Goal: Task Accomplishment & Management: Use online tool/utility

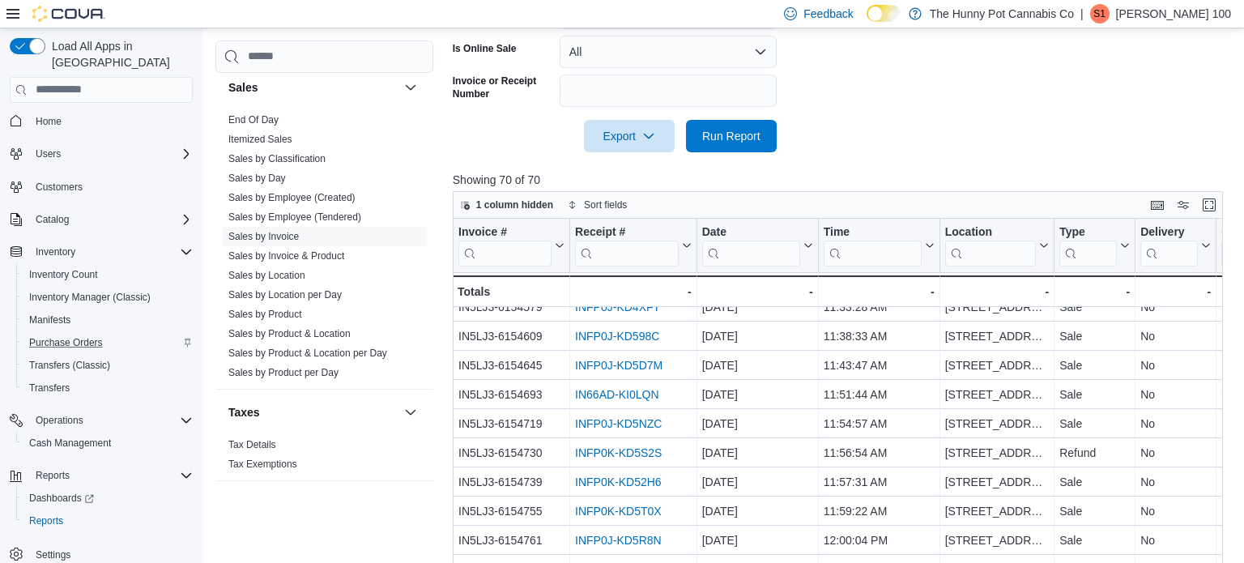
scroll to position [546, 0]
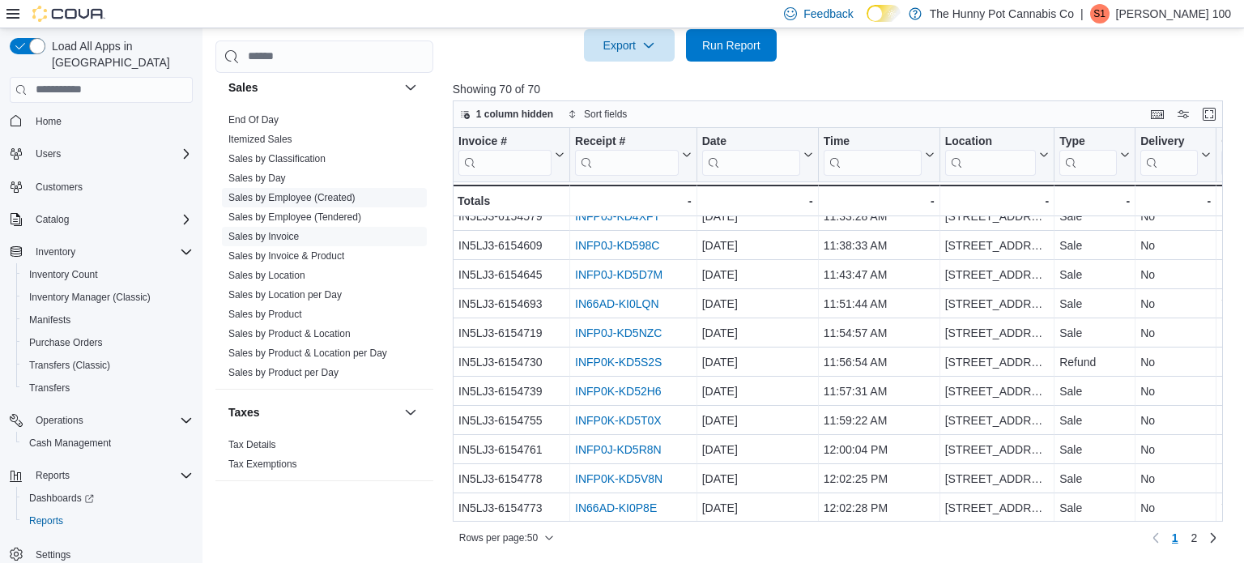
click at [308, 188] on span "Sales by Employee (Created)" at bounding box center [324, 197] width 205 height 19
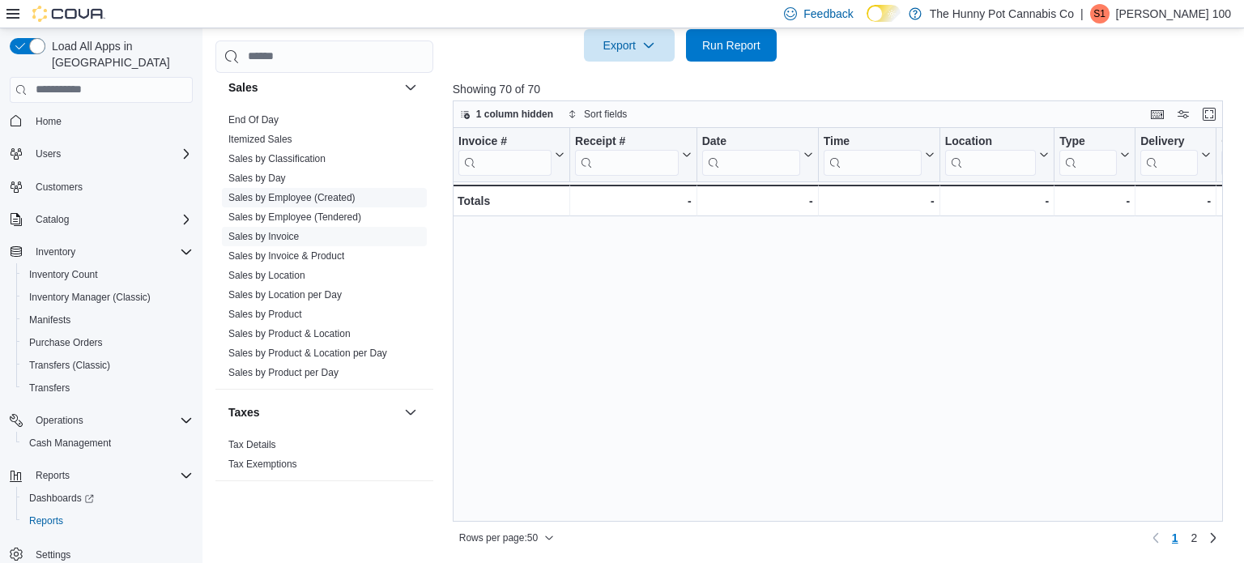
scroll to position [0, 0]
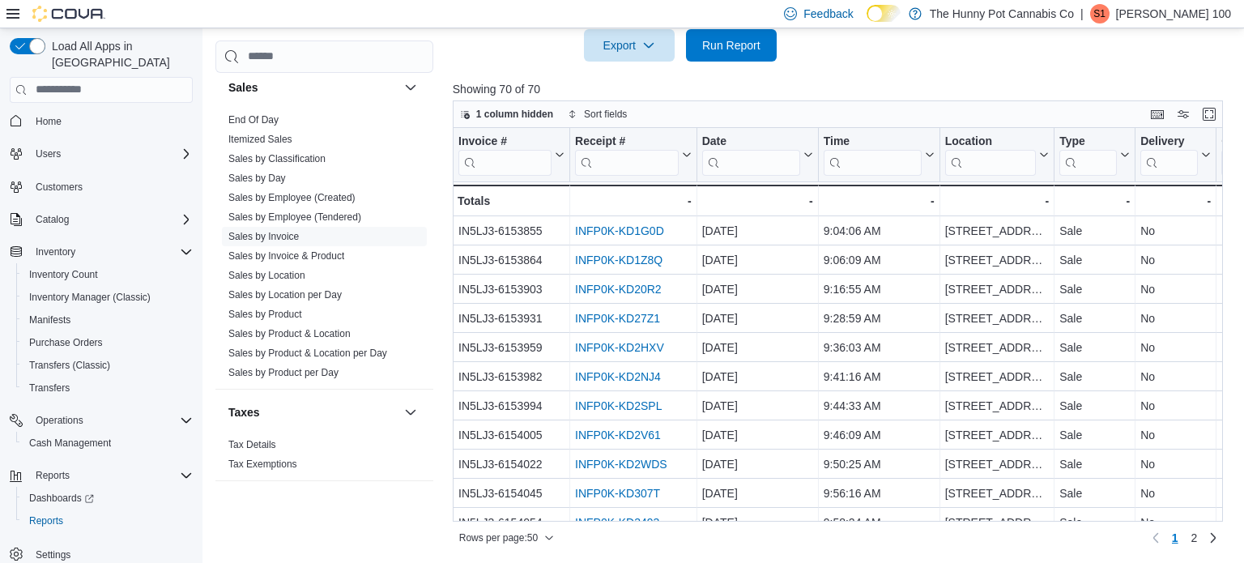
click at [326, 192] on link "Sales by Employee (Created)" at bounding box center [291, 197] width 127 height 11
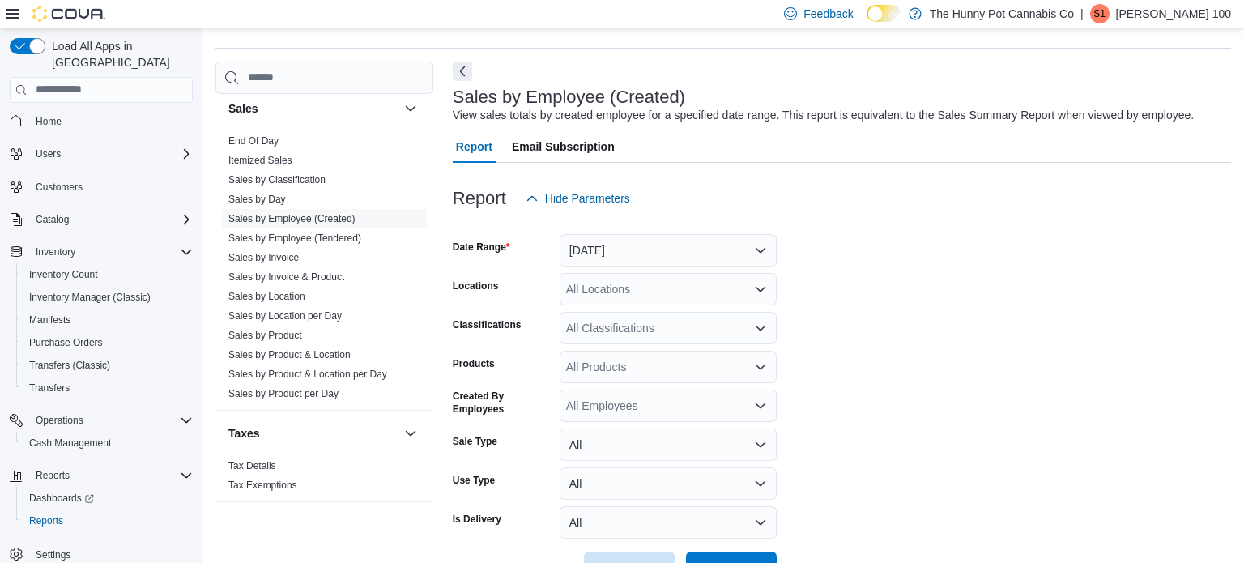
scroll to position [37, 0]
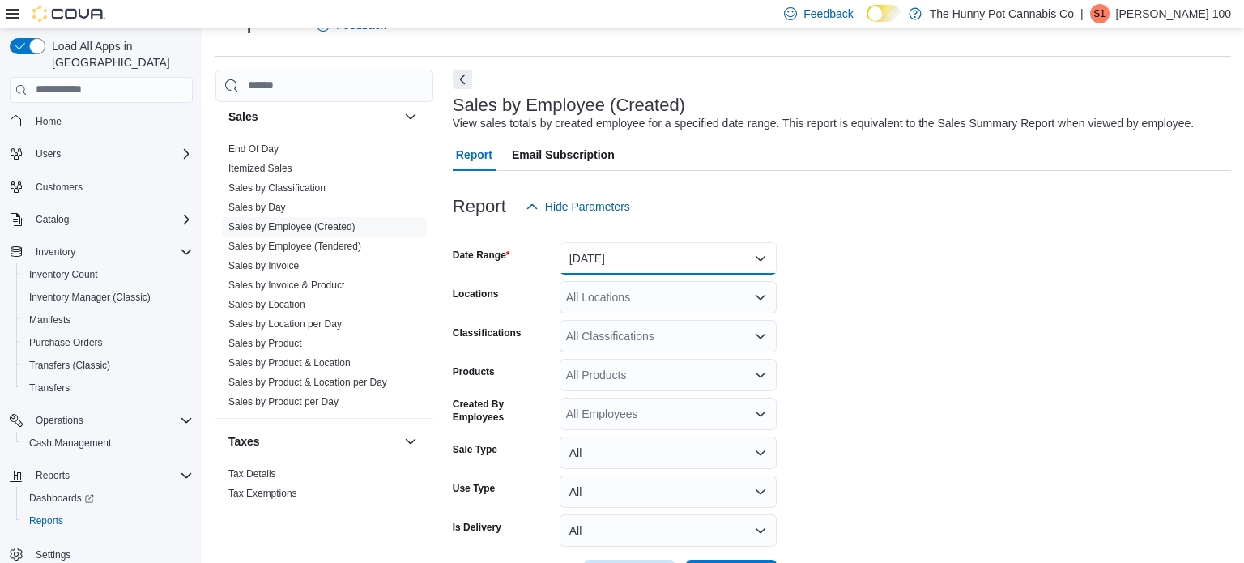
click at [608, 245] on button "Yesterday" at bounding box center [668, 258] width 217 height 32
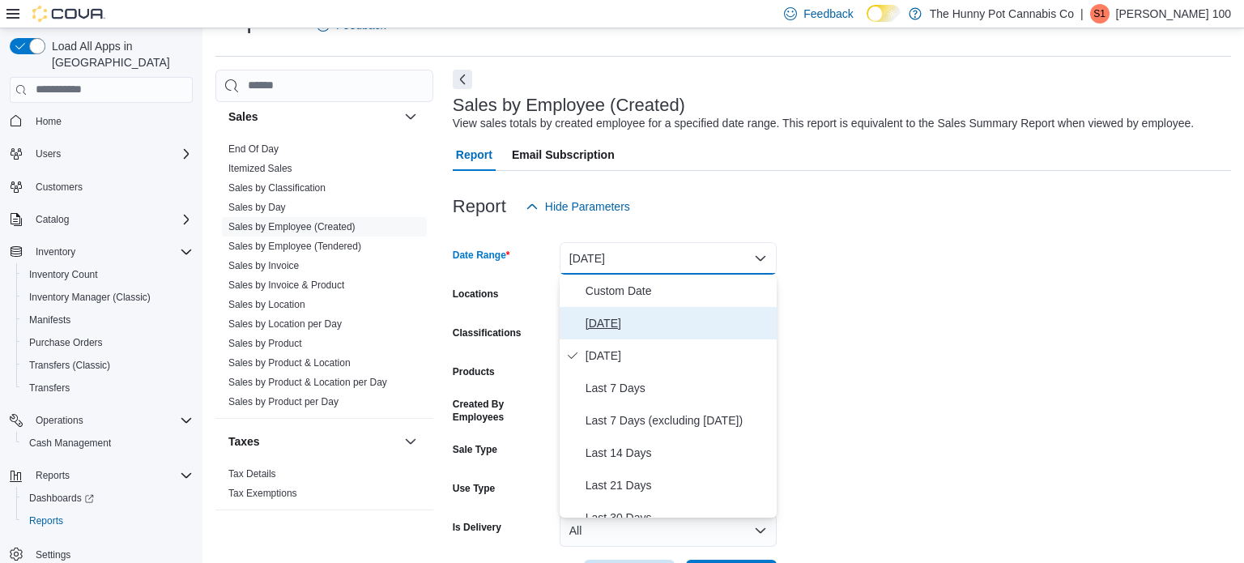
click at [606, 317] on span "Today" at bounding box center [678, 322] width 185 height 19
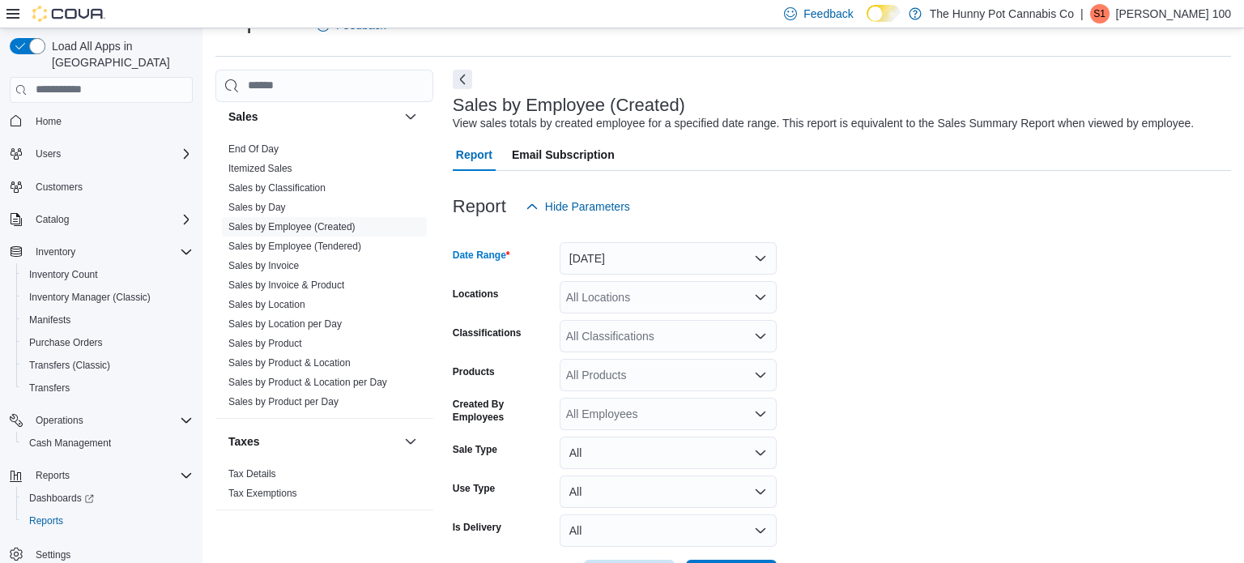
click at [600, 301] on div "All Locations" at bounding box center [668, 297] width 217 height 32
type input "***"
click at [613, 325] on span "400 Pacific Ave" at bounding box center [659, 325] width 112 height 16
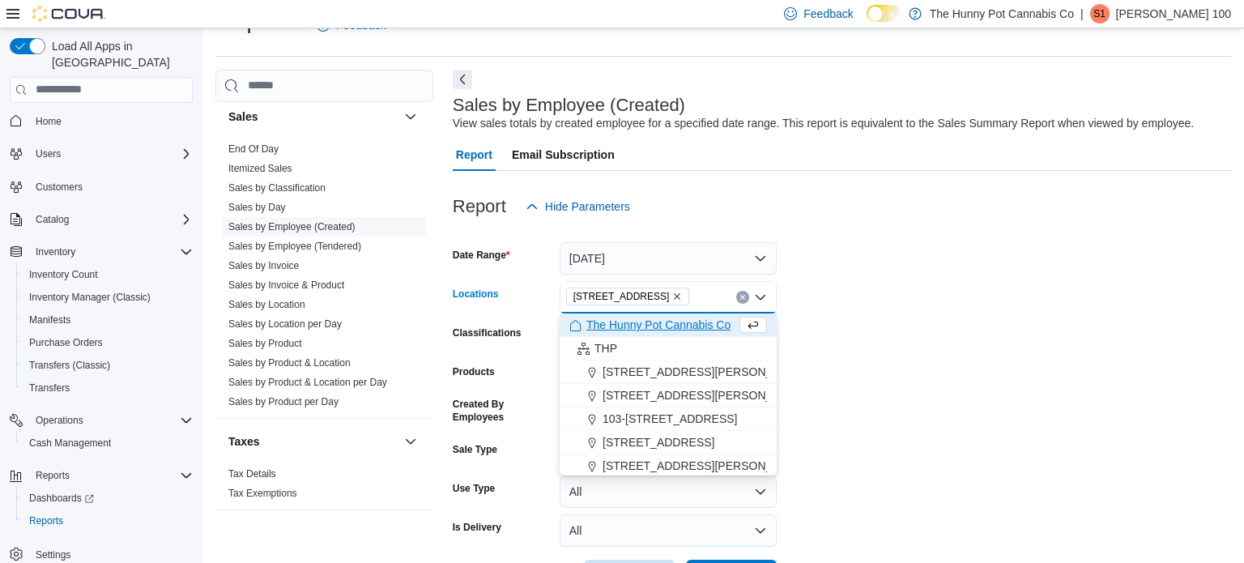
click at [962, 342] on form "Date Range Today Locations 400 Pacific Ave Combo box. Selected. 400 Pacific Ave…" at bounding box center [842, 407] width 778 height 369
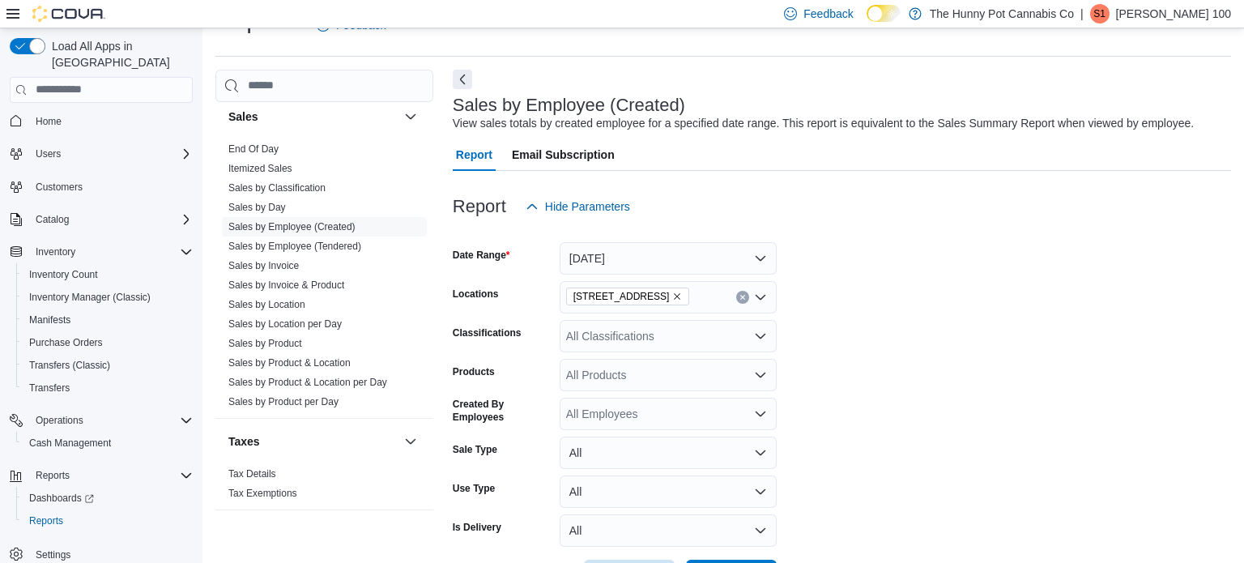
scroll to position [98, 0]
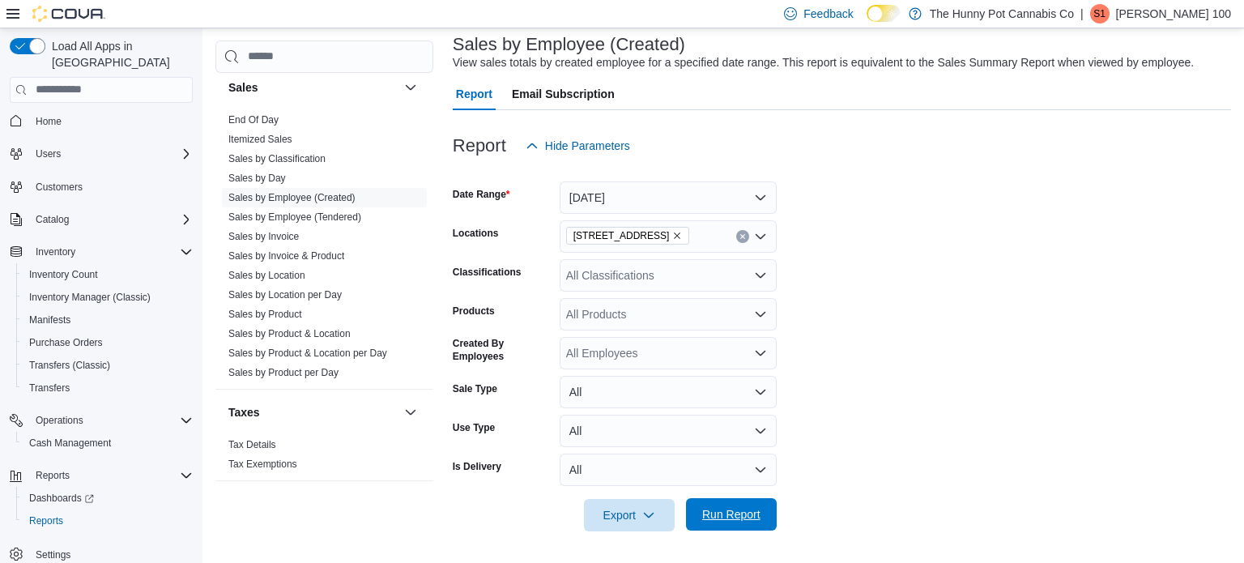
click at [757, 511] on span "Run Report" at bounding box center [731, 514] width 58 height 16
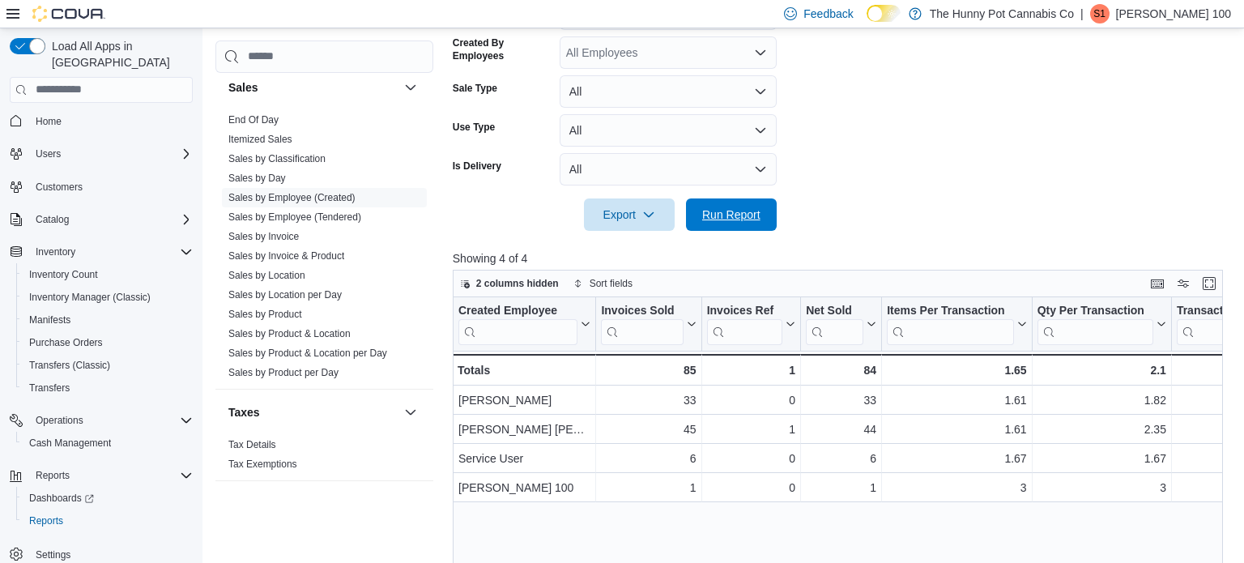
click at [747, 211] on span "Run Report" at bounding box center [731, 215] width 58 height 16
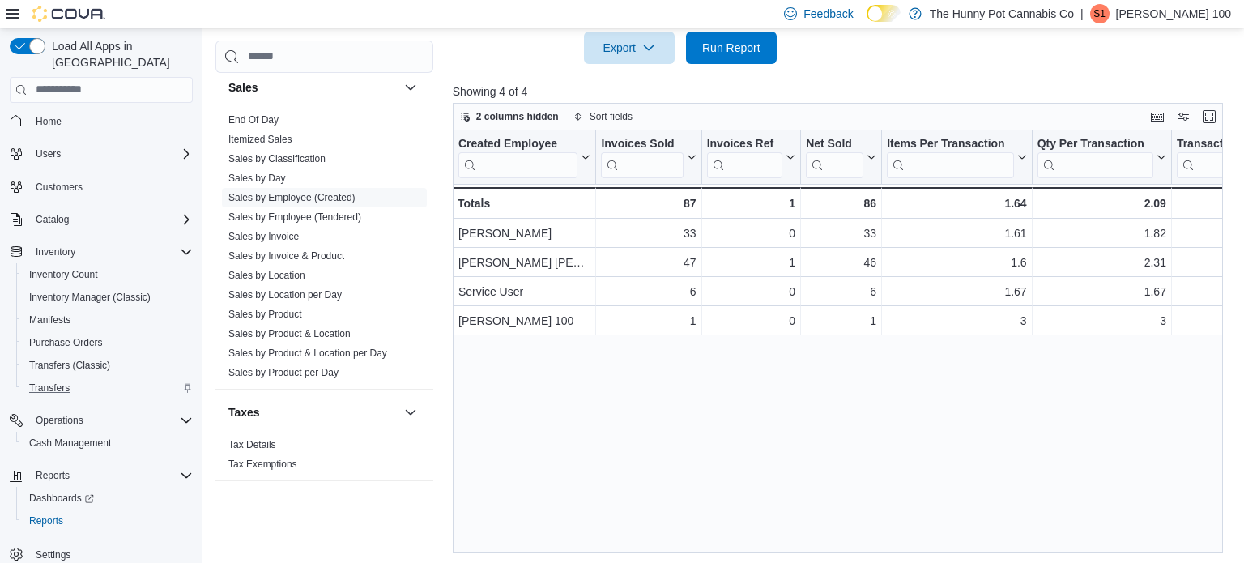
scroll to position [568, 0]
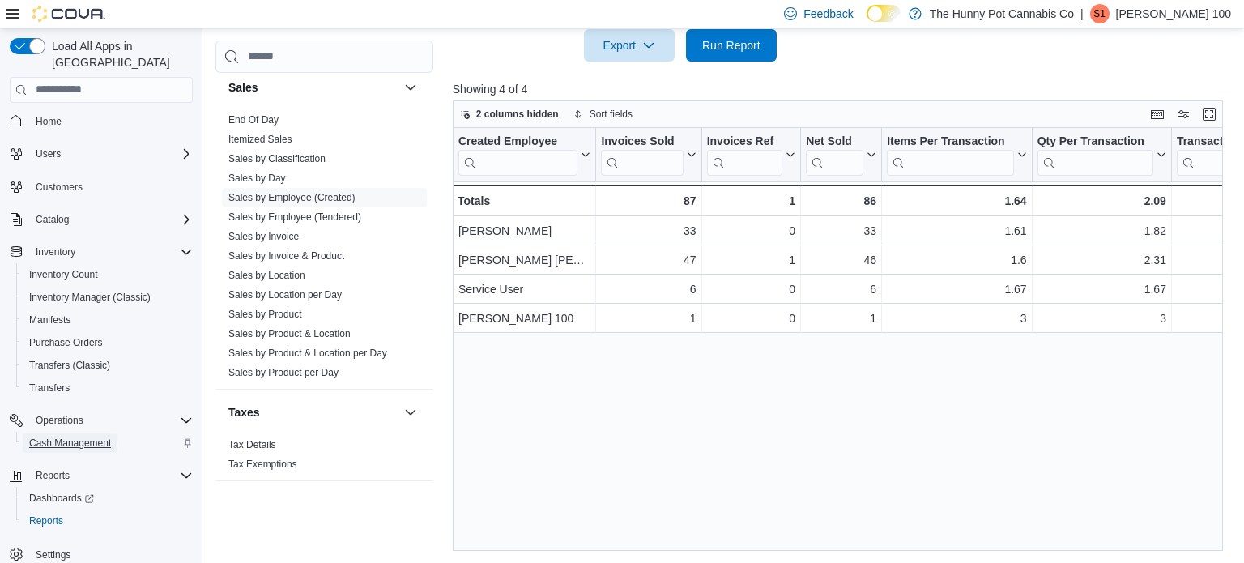
click at [66, 435] on span "Cash Management" at bounding box center [70, 442] width 82 height 19
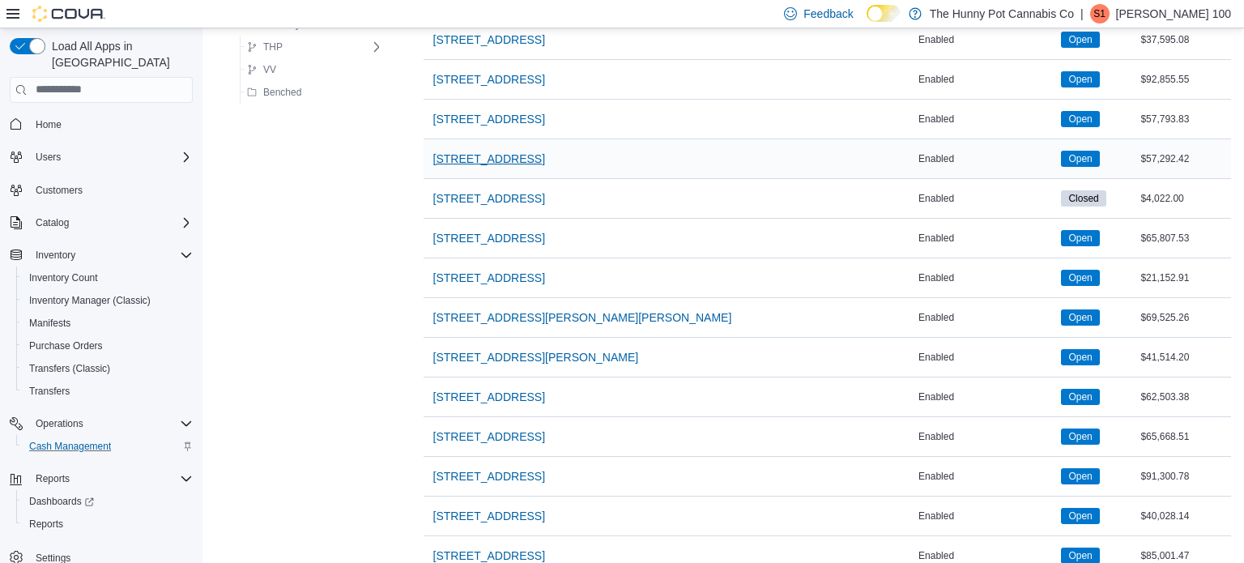
scroll to position [987, 0]
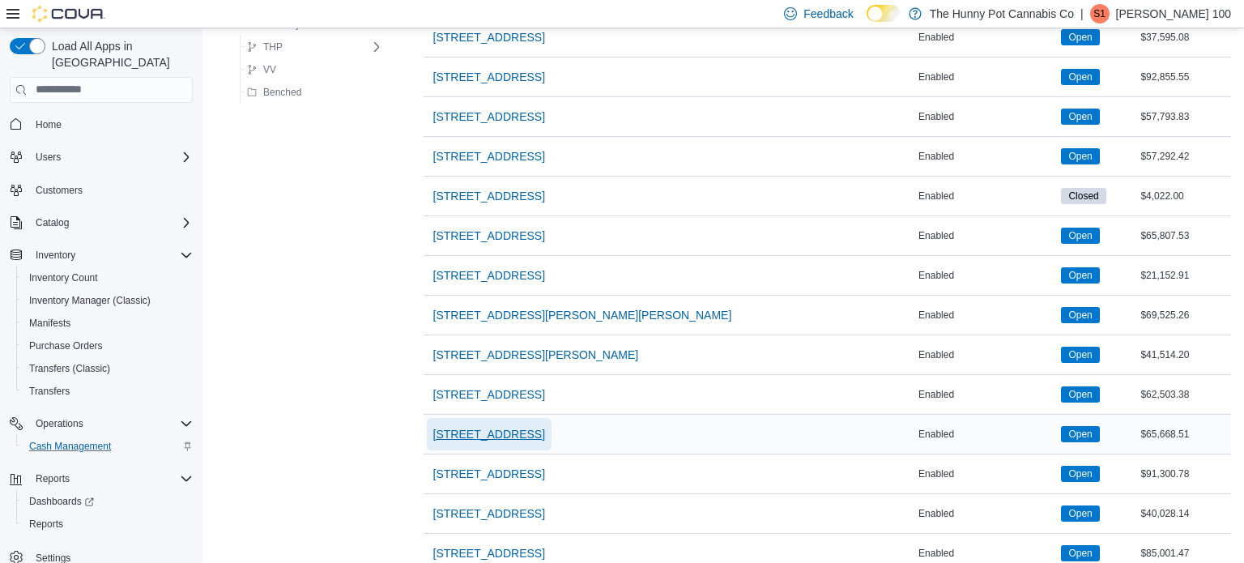
click at [483, 426] on span "400 Pacific Ave" at bounding box center [489, 434] width 112 height 16
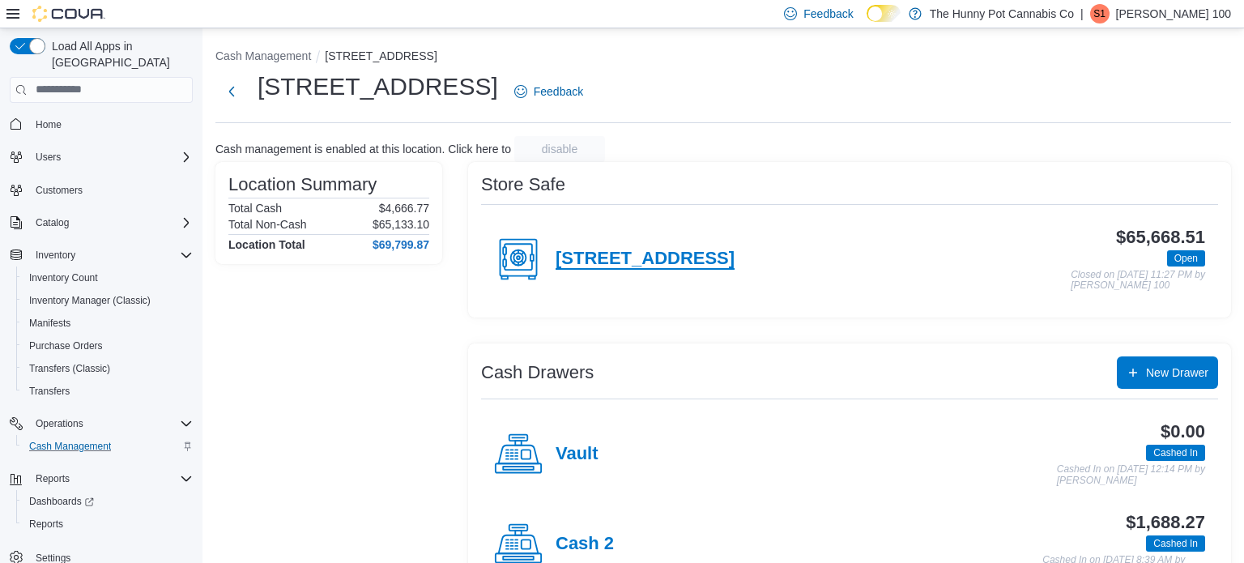
click at [653, 257] on h4 "400 Pacific Ave" at bounding box center [645, 259] width 179 height 21
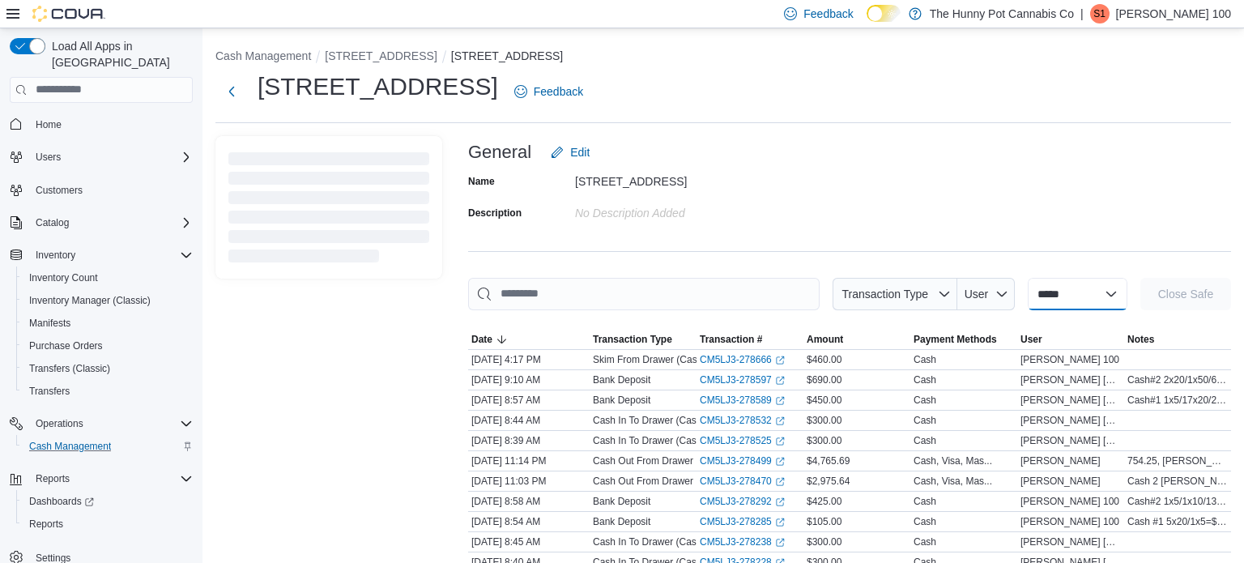
click at [1056, 296] on select "**********" at bounding box center [1078, 294] width 100 height 32
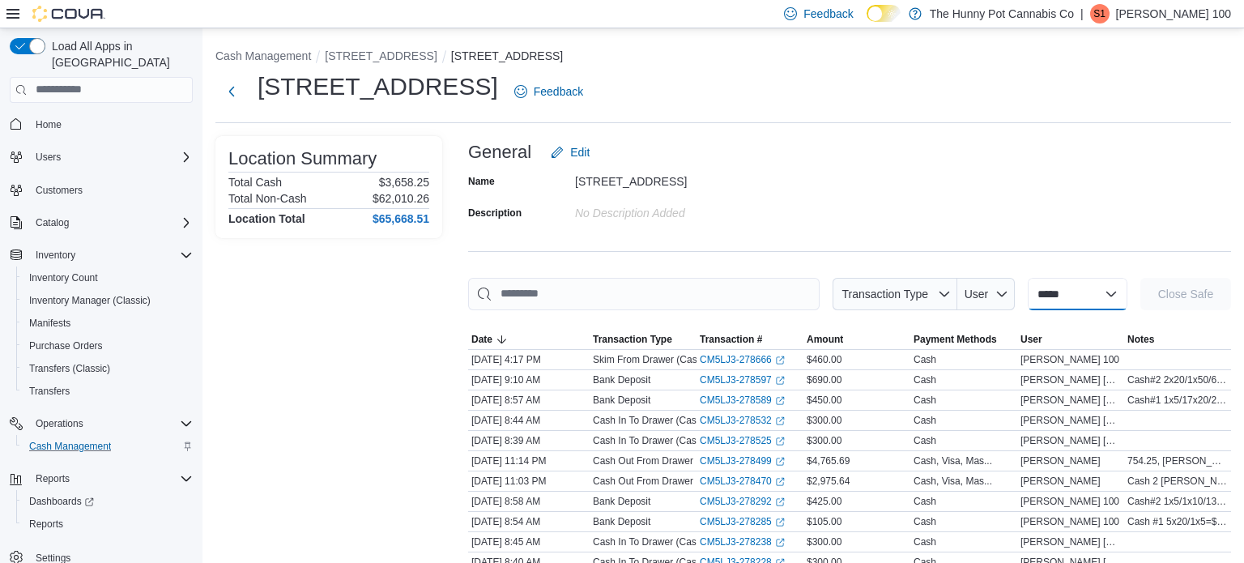
select select "**********"
click at [1028, 278] on select "**********" at bounding box center [1078, 294] width 100 height 32
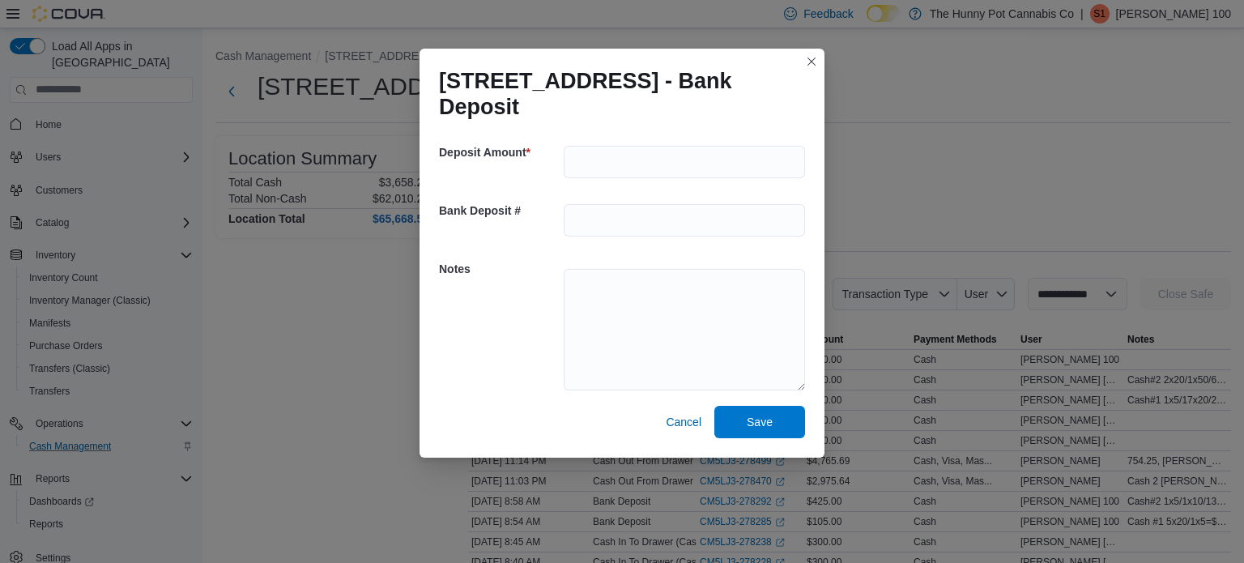
click at [619, 166] on div at bounding box center [684, 162] width 241 height 52
click at [584, 146] on input "number" at bounding box center [684, 162] width 241 height 32
type input "******"
click at [617, 296] on textarea at bounding box center [684, 329] width 241 height 121
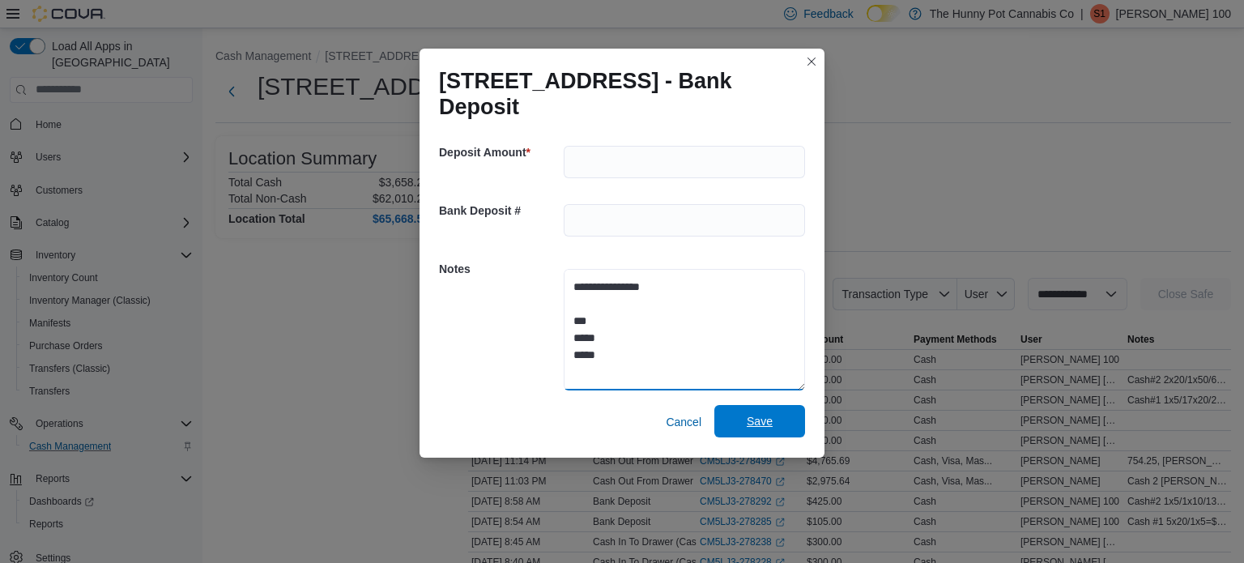
type textarea "**********"
click at [763, 413] on span "Save" at bounding box center [760, 421] width 26 height 16
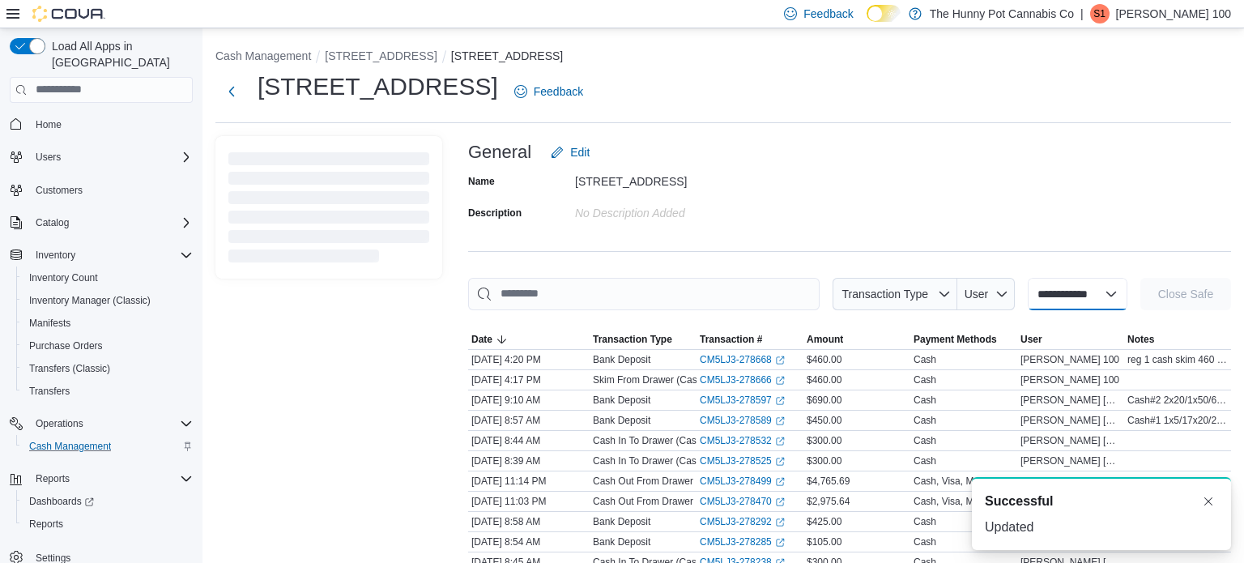
select select
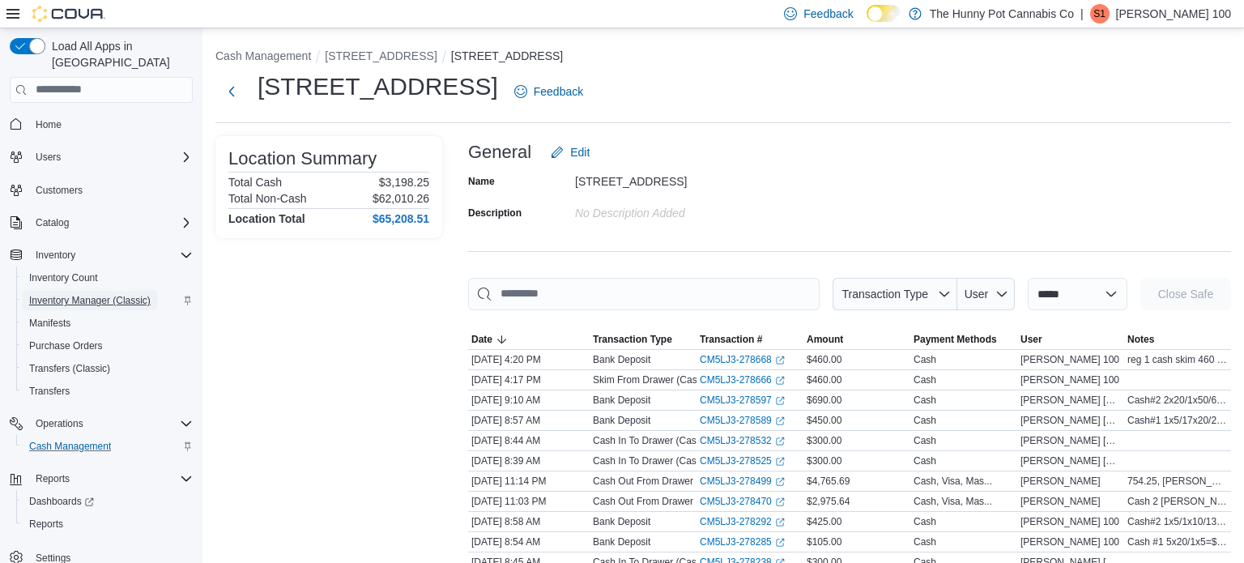
click at [116, 294] on span "Inventory Manager (Classic)" at bounding box center [89, 300] width 121 height 13
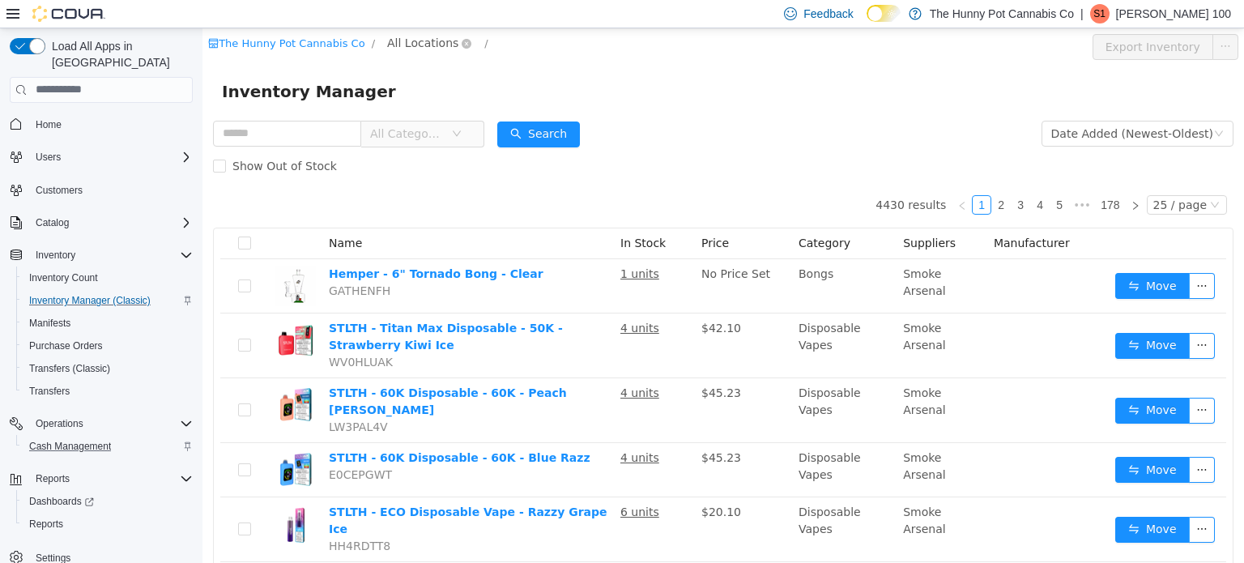
click at [397, 40] on span "All Locations" at bounding box center [422, 42] width 71 height 18
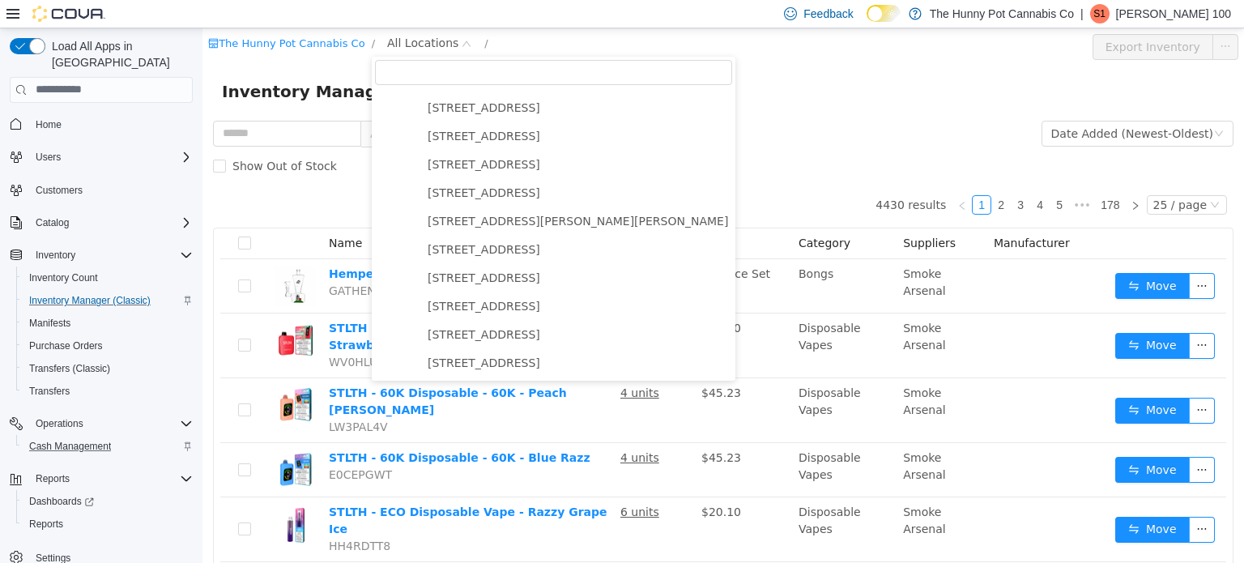
scroll to position [500, 0]
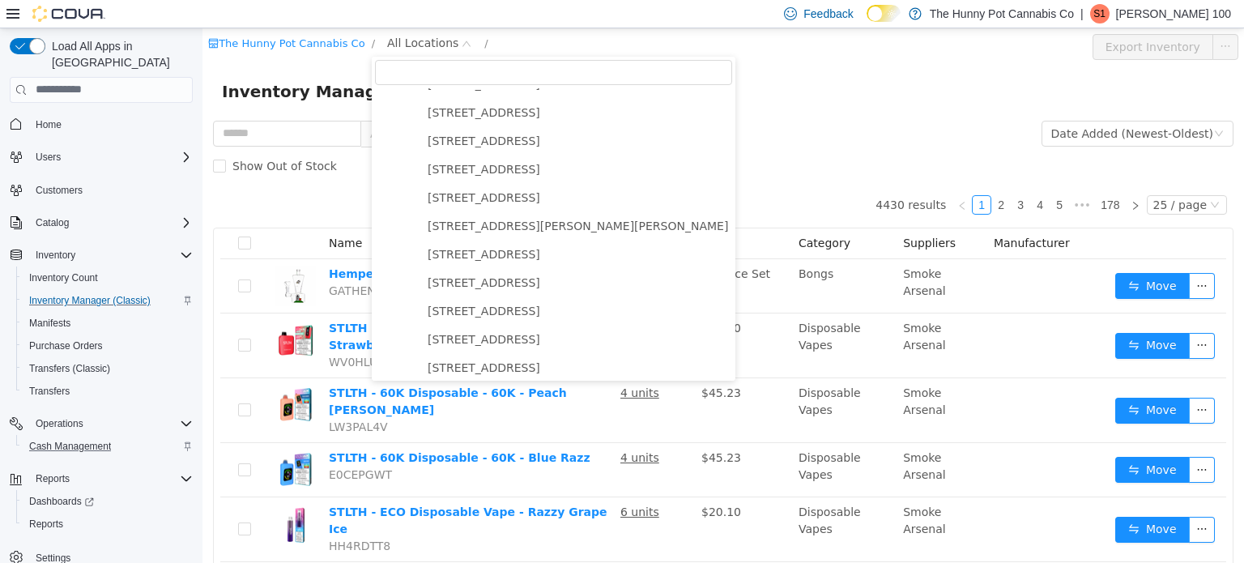
click at [448, 249] on span "400 Pacific Ave" at bounding box center [484, 253] width 113 height 13
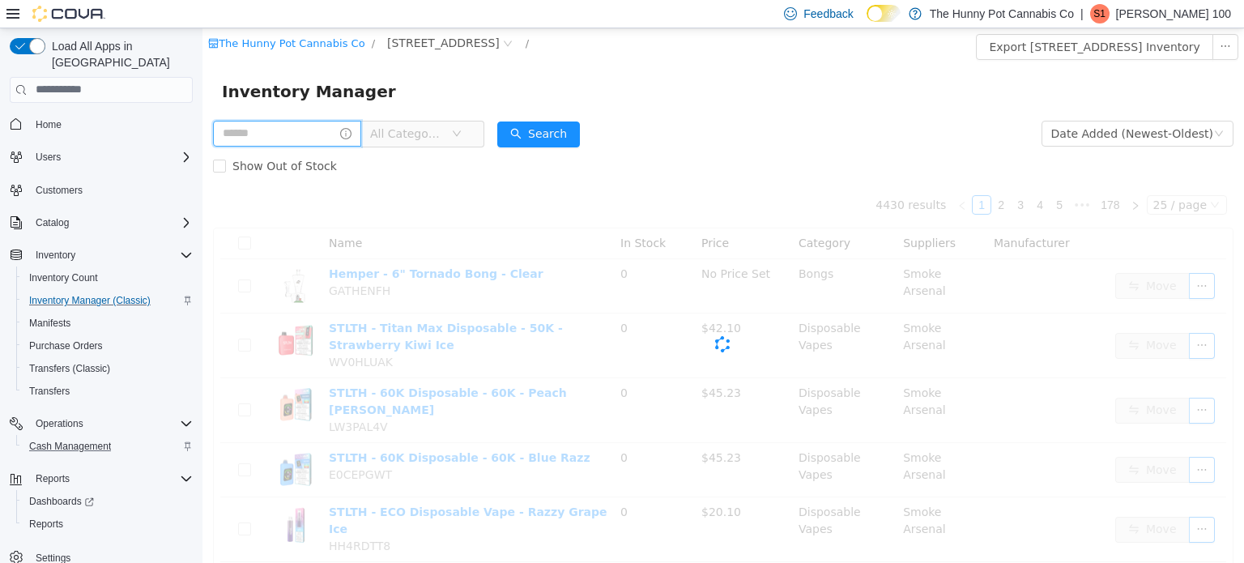
click at [326, 138] on input "text" at bounding box center [287, 133] width 148 height 26
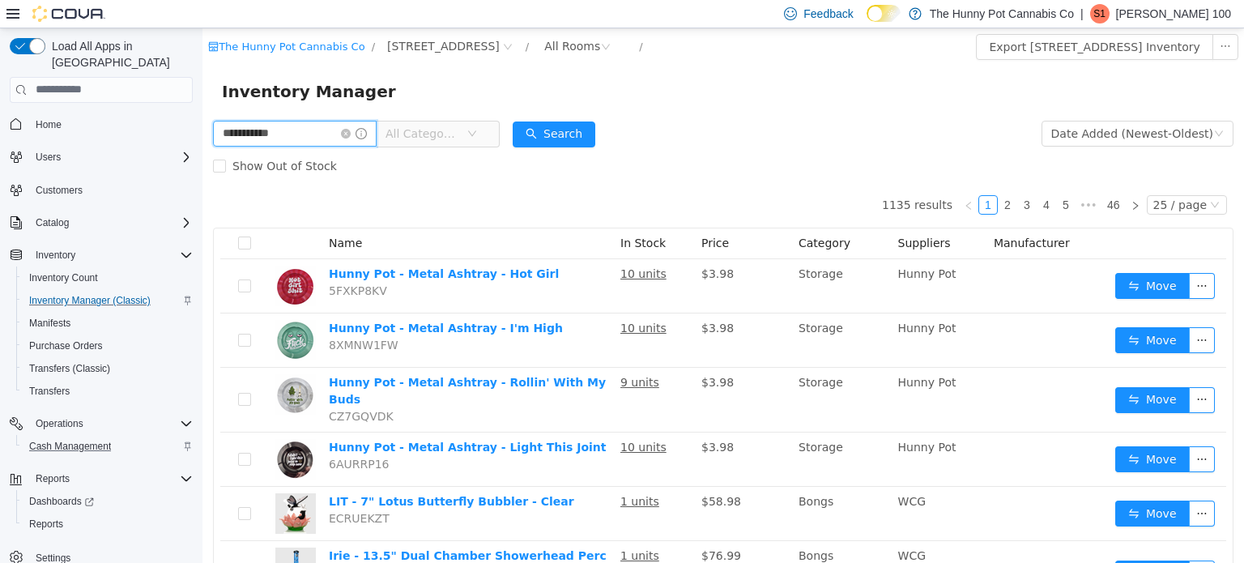
type input "**********"
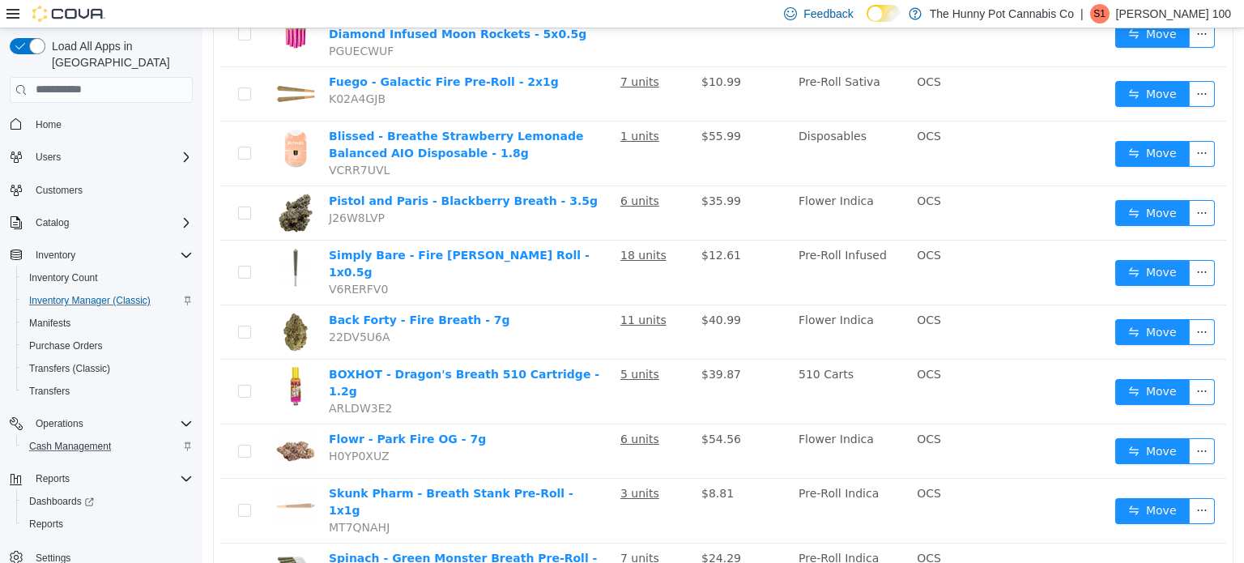
scroll to position [470, 0]
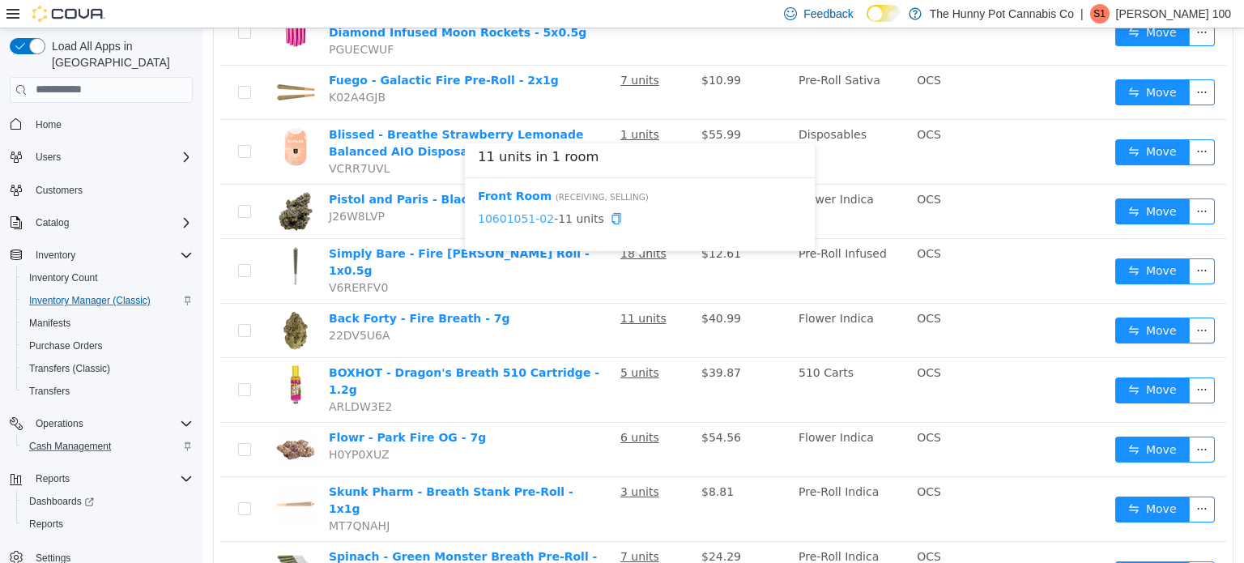
click at [524, 216] on link "10601051-02" at bounding box center [516, 217] width 76 height 13
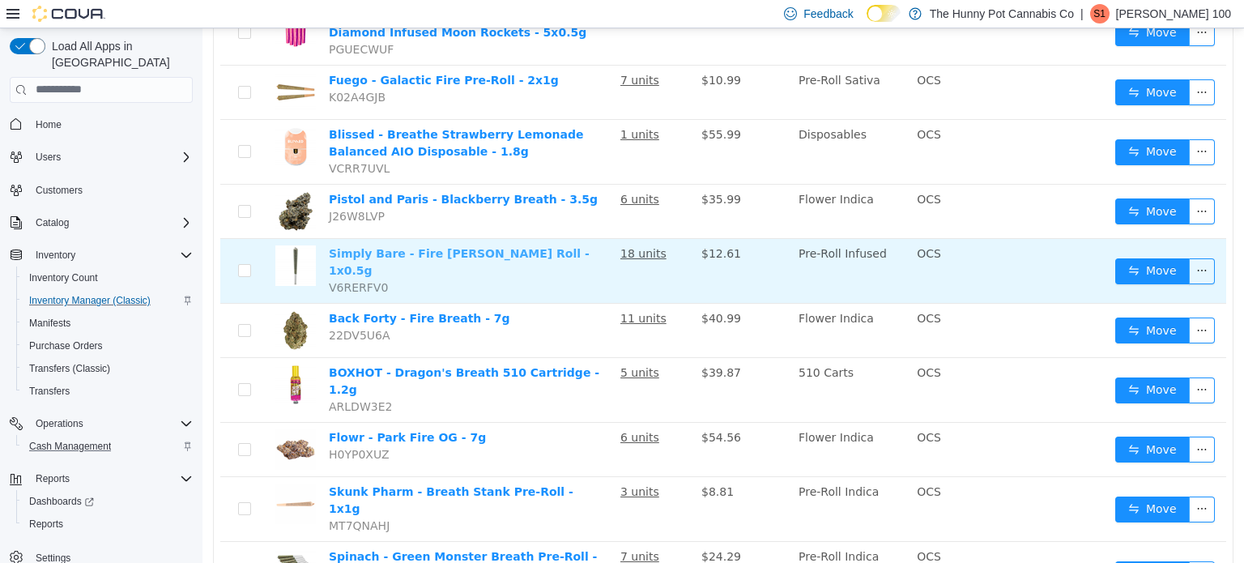
scroll to position [0, 0]
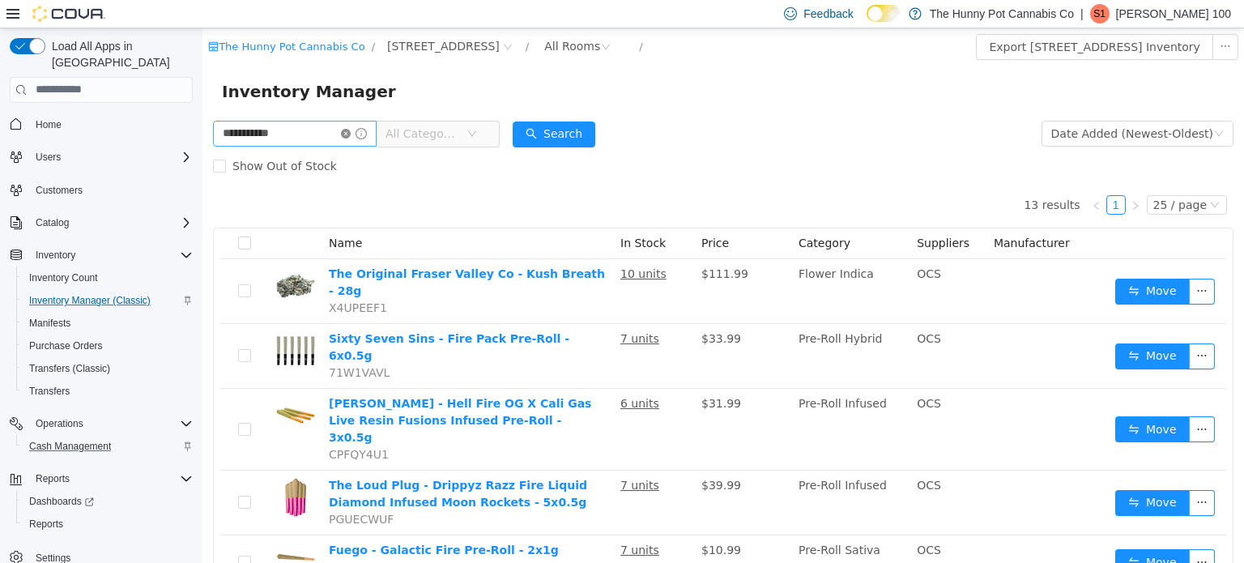
click at [351, 128] on icon "icon: close-circle" at bounding box center [346, 133] width 10 height 10
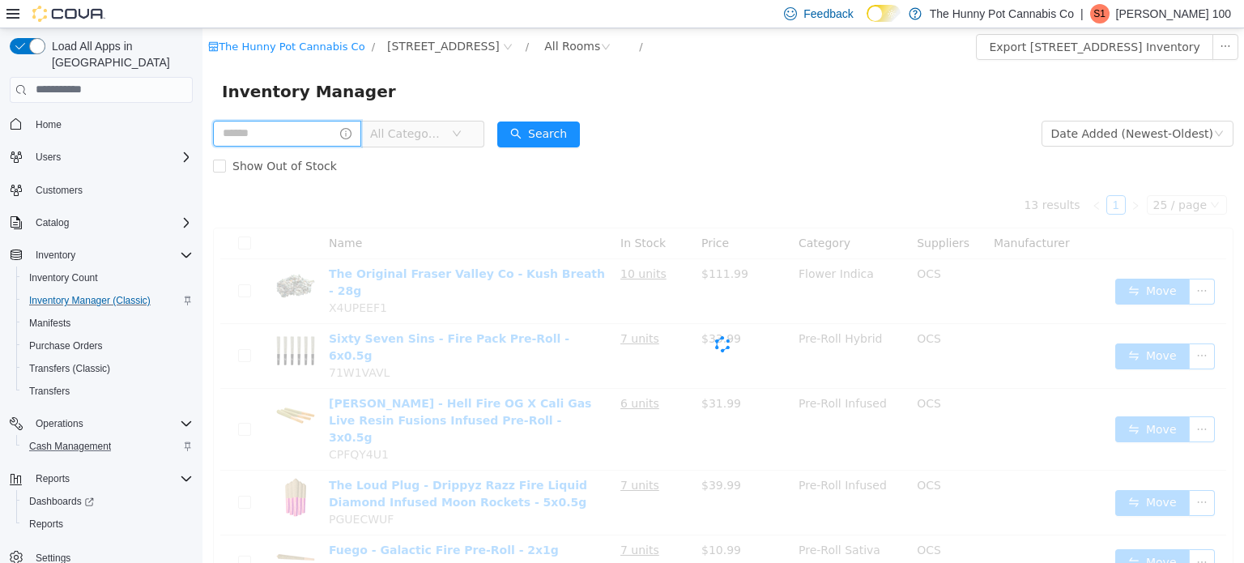
click at [361, 127] on input "text" at bounding box center [287, 133] width 148 height 26
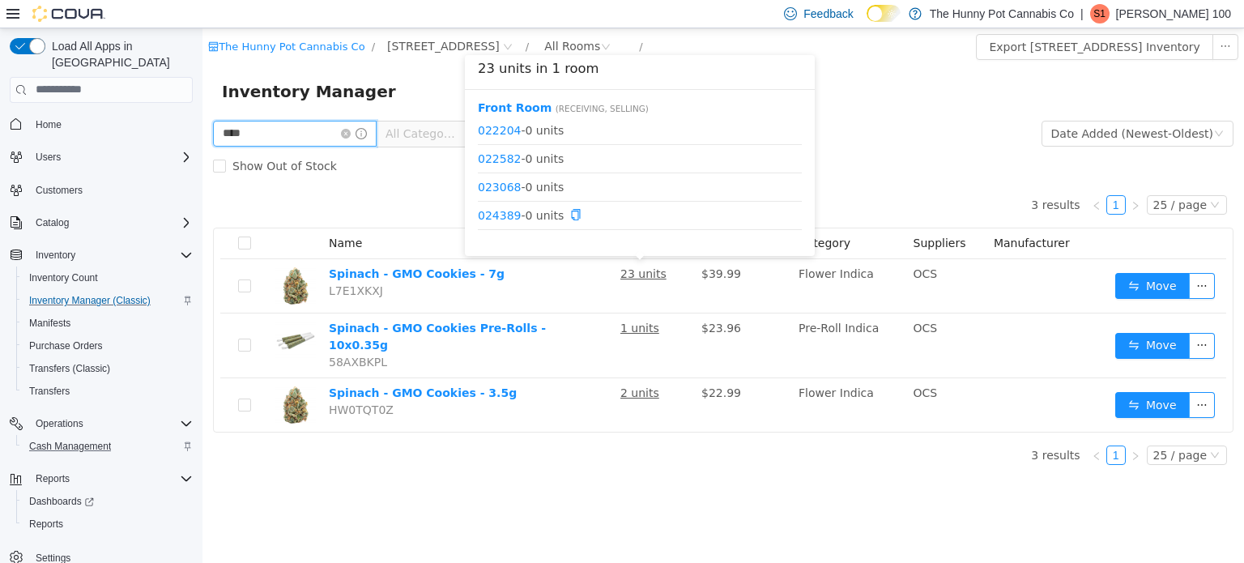
scroll to position [104, 0]
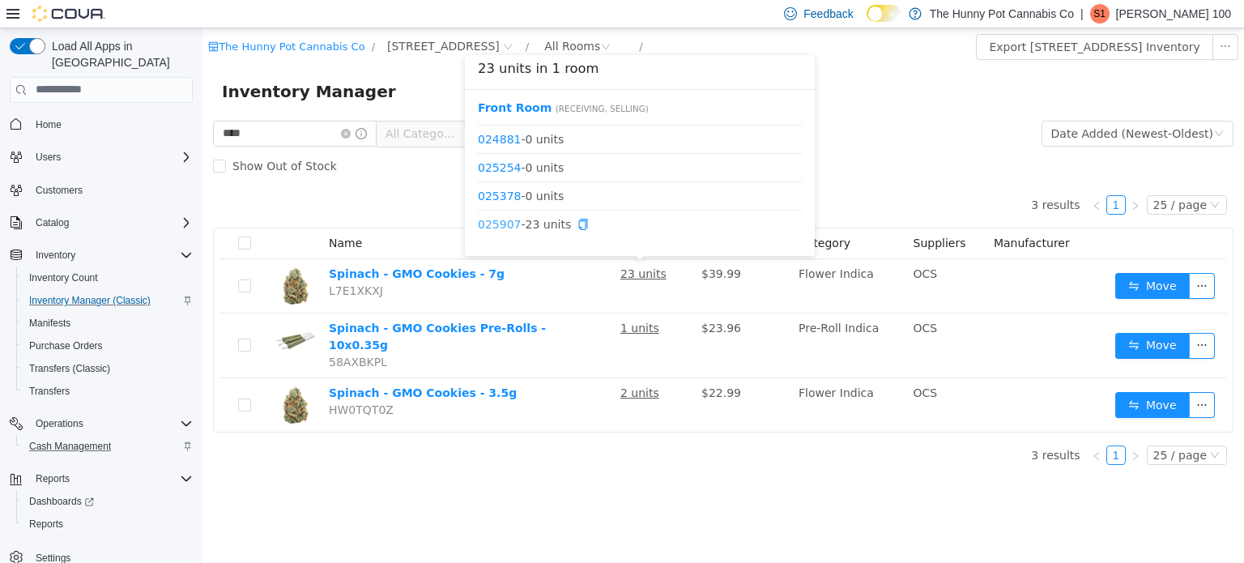
click at [512, 227] on link "025907" at bounding box center [499, 223] width 43 height 13
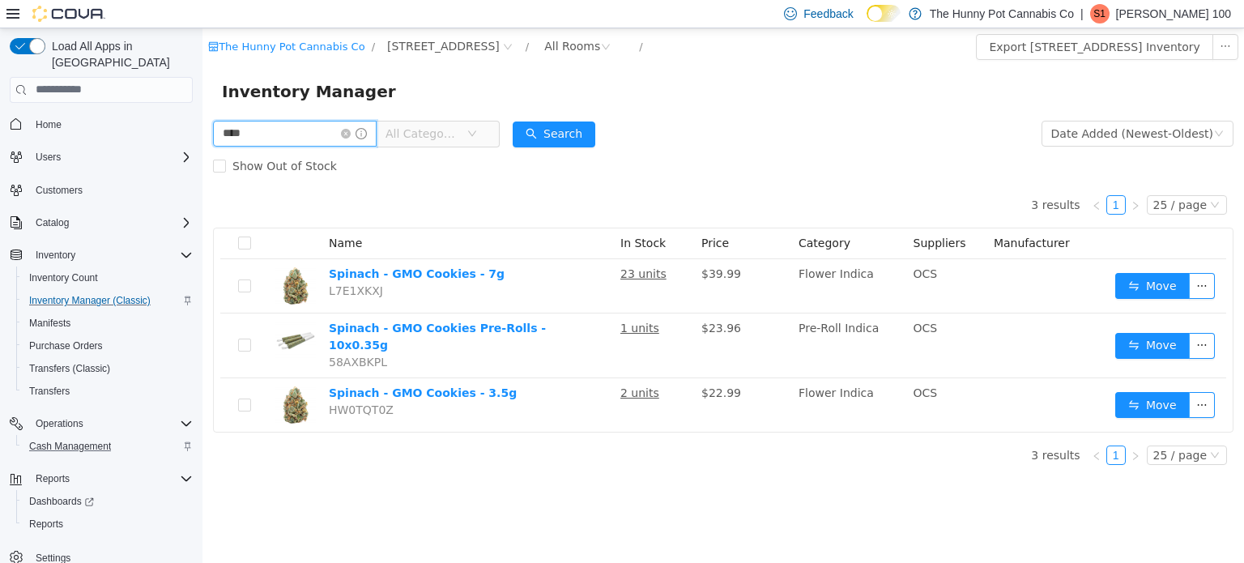
drag, startPoint x: 342, startPoint y: 143, endPoint x: 232, endPoint y: 126, distance: 111.4
click at [232, 126] on input "***" at bounding box center [295, 133] width 164 height 26
type input "*"
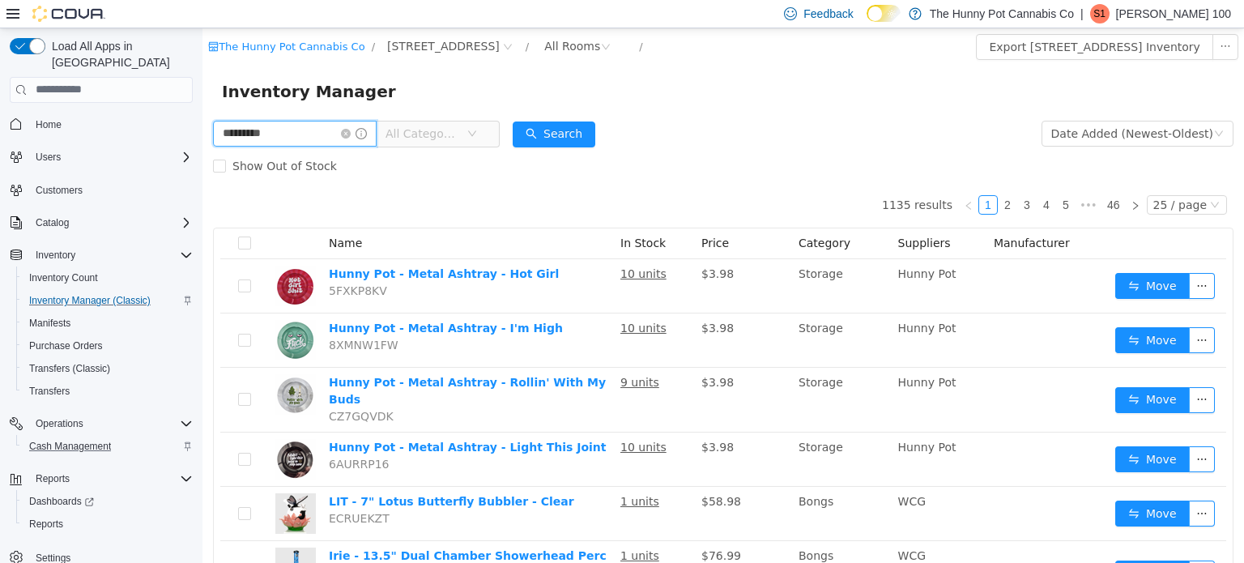
type input "*********"
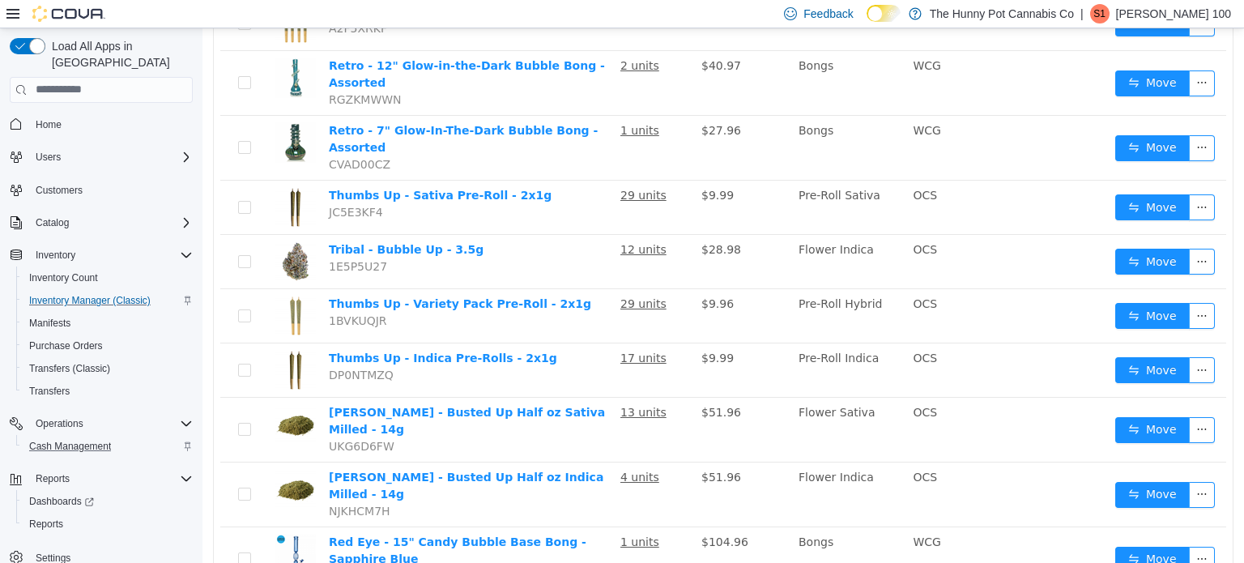
scroll to position [579, 0]
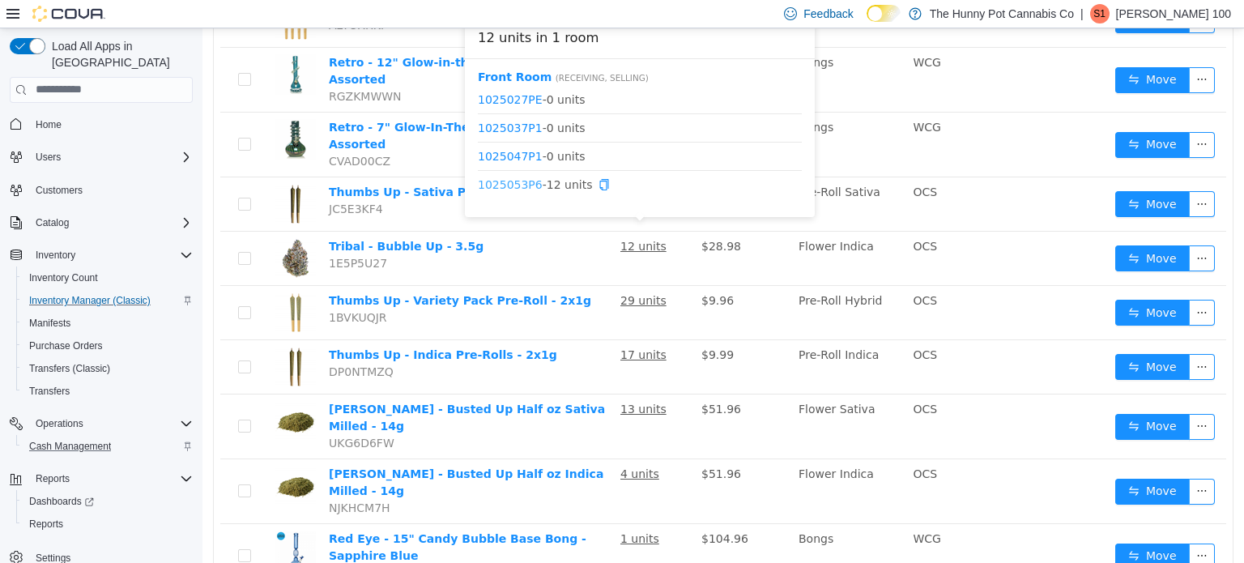
click at [516, 181] on link "1025053P6" at bounding box center [510, 183] width 65 height 13
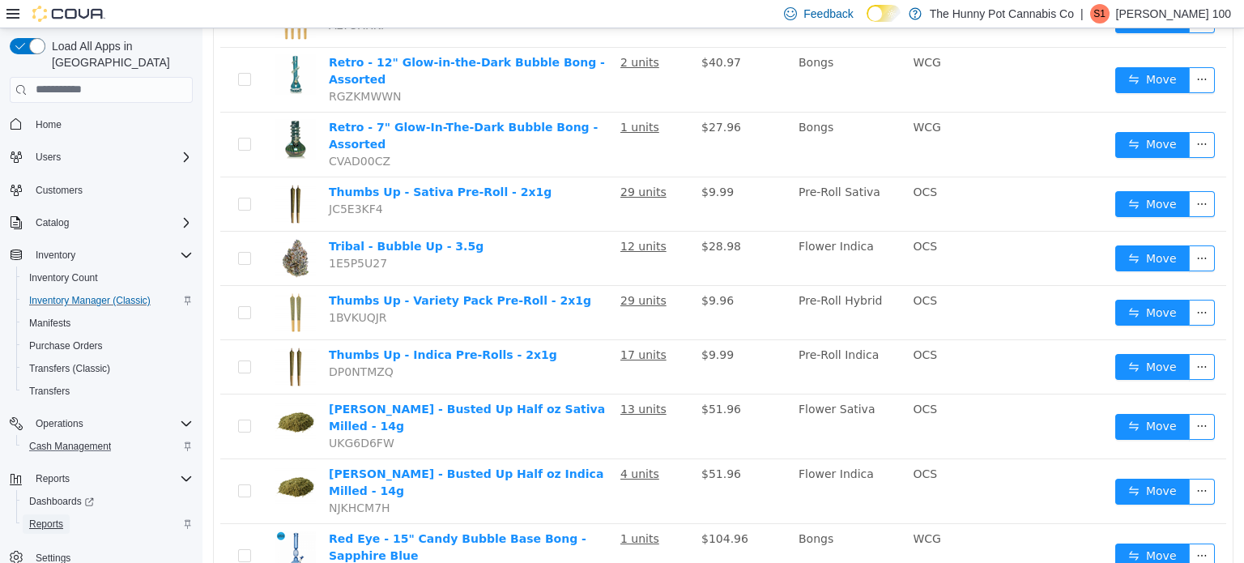
click at [42, 517] on span "Reports" at bounding box center [46, 523] width 34 height 13
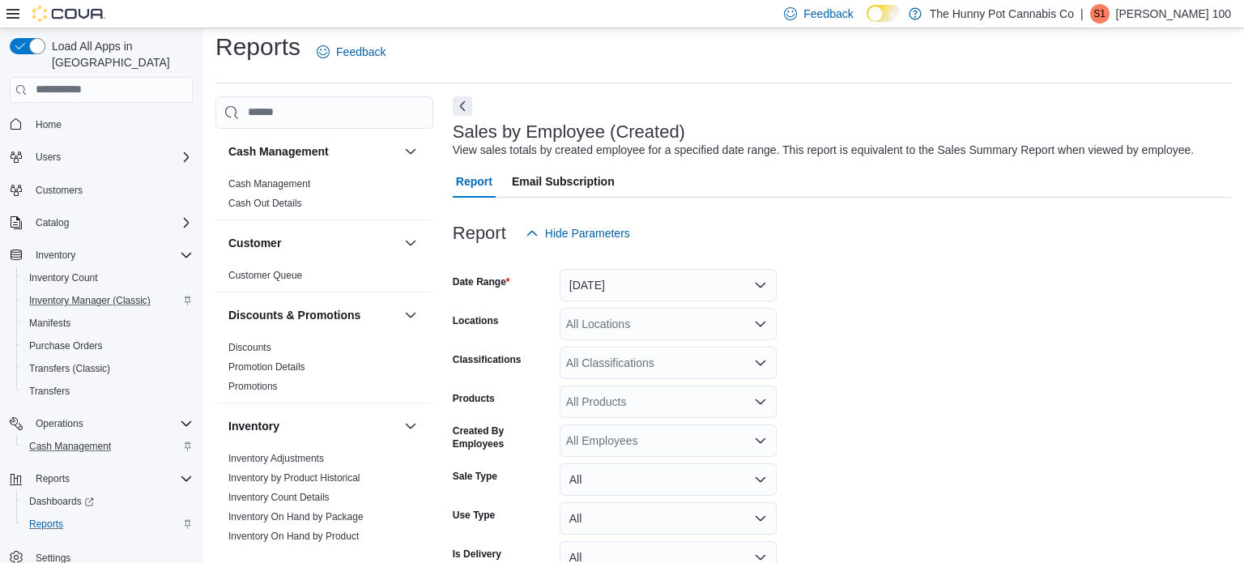
scroll to position [37, 0]
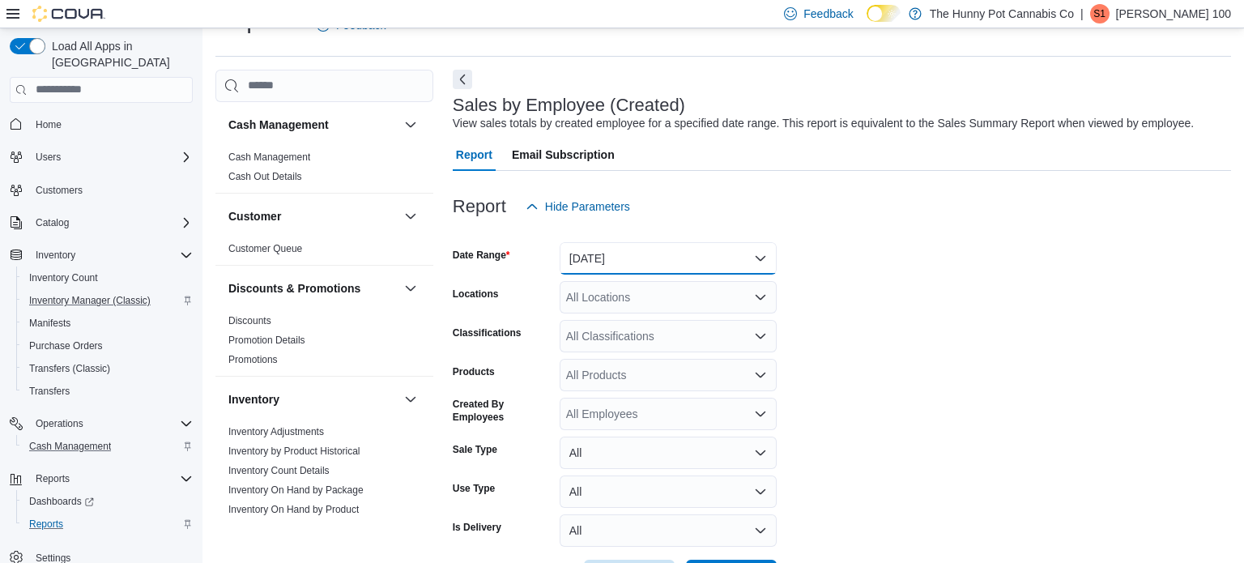
click at [622, 256] on button "Yesterday" at bounding box center [668, 258] width 217 height 32
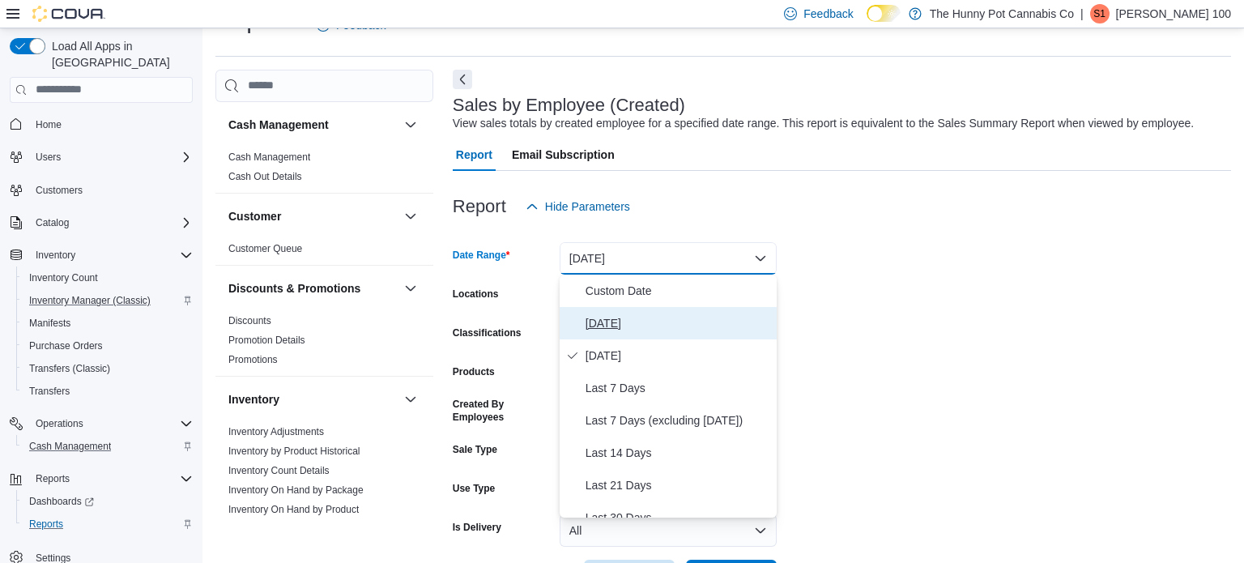
click at [612, 317] on span "Today" at bounding box center [678, 322] width 185 height 19
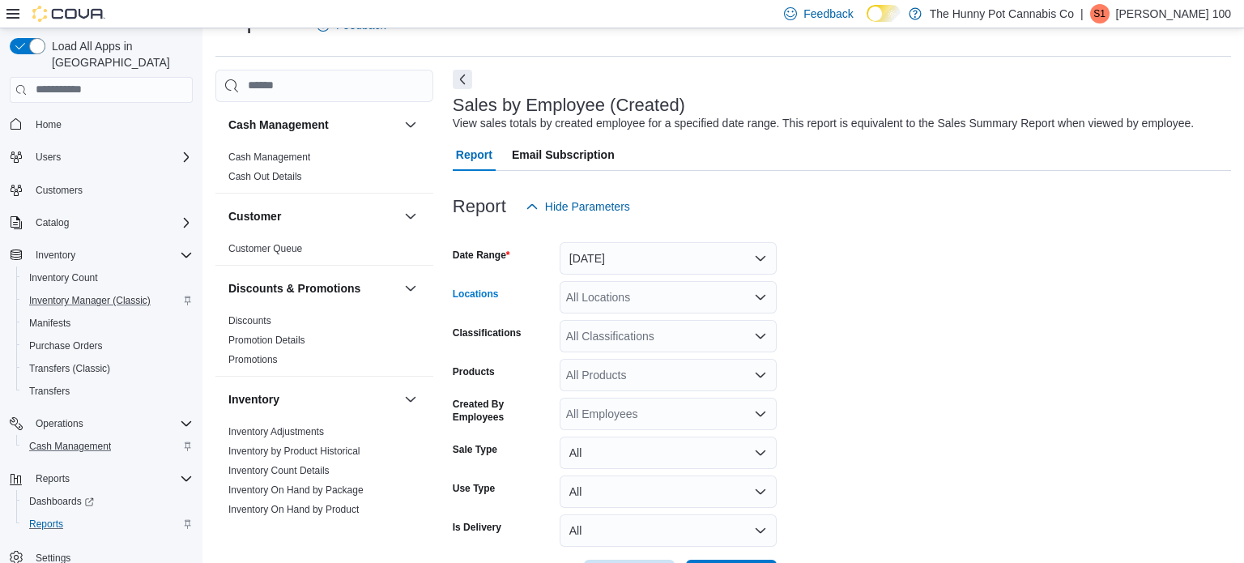
click at [589, 296] on div "All Locations" at bounding box center [668, 297] width 217 height 32
type input "***"
click at [615, 328] on span "400 Pacific Ave" at bounding box center [659, 325] width 112 height 16
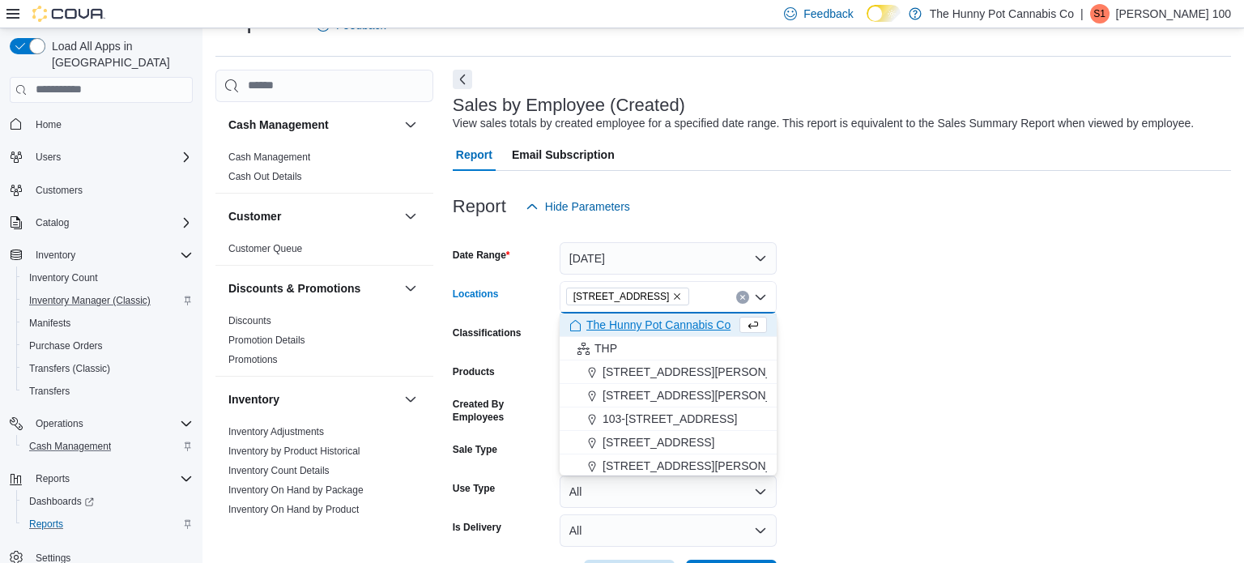
click at [912, 361] on form "Date Range Today Locations 400 Pacific Ave Combo box. Selected. 400 Pacific Ave…" at bounding box center [842, 407] width 778 height 369
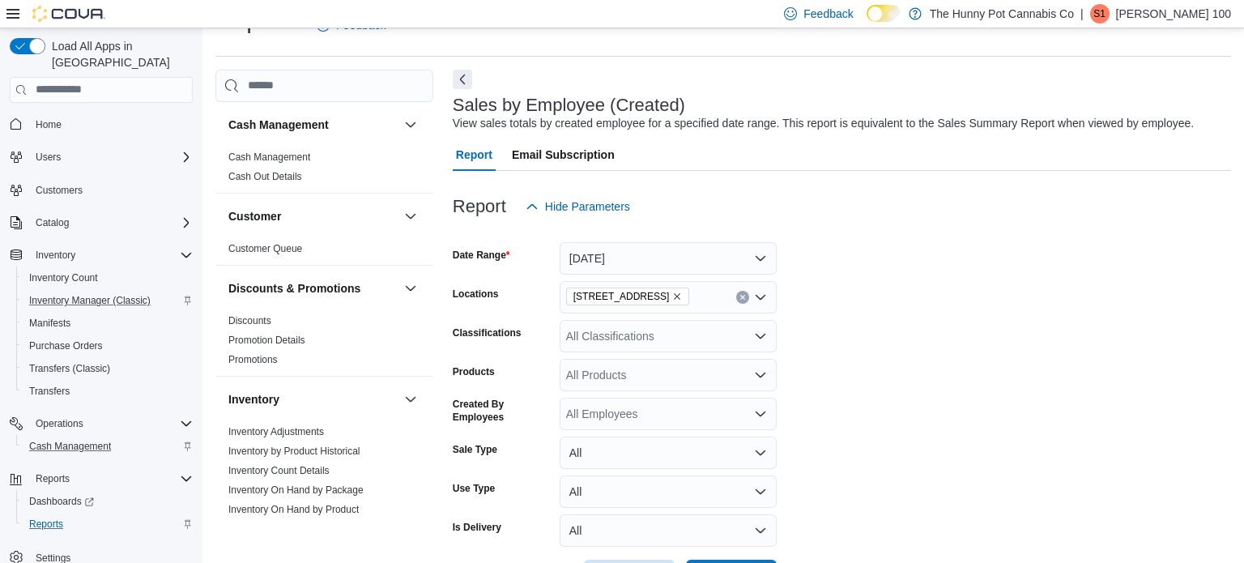
scroll to position [98, 0]
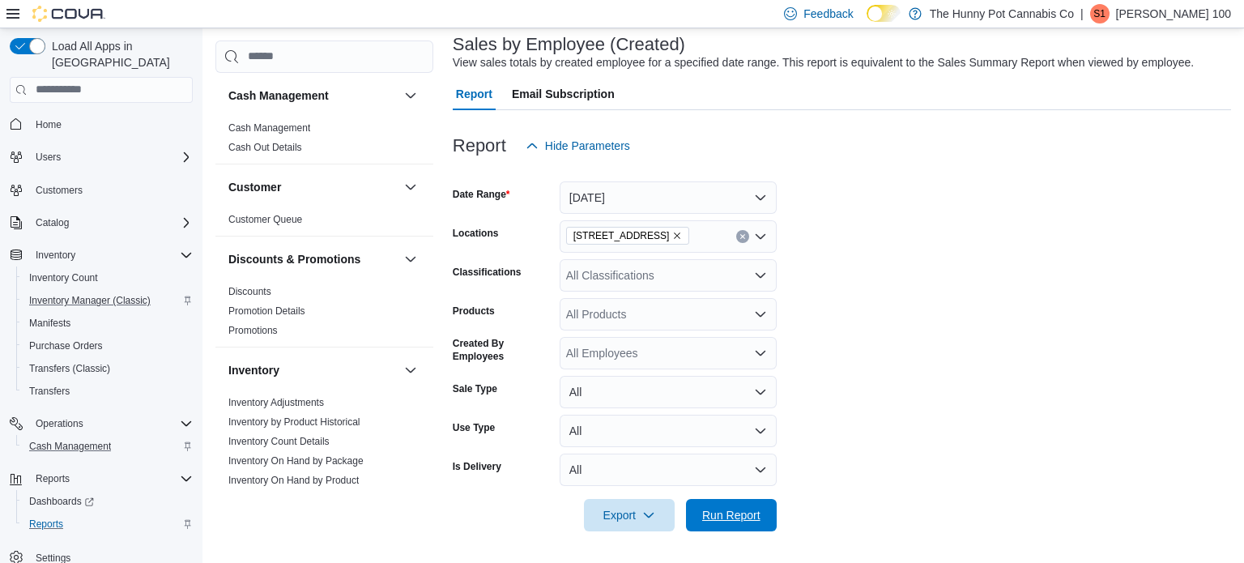
click at [708, 520] on span "Run Report" at bounding box center [731, 515] width 58 height 16
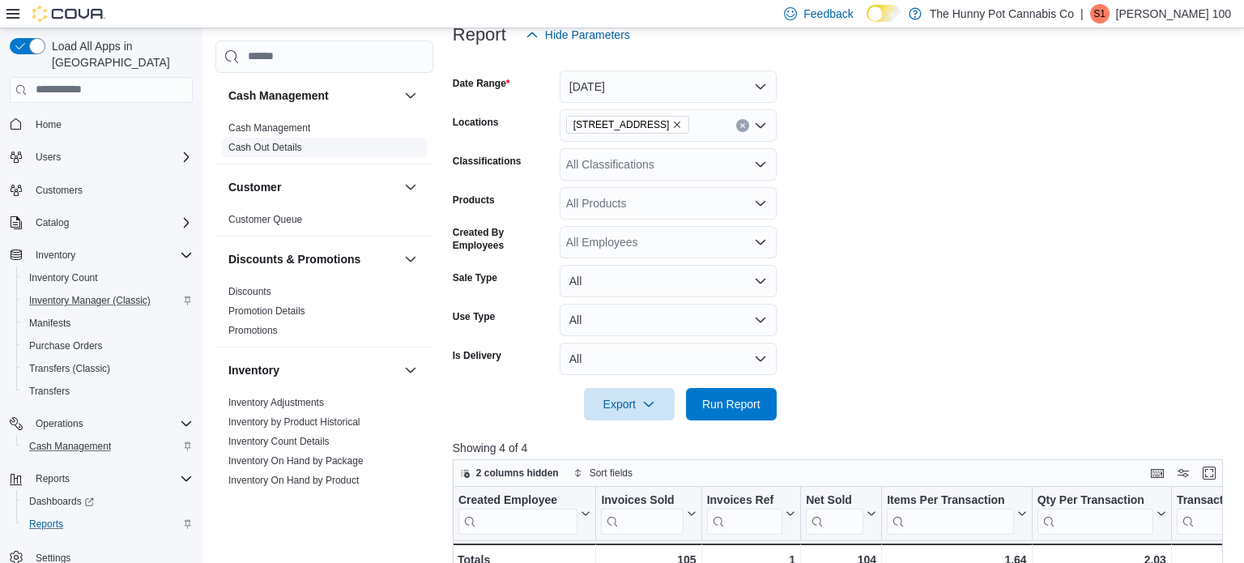
scroll to position [162, 0]
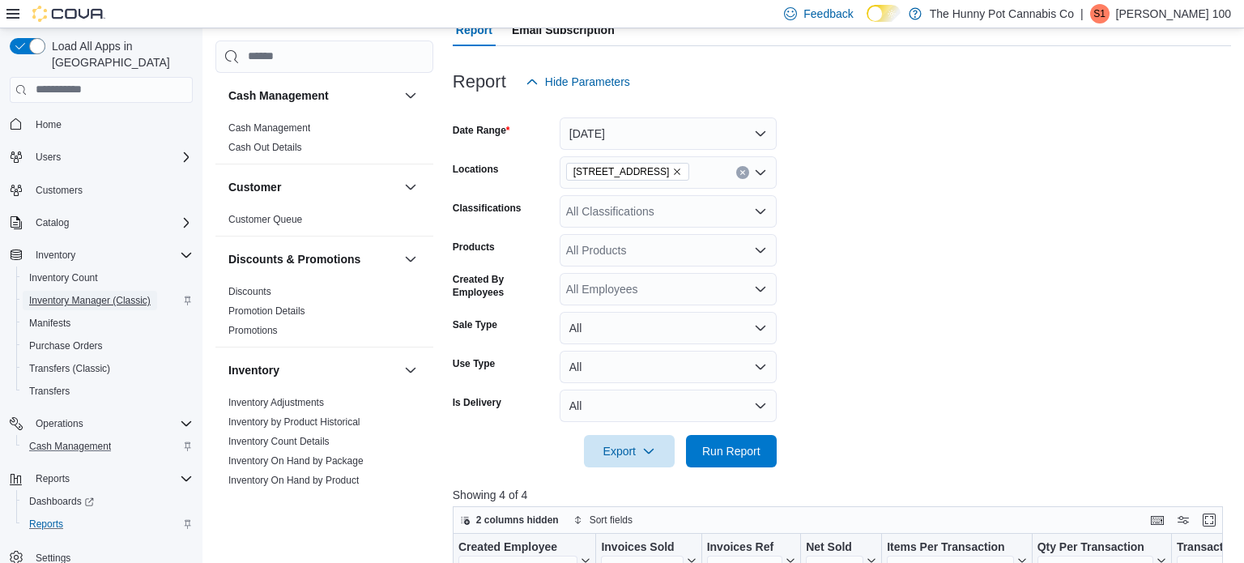
click at [144, 294] on span "Inventory Manager (Classic)" at bounding box center [89, 300] width 121 height 13
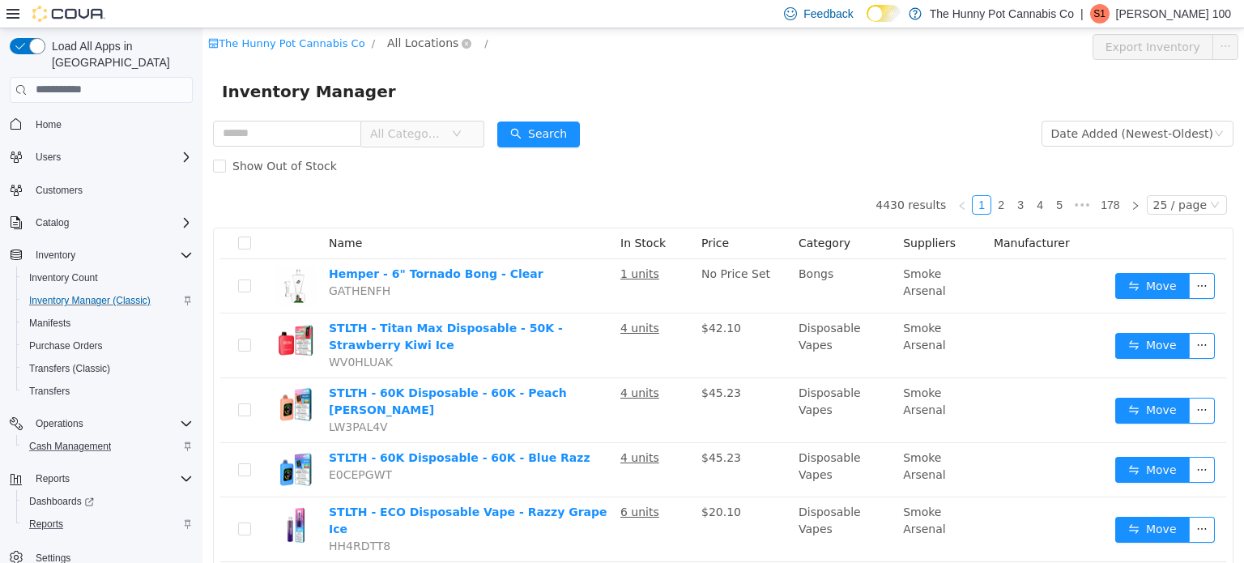
click at [387, 40] on span "All Locations" at bounding box center [422, 42] width 71 height 18
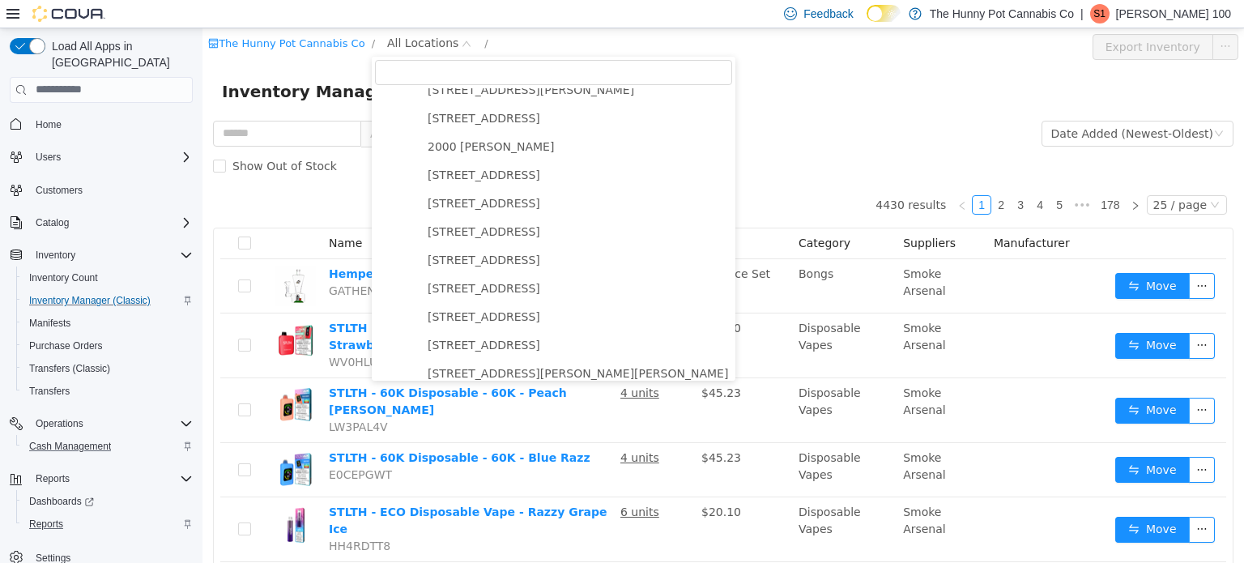
scroll to position [494, 0]
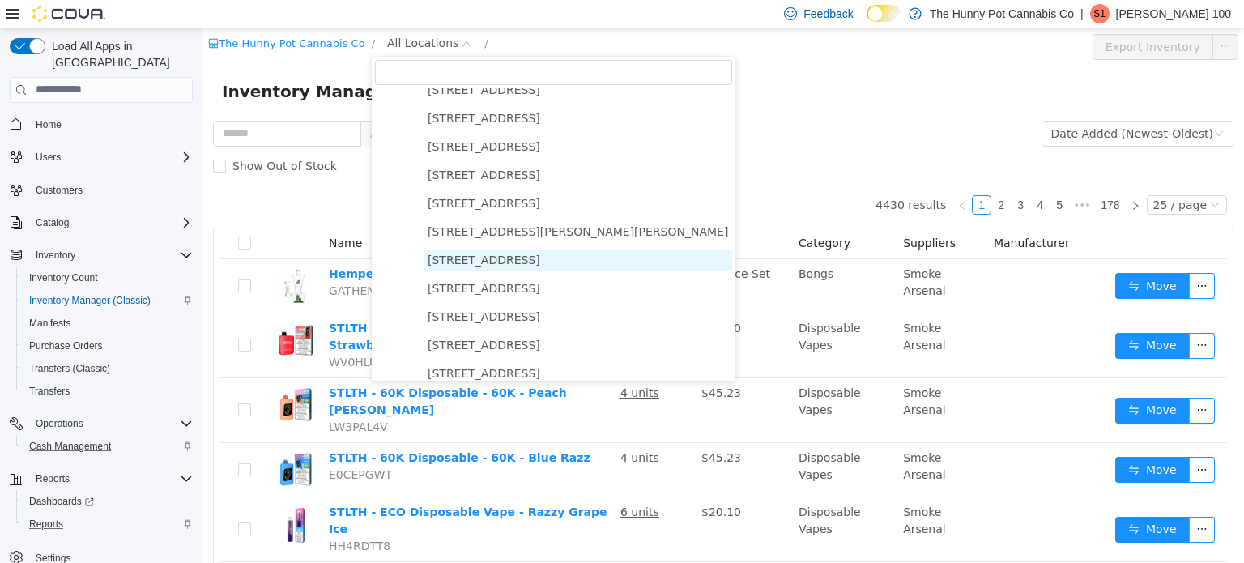
click at [478, 264] on span "400 Pacific Ave" at bounding box center [484, 259] width 113 height 13
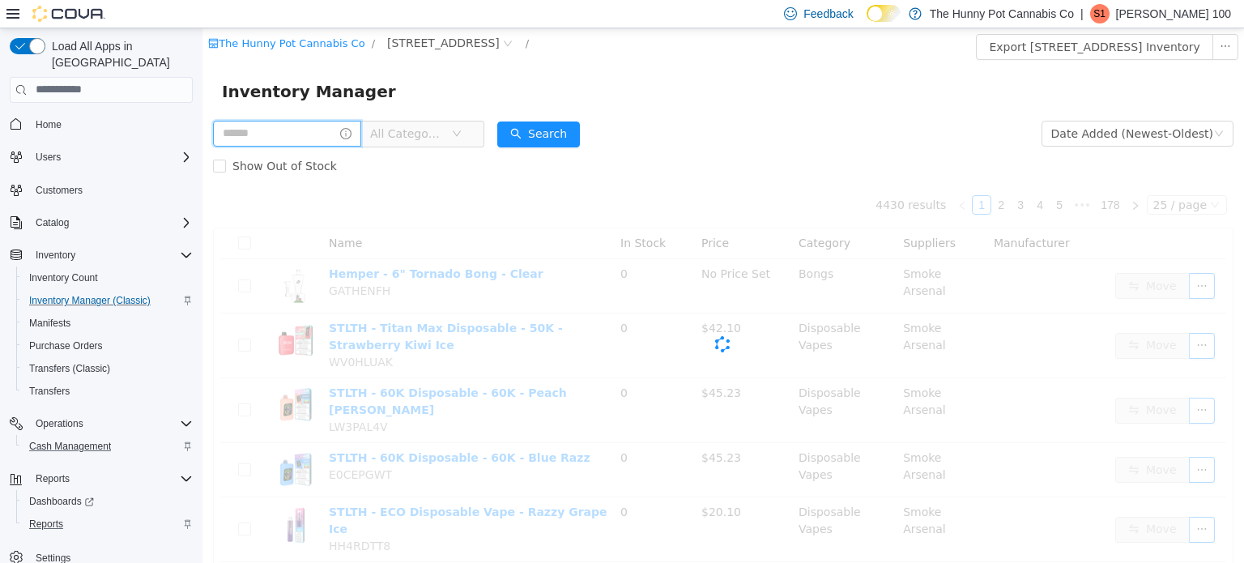
click at [321, 139] on input "text" at bounding box center [287, 133] width 148 height 26
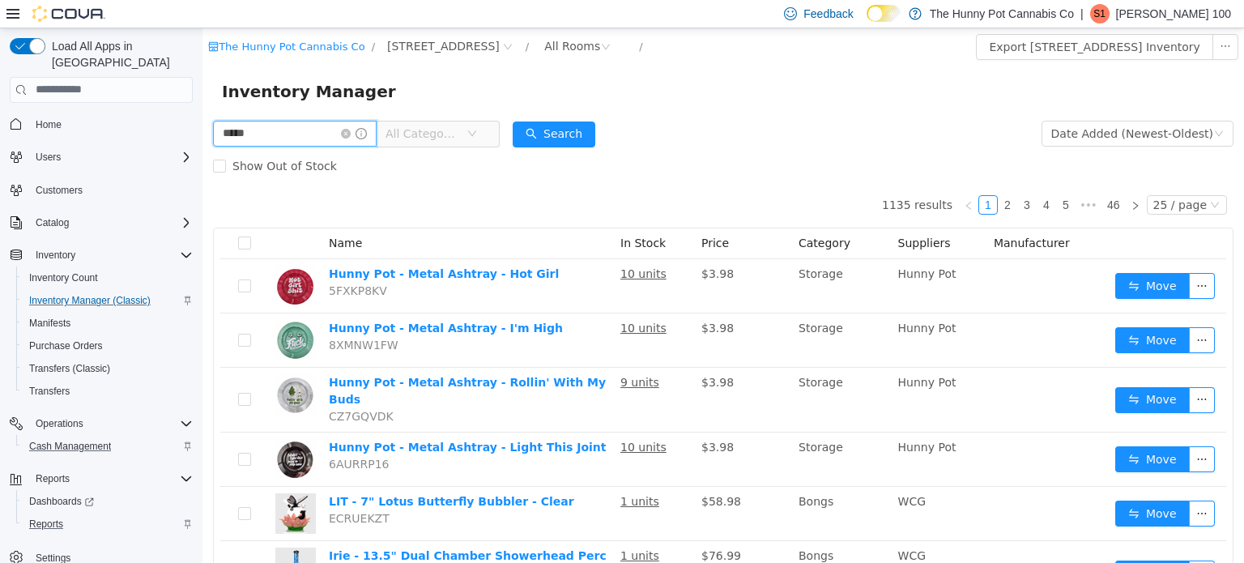
type input "*****"
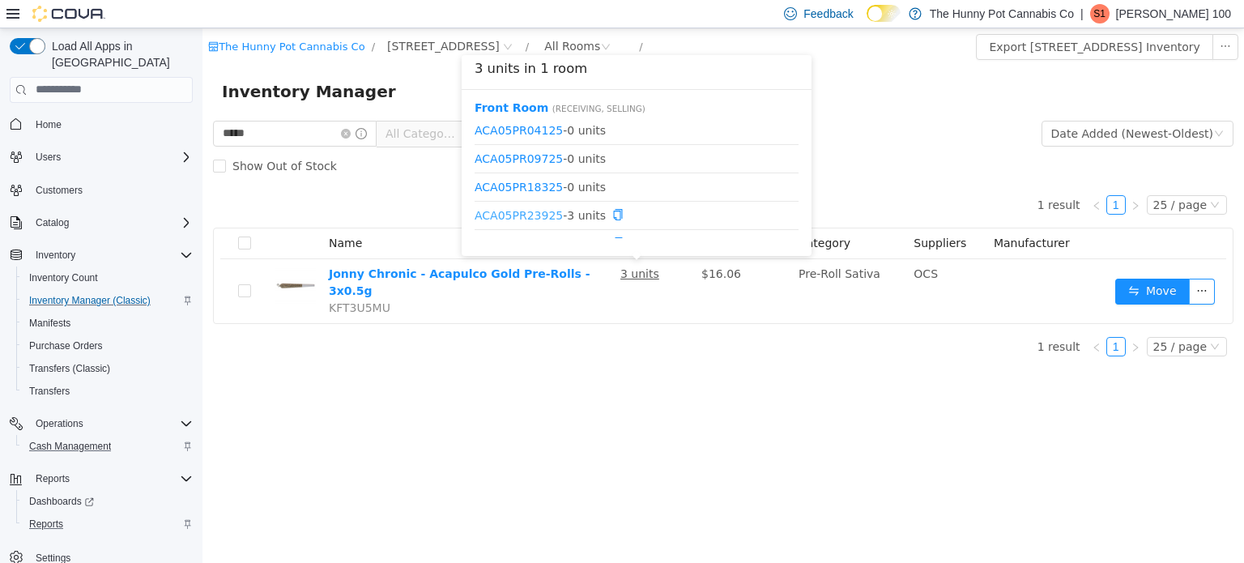
click at [540, 219] on link "ACA05PR23925" at bounding box center [519, 213] width 88 height 13
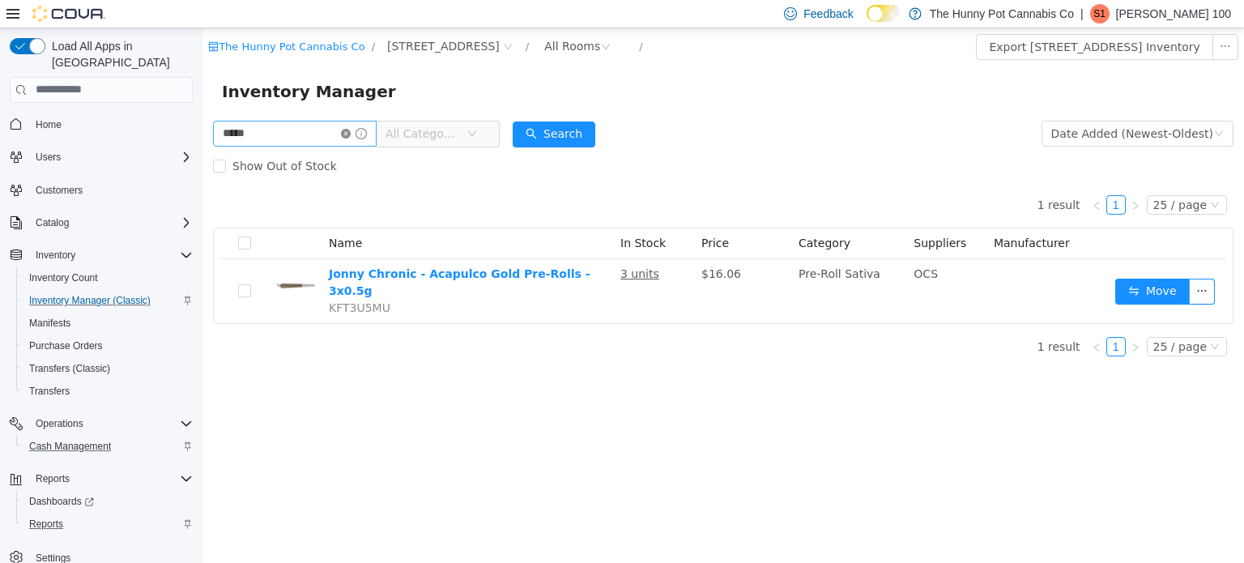
click at [351, 129] on icon "icon: close-circle" at bounding box center [346, 133] width 10 height 10
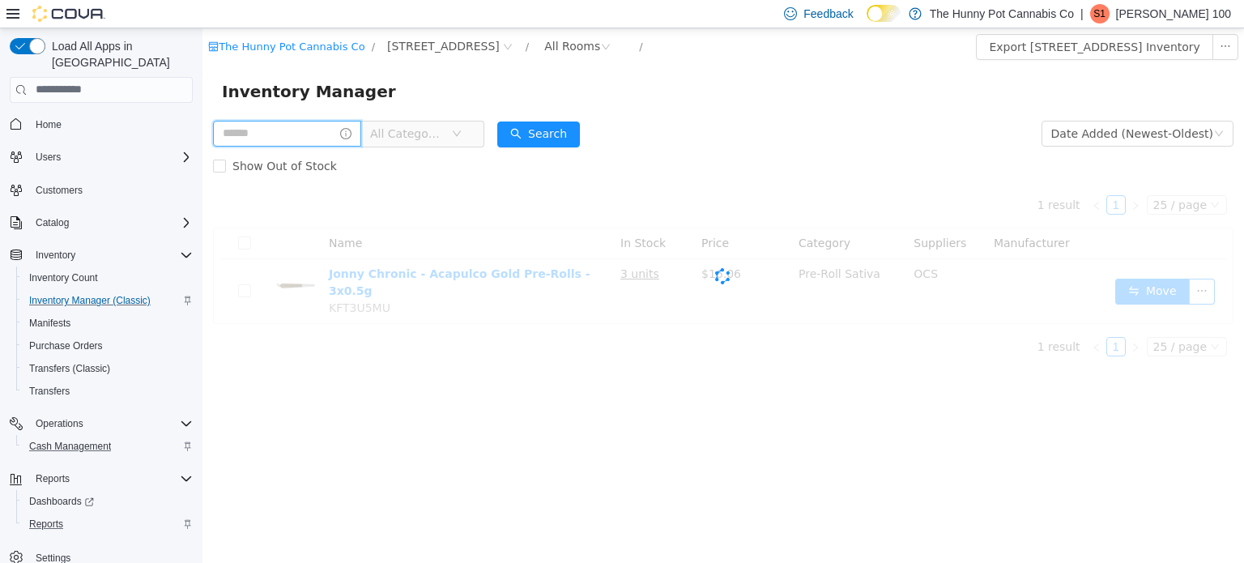
click at [352, 128] on input "text" at bounding box center [287, 133] width 148 height 26
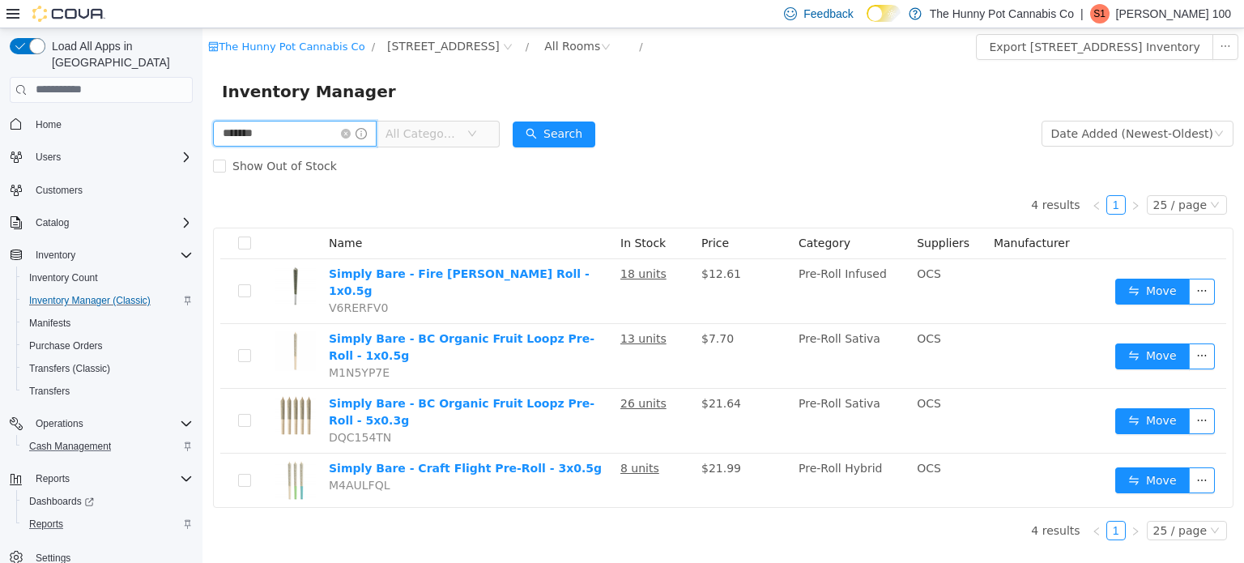
type input "******"
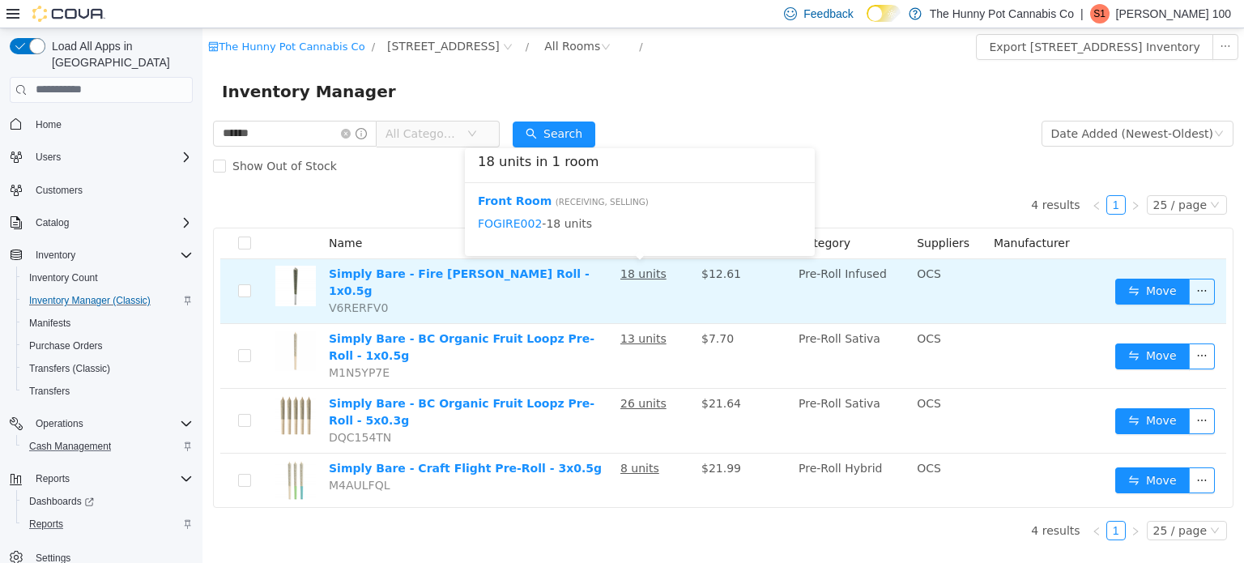
click at [653, 266] on u "18 units" at bounding box center [643, 272] width 46 height 13
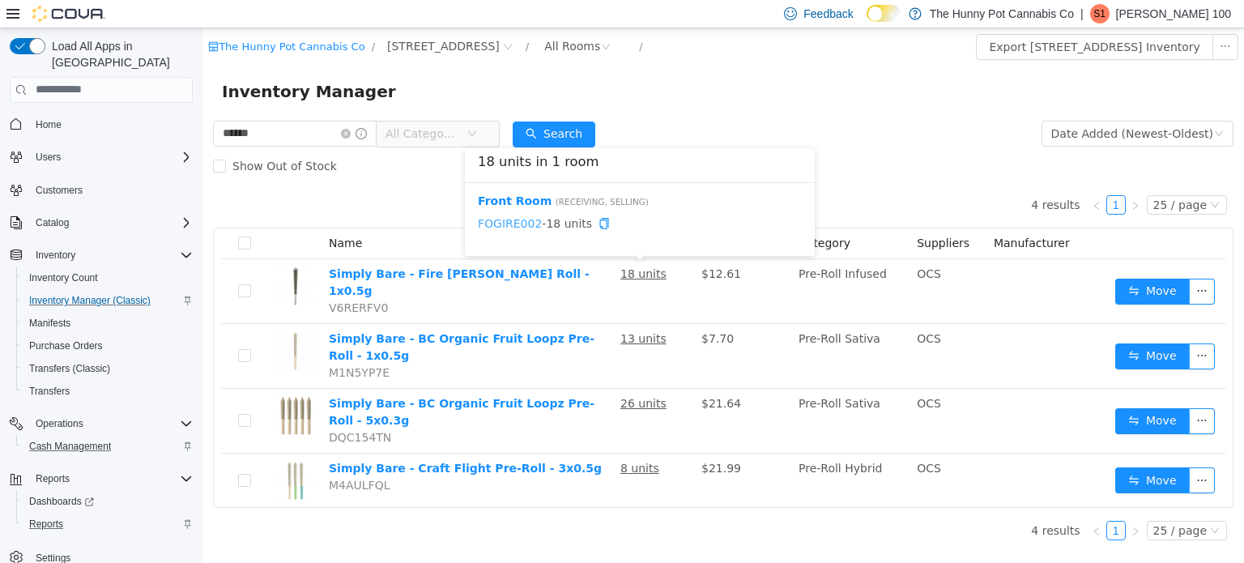
click at [517, 221] on link "FOGIRE002" at bounding box center [510, 222] width 64 height 13
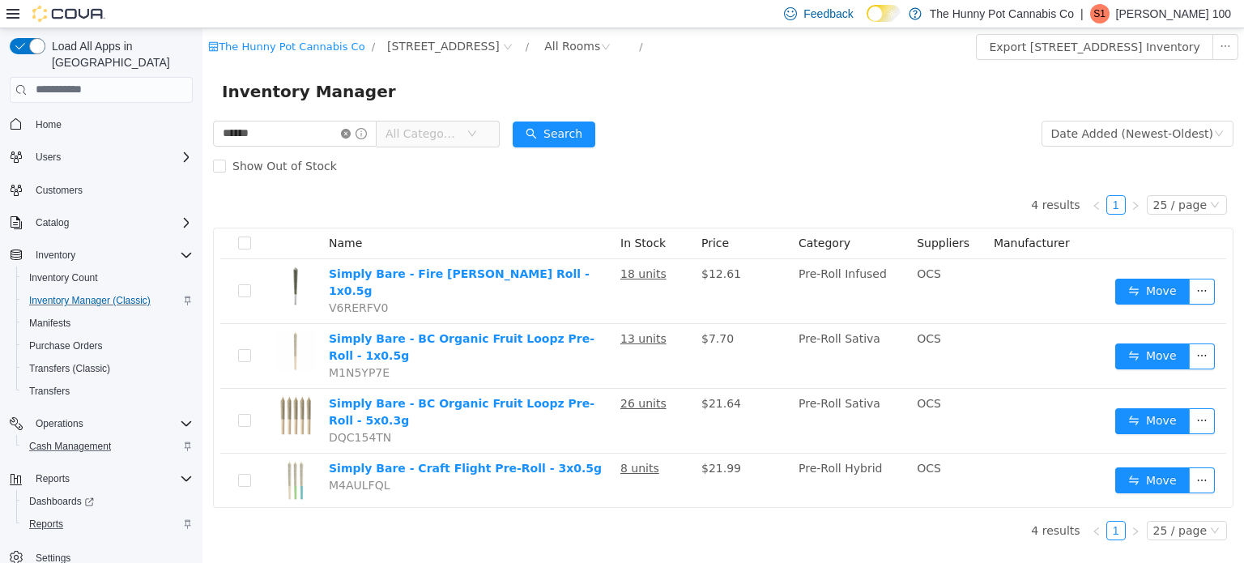
click at [351, 130] on icon "icon: close-circle" at bounding box center [346, 133] width 10 height 10
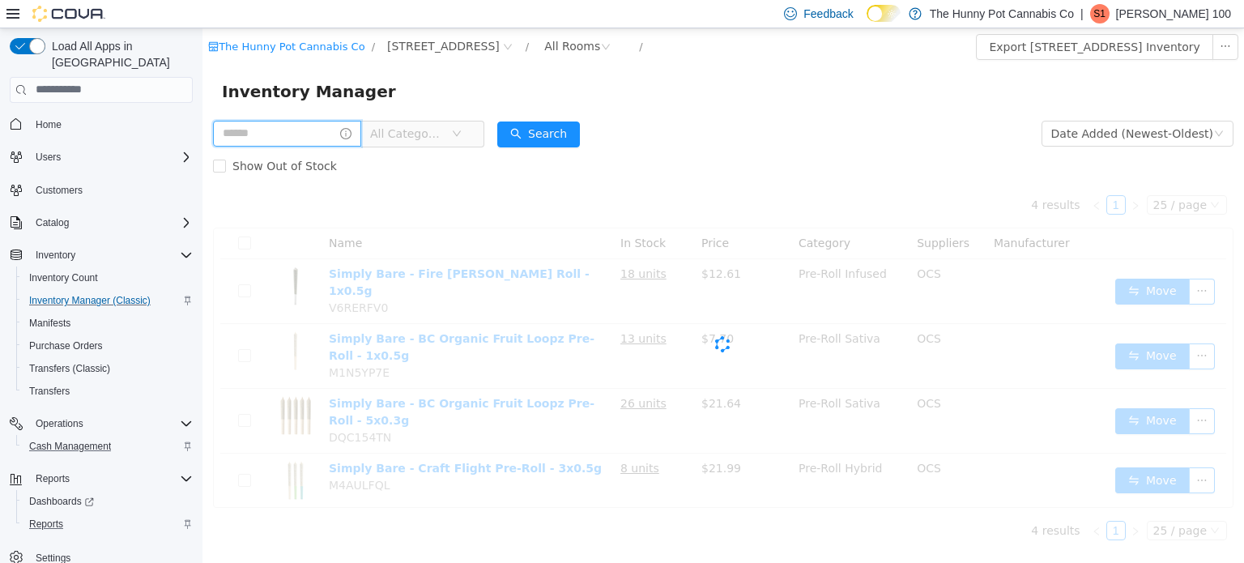
click at [361, 130] on input "text" at bounding box center [287, 133] width 148 height 26
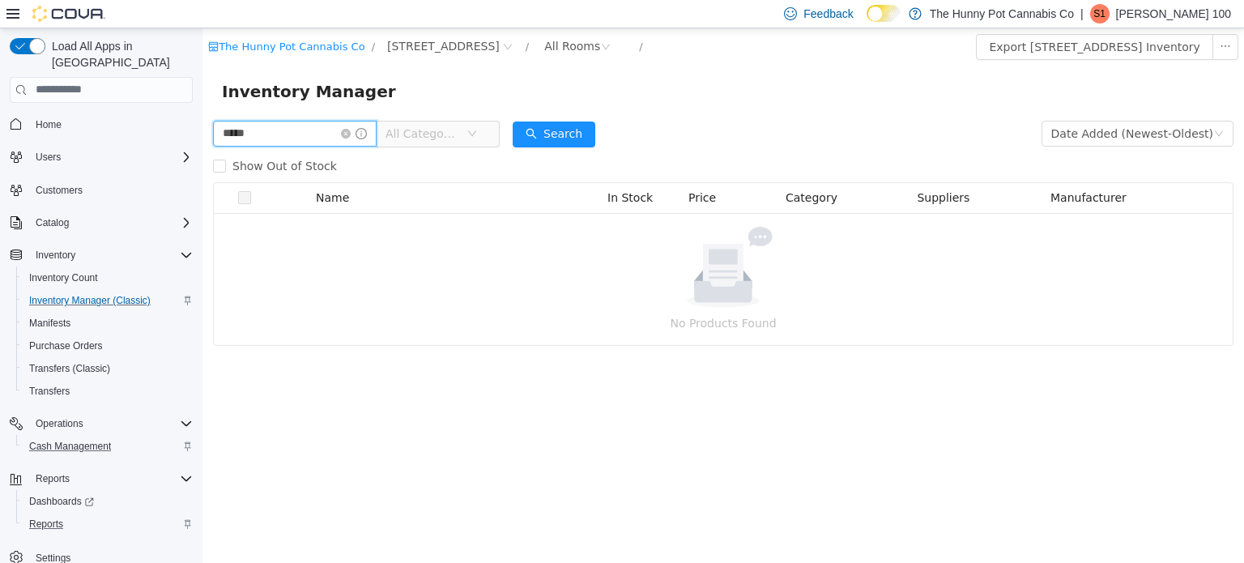
type input "*****"
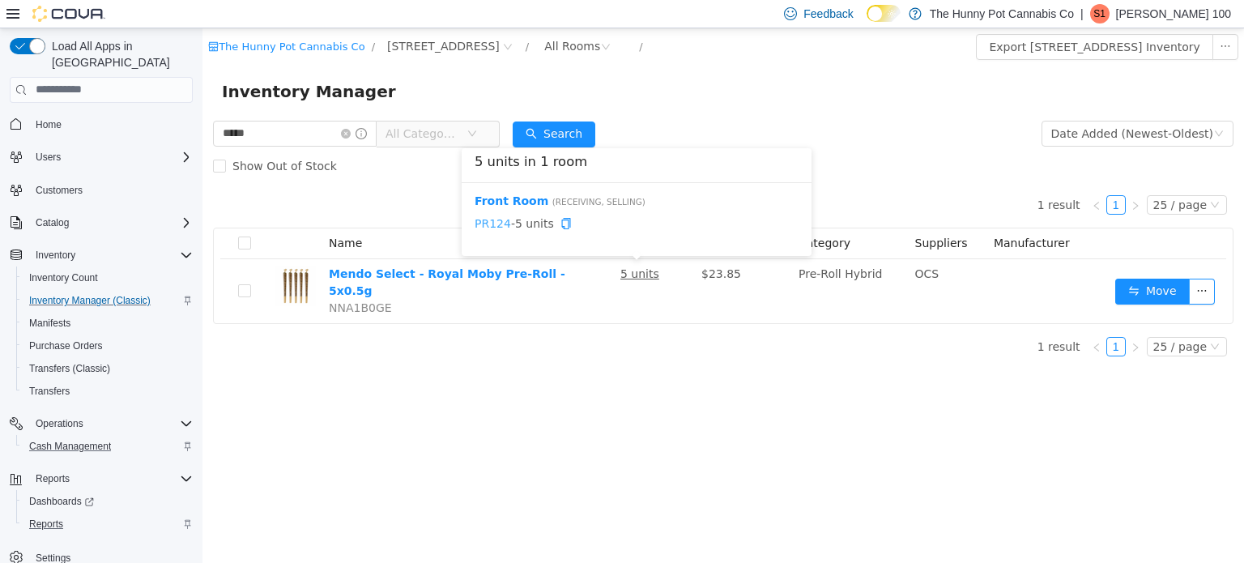
click at [492, 222] on link "PR124" at bounding box center [493, 222] width 36 height 13
click at [351, 132] on icon "icon: close-circle" at bounding box center [346, 133] width 10 height 10
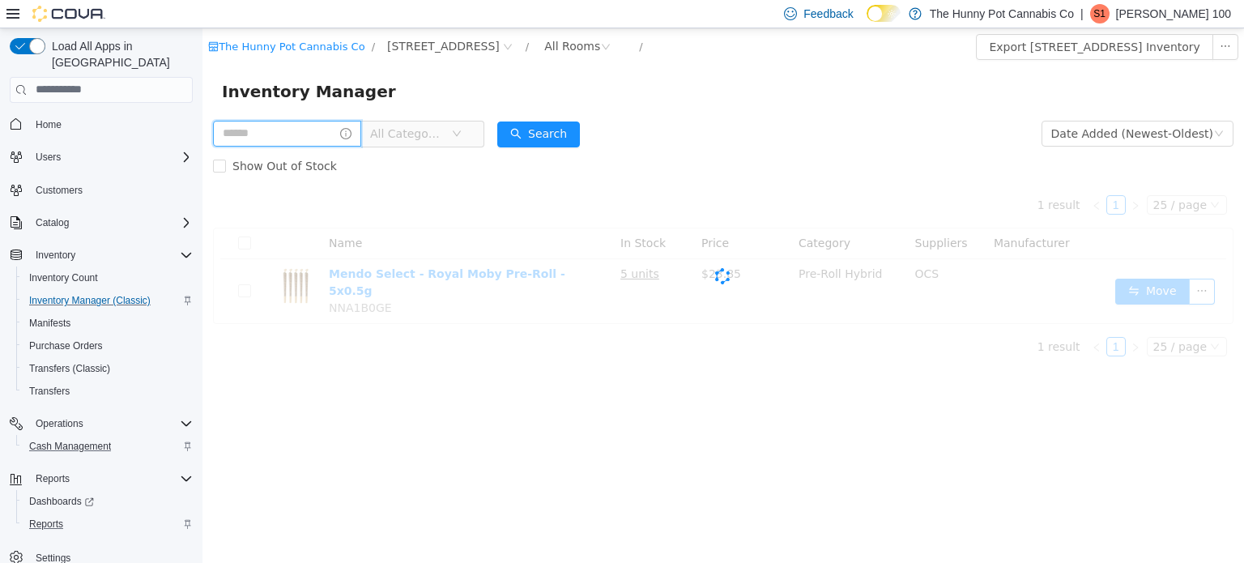
click at [361, 129] on input "text" at bounding box center [287, 133] width 148 height 26
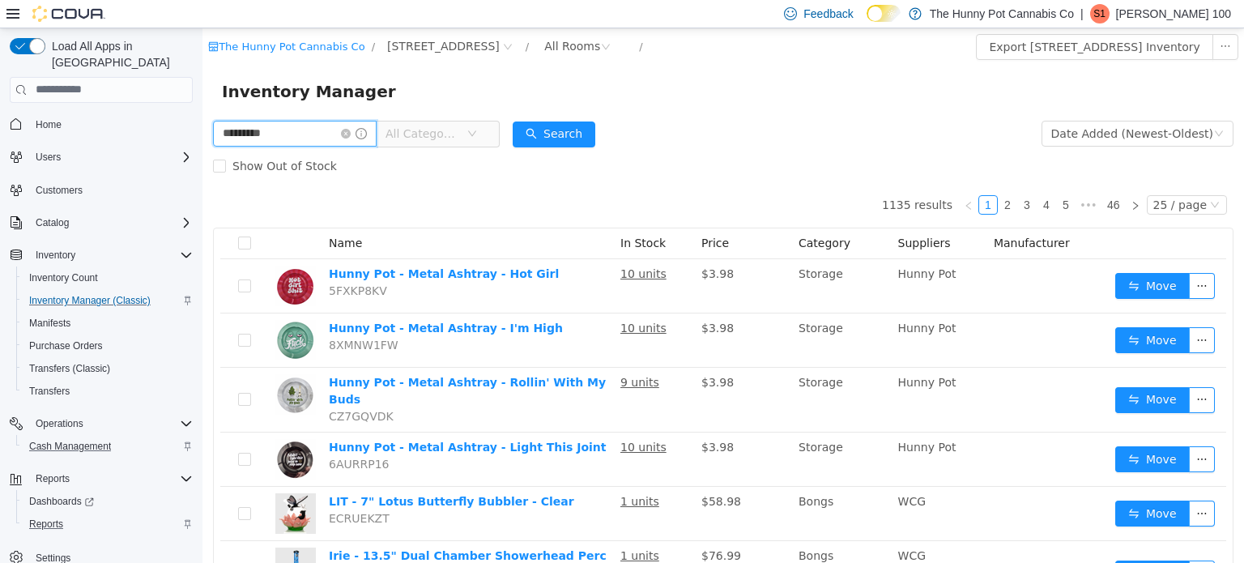
type input "*********"
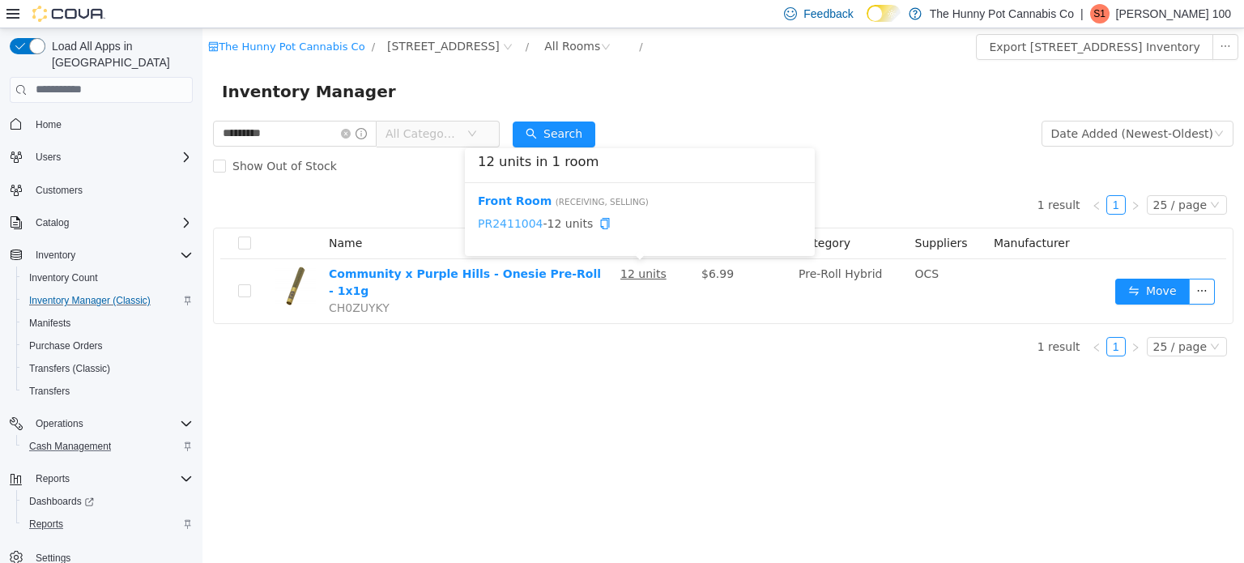
click at [517, 220] on link "PR2411004" at bounding box center [511, 222] width 66 height 13
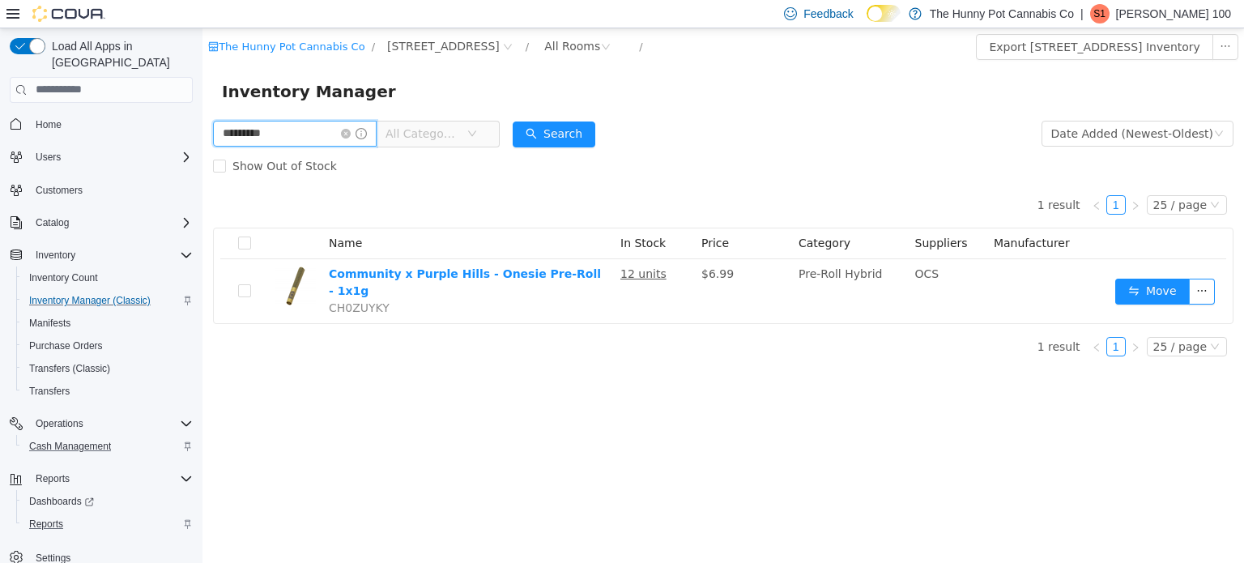
click at [377, 125] on input "*********" at bounding box center [295, 133] width 164 height 26
click at [351, 133] on icon "icon: close-circle" at bounding box center [346, 133] width 10 height 10
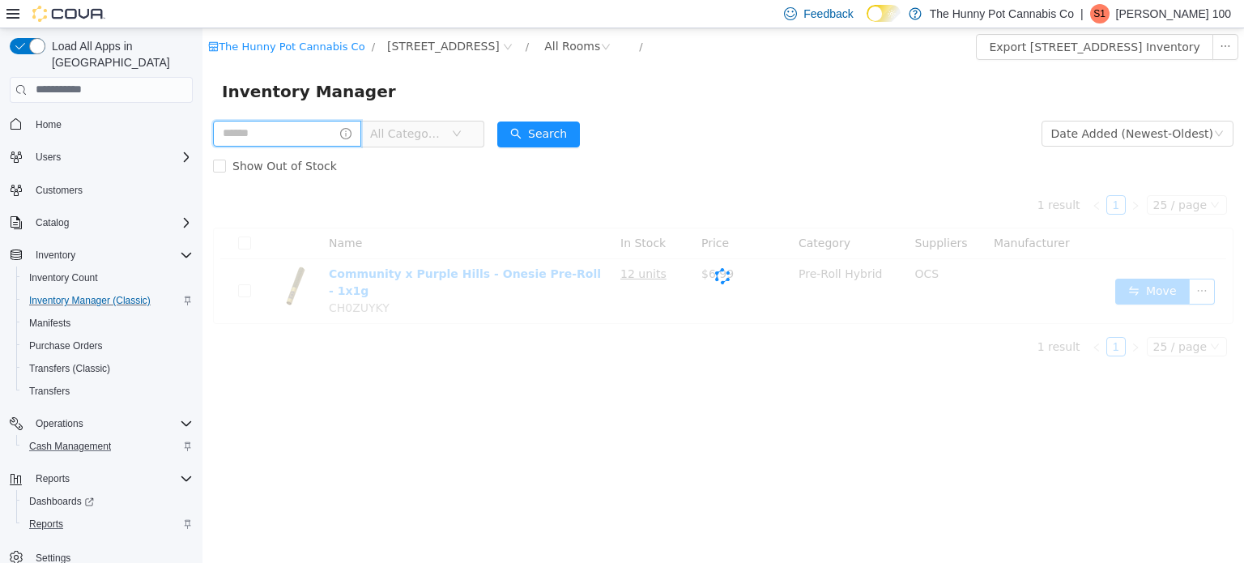
click at [361, 131] on input "text" at bounding box center [287, 133] width 148 height 26
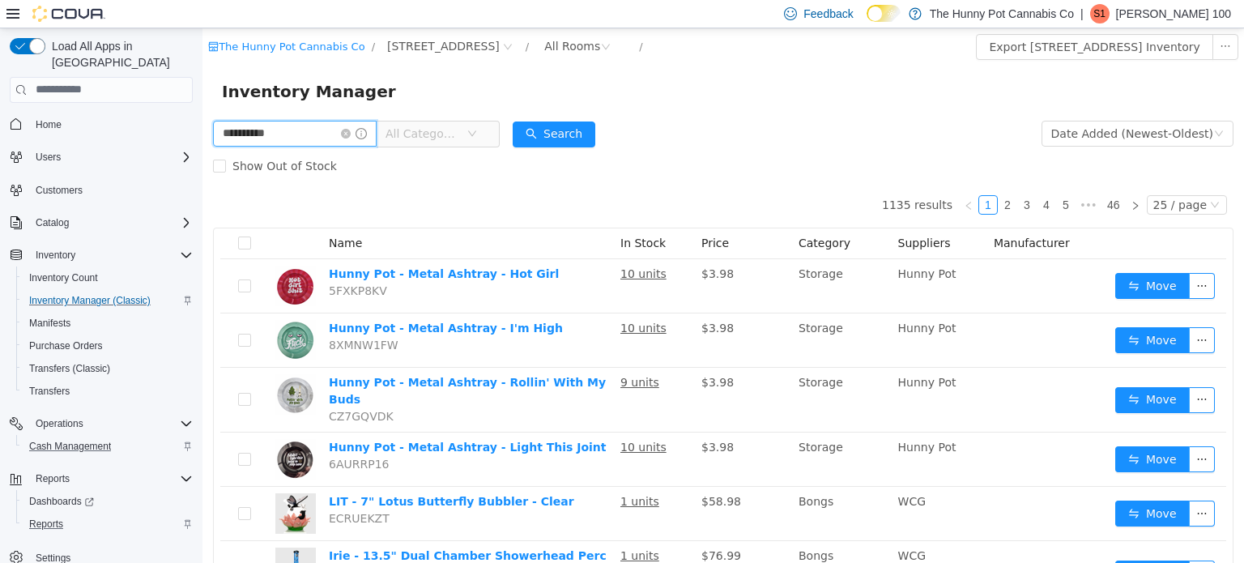
type input "**********"
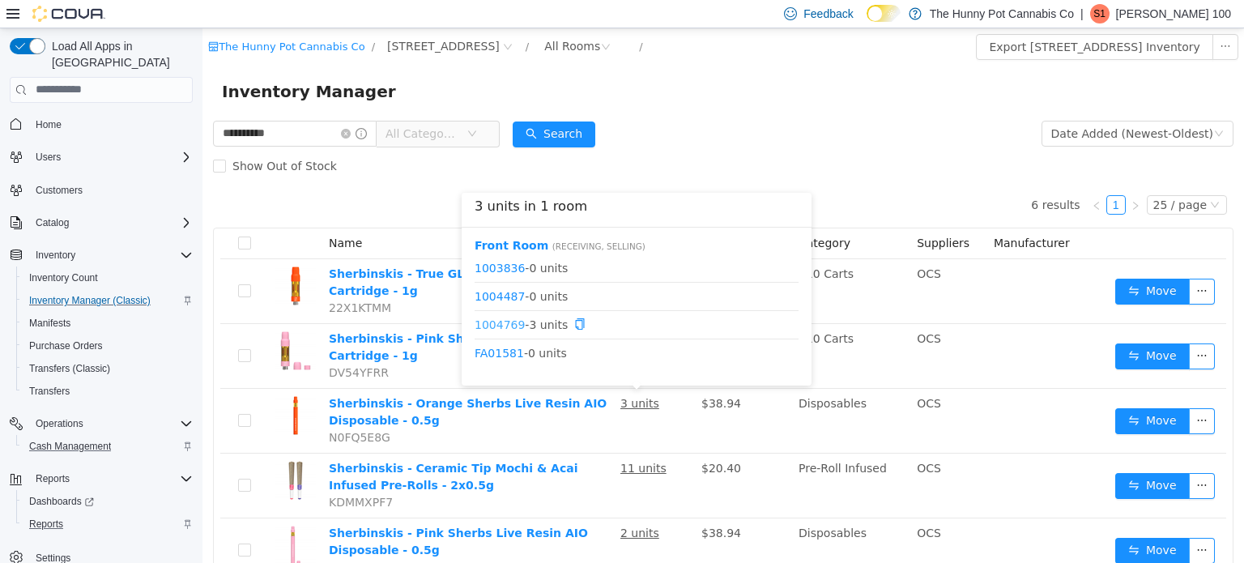
click at [508, 327] on link "1004769" at bounding box center [500, 323] width 50 height 13
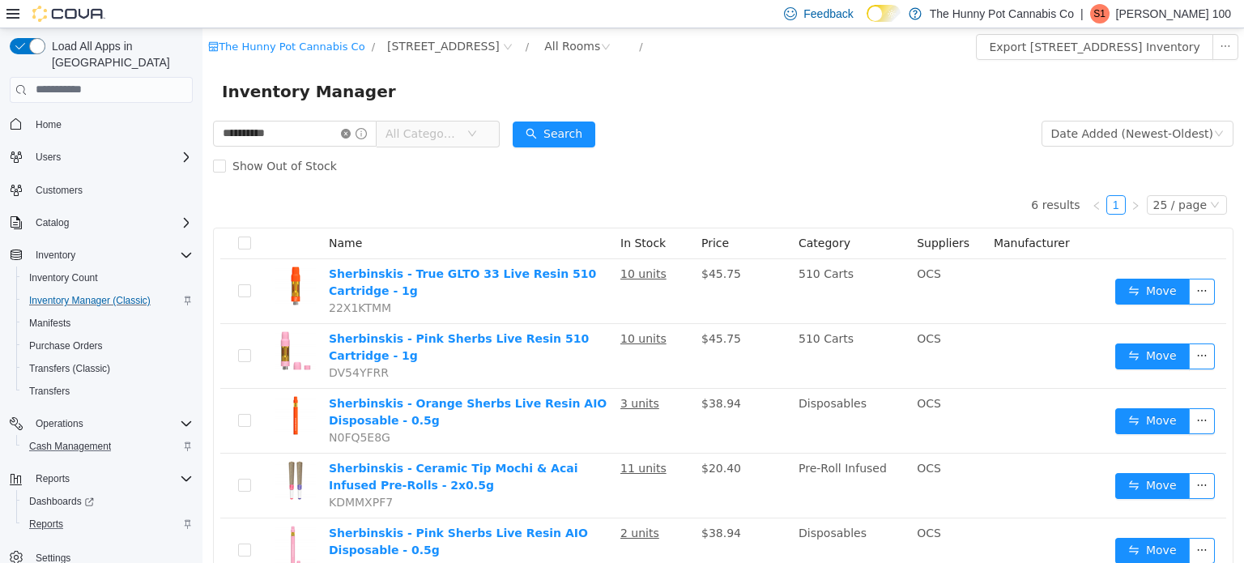
click at [351, 134] on icon "icon: close-circle" at bounding box center [346, 133] width 10 height 10
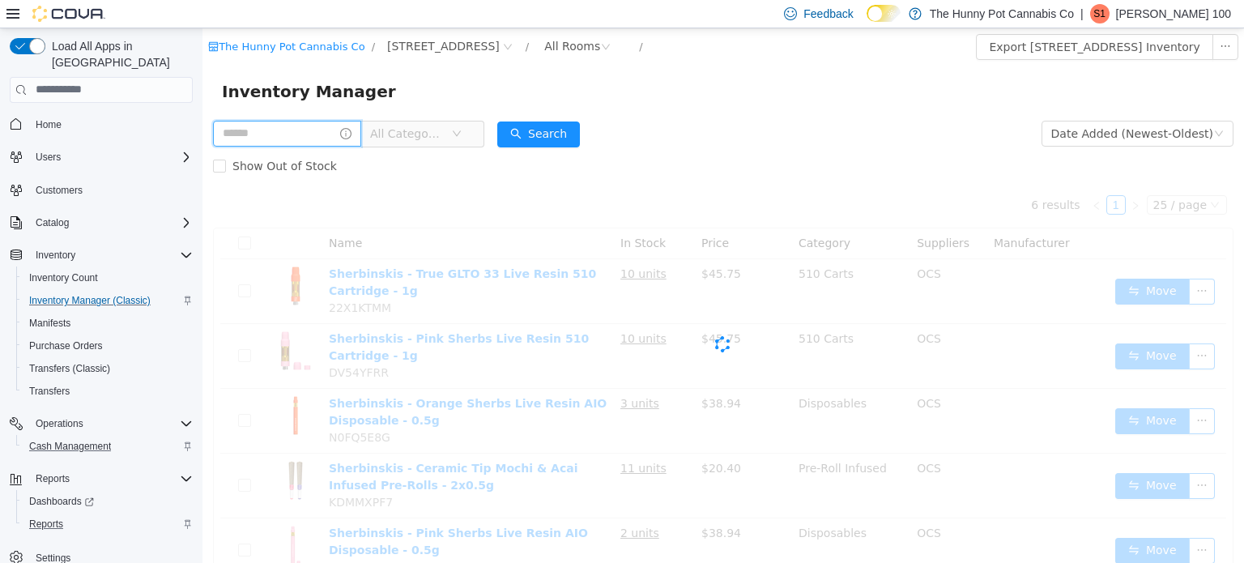
click at [361, 132] on input "text" at bounding box center [287, 133] width 148 height 26
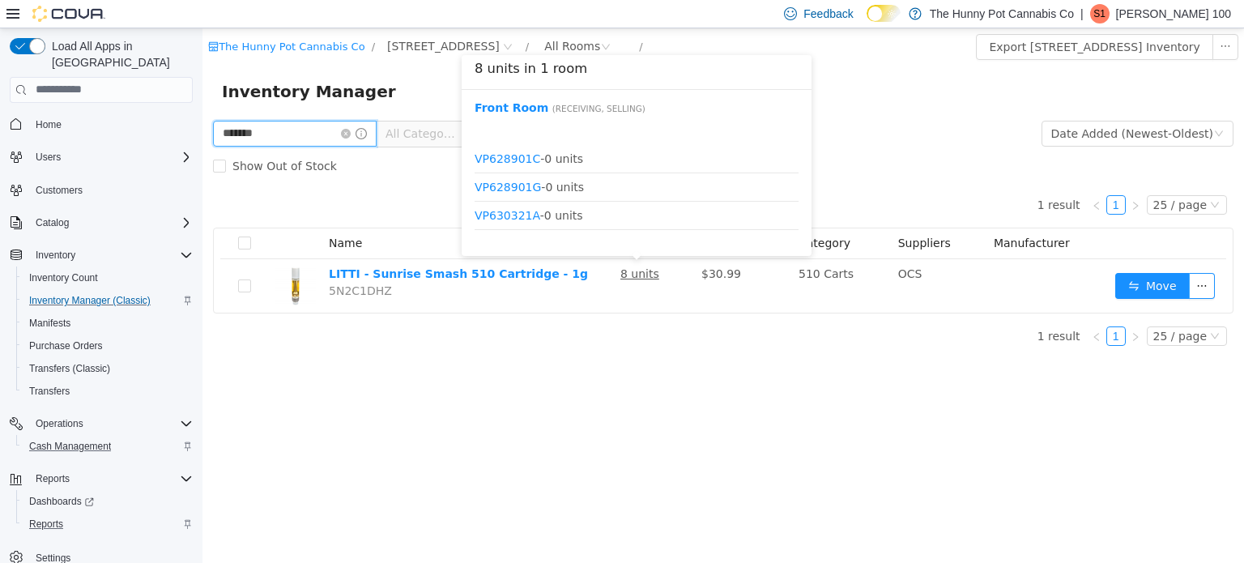
scroll to position [133, 0]
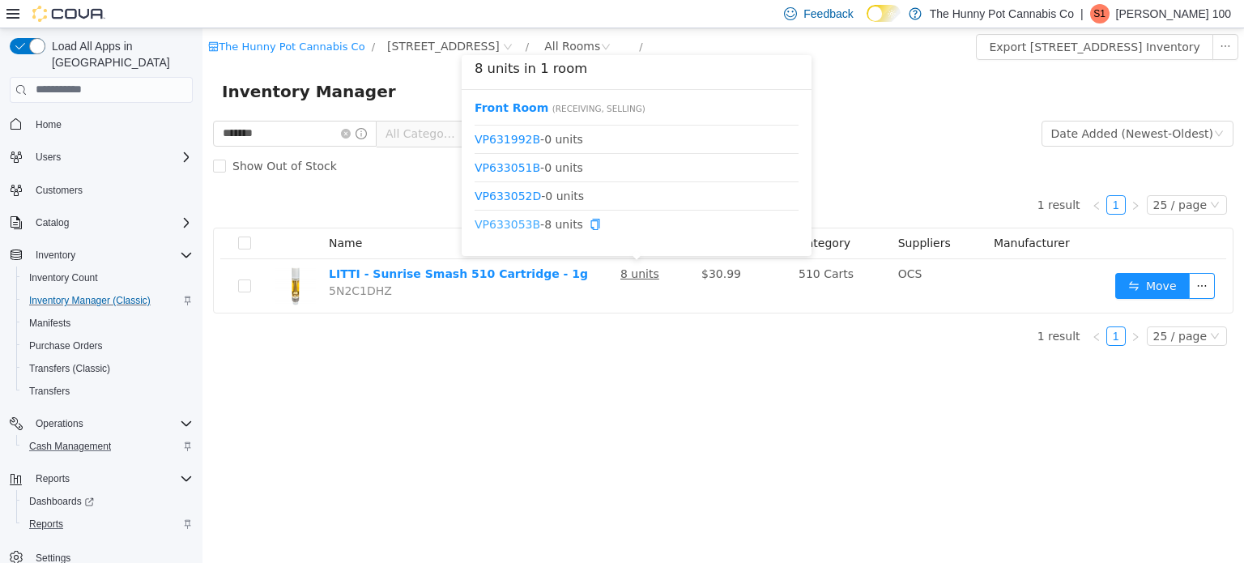
click at [511, 219] on link "VP633053B" at bounding box center [508, 223] width 66 height 13
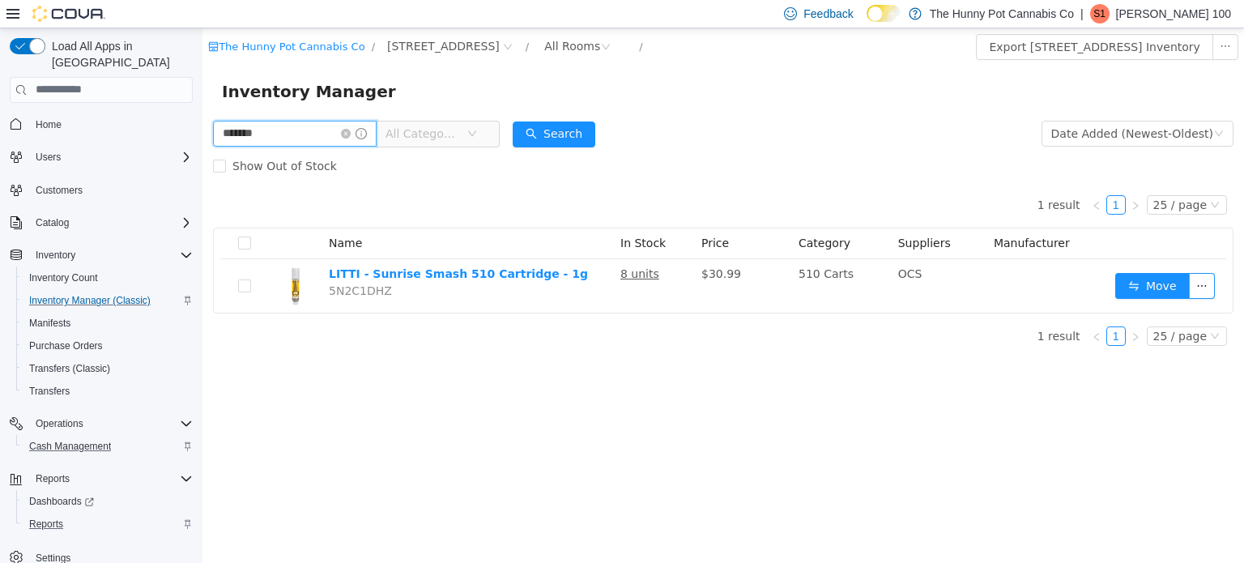
drag, startPoint x: 337, startPoint y: 137, endPoint x: 154, endPoint y: 92, distance: 188.6
click at [202, 92] on html "The Hunny Pot Cannabis Co / 400 Pacific Ave / All Rooms / Export 400 Pacific Av…" at bounding box center [722, 295] width 1041 height 534
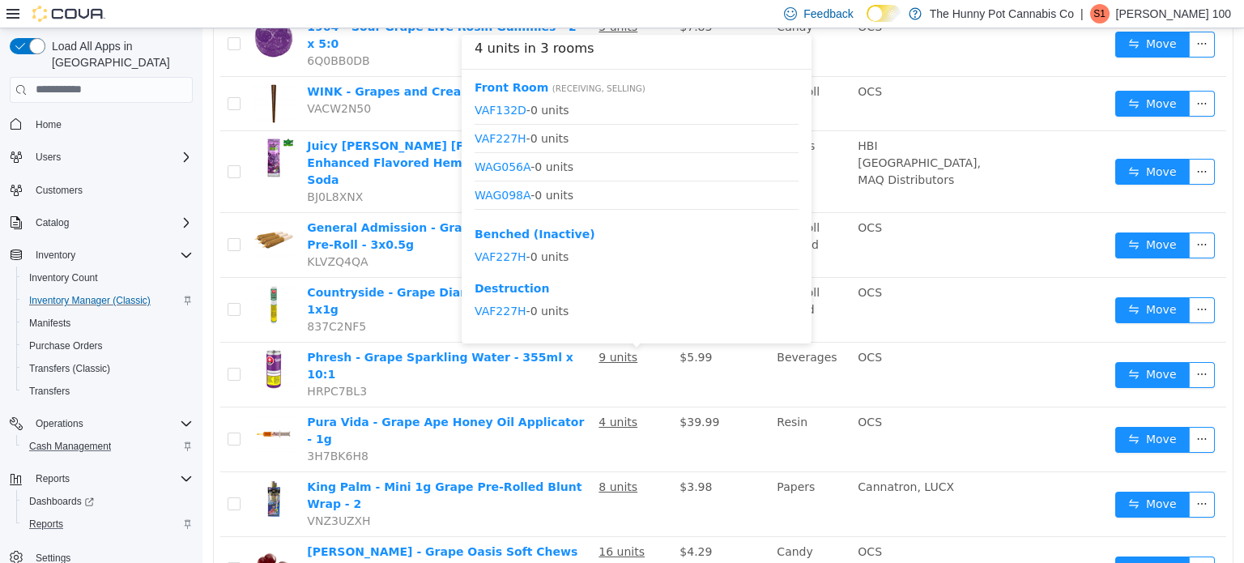
scroll to position [49, 0]
click at [504, 203] on link "WAG163C" at bounding box center [503, 202] width 57 height 13
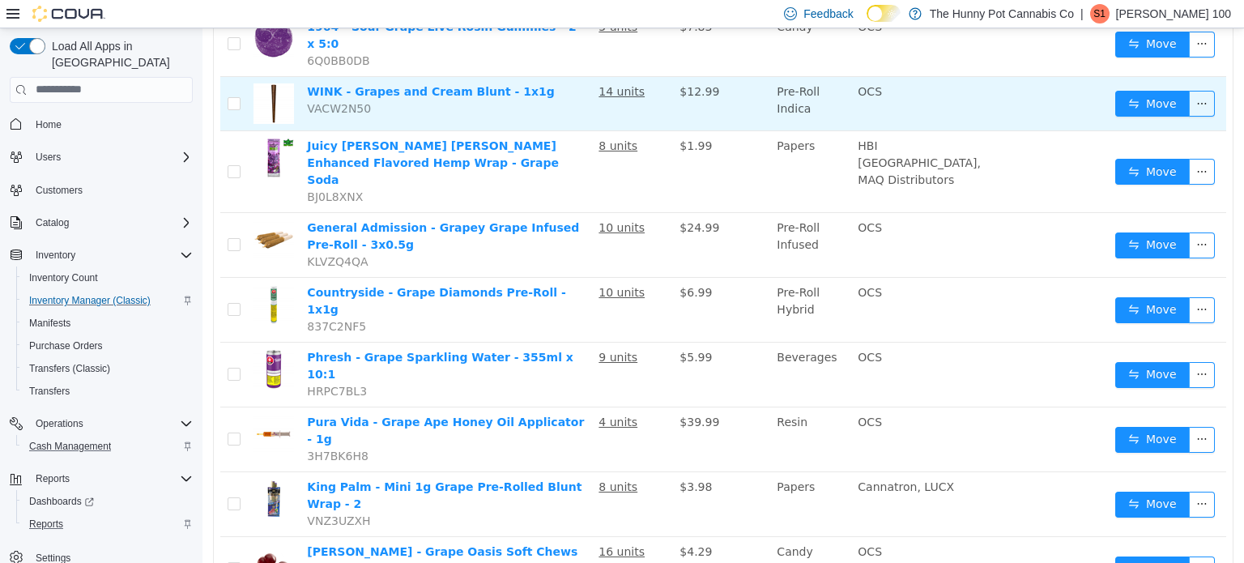
scroll to position [0, 0]
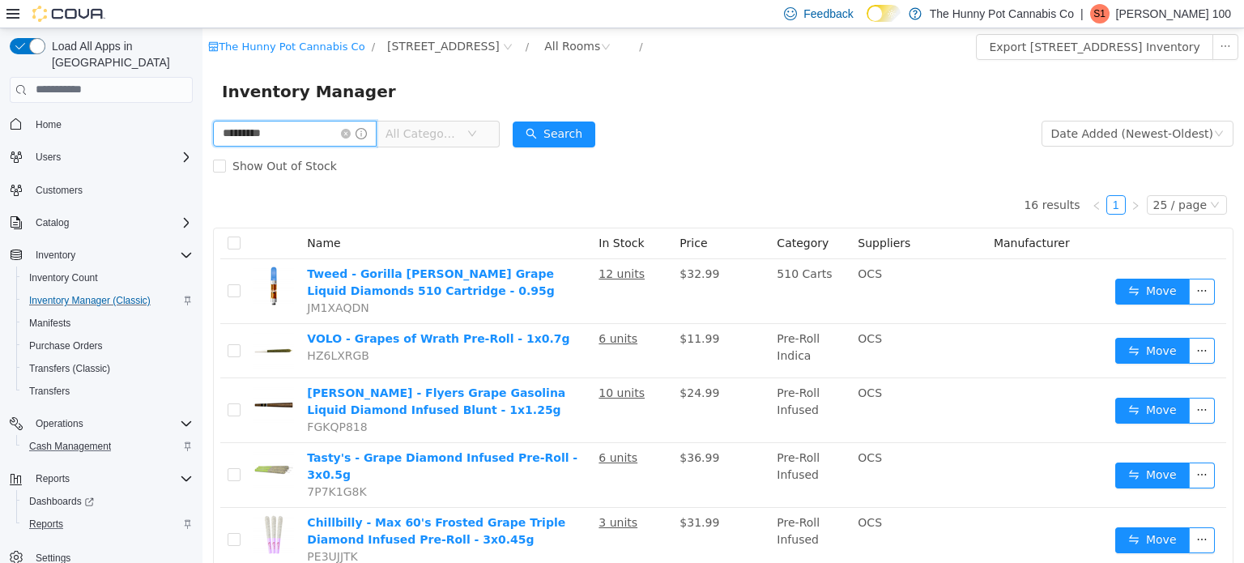
drag, startPoint x: 318, startPoint y: 138, endPoint x: 160, endPoint y: 84, distance: 166.7
click at [202, 84] on html "The Hunny Pot Cannabis Co / 400 Pacific Ave / All Rooms / Export 400 Pacific Av…" at bounding box center [722, 295] width 1041 height 534
type input "********"
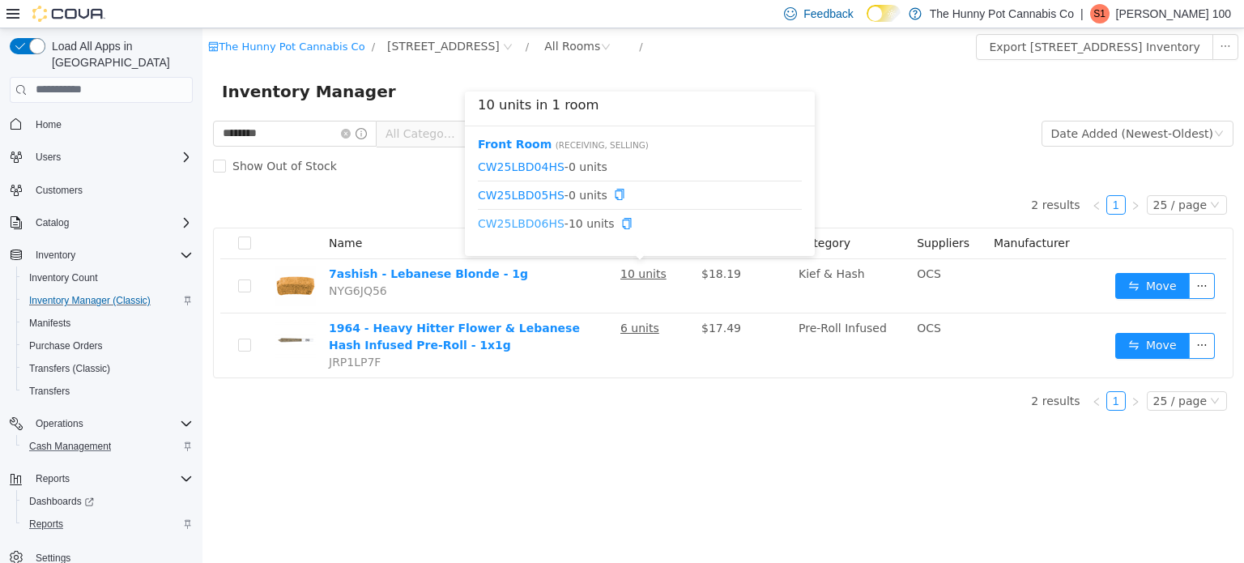
click at [510, 224] on link "CW25LBD06HS" at bounding box center [521, 222] width 87 height 13
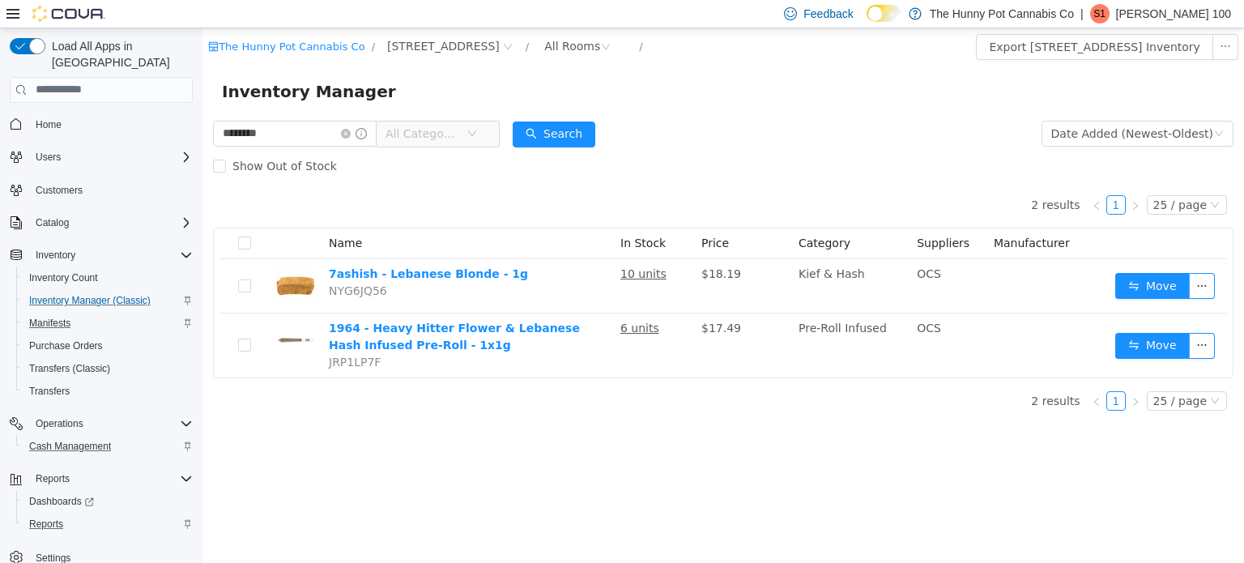
scroll to position [3, 0]
click at [57, 514] on span "Reports" at bounding box center [46, 520] width 34 height 13
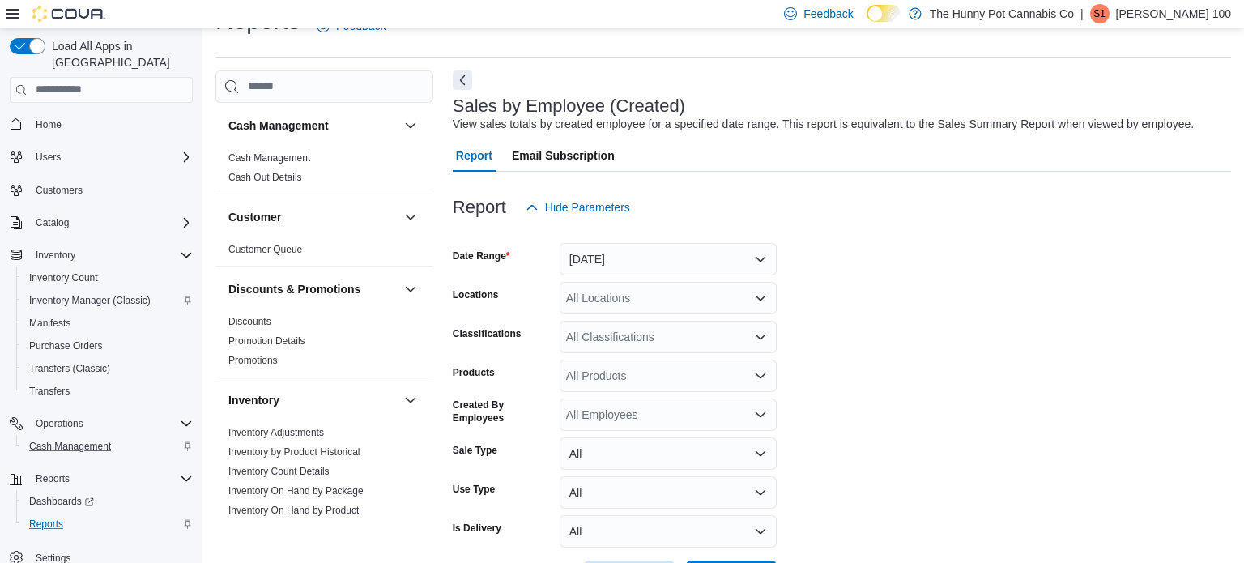
scroll to position [37, 0]
click at [614, 252] on button "Yesterday" at bounding box center [668, 258] width 217 height 32
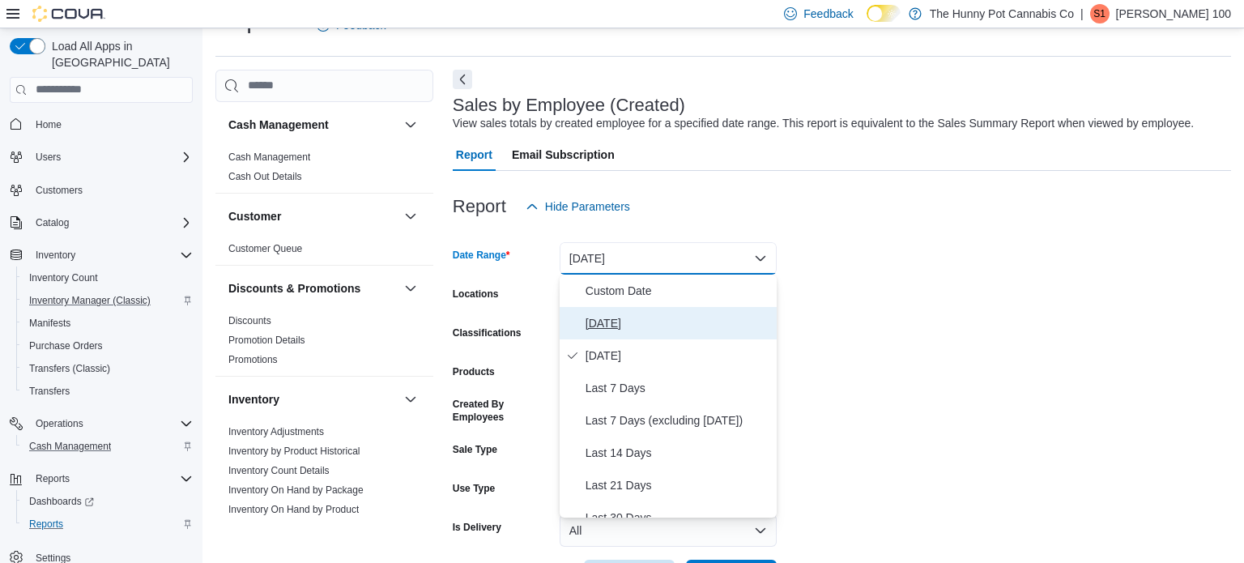
click at [610, 314] on span "Today" at bounding box center [678, 322] width 185 height 19
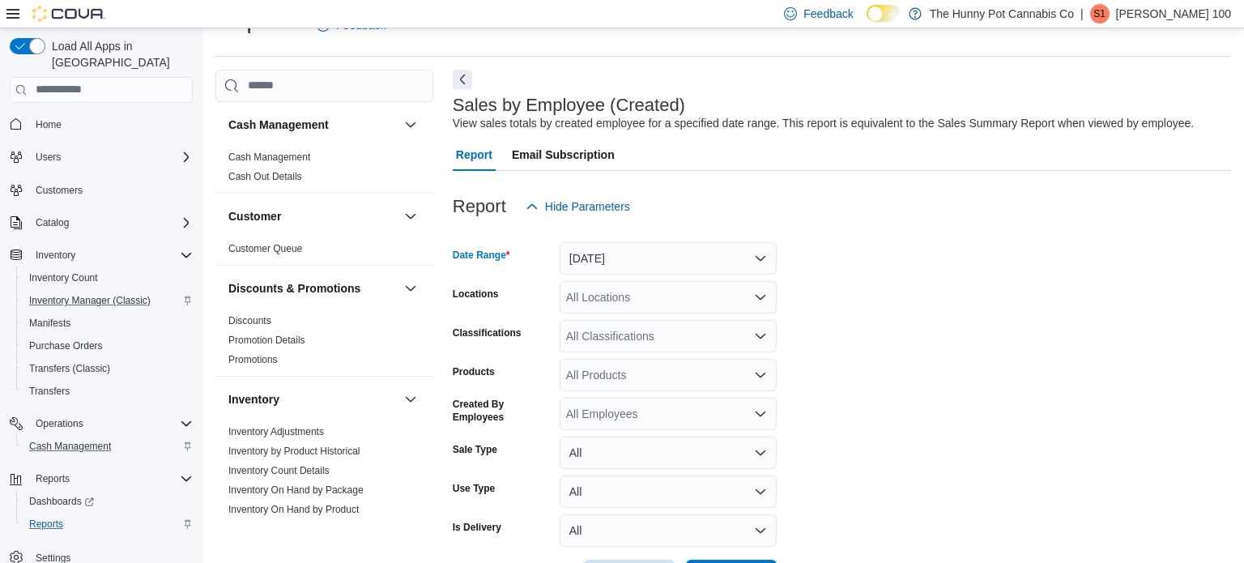
click at [602, 300] on div "All Locations" at bounding box center [668, 297] width 217 height 32
type input "***"
click at [626, 330] on span "400 Pacific Ave" at bounding box center [659, 325] width 112 height 16
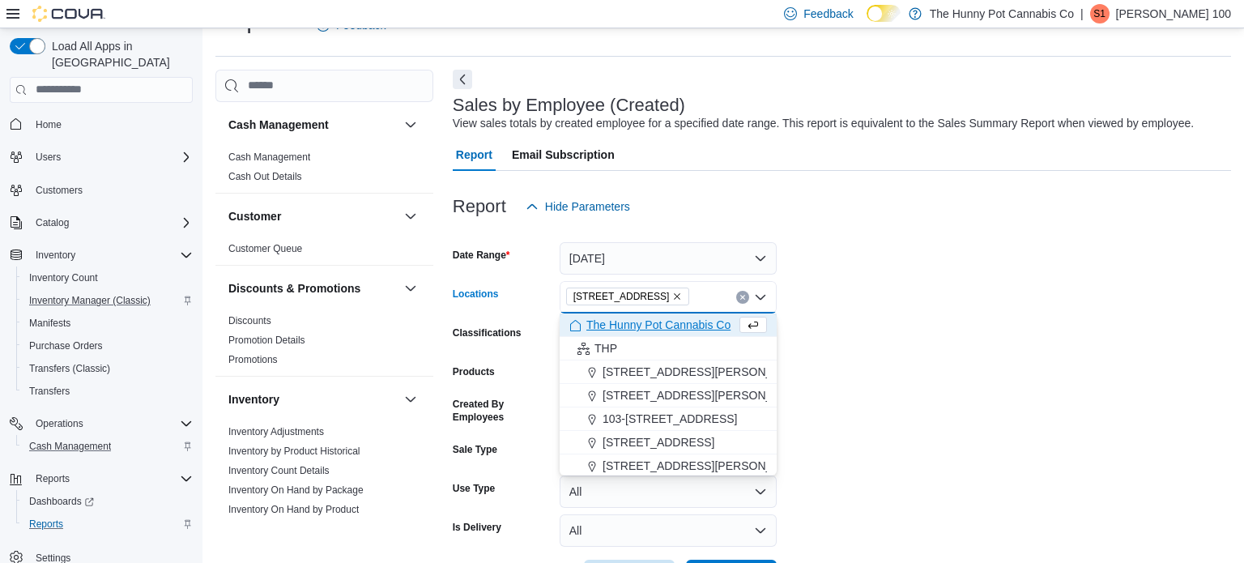
click at [875, 406] on form "Date Range Today Locations 400 Pacific Ave Combo box. Selected. 400 Pacific Ave…" at bounding box center [842, 407] width 778 height 369
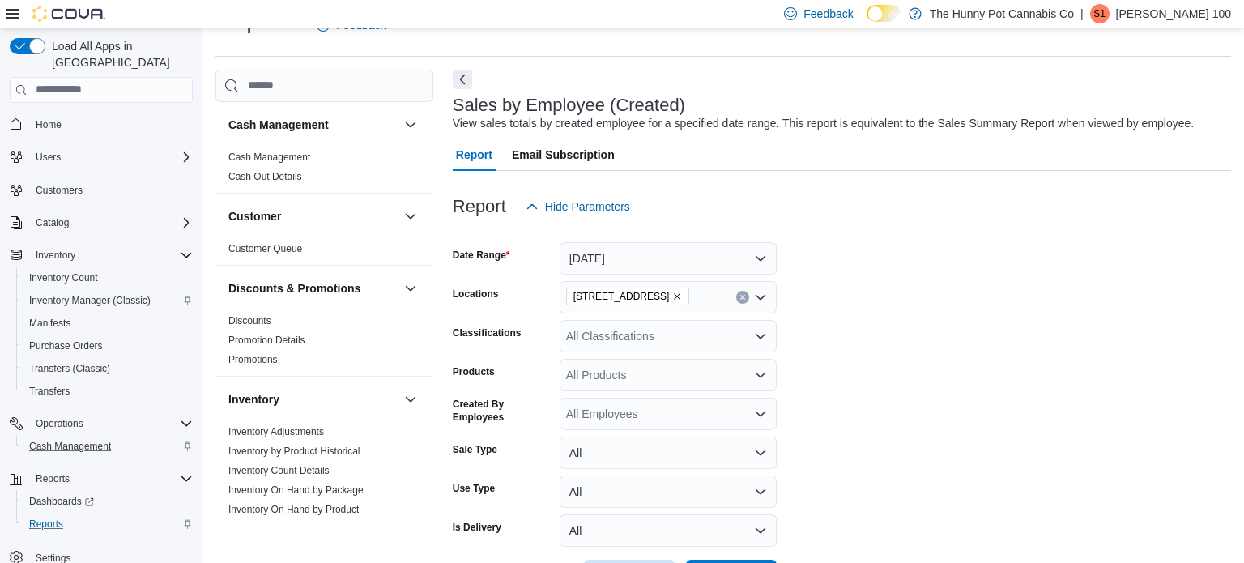
scroll to position [98, 0]
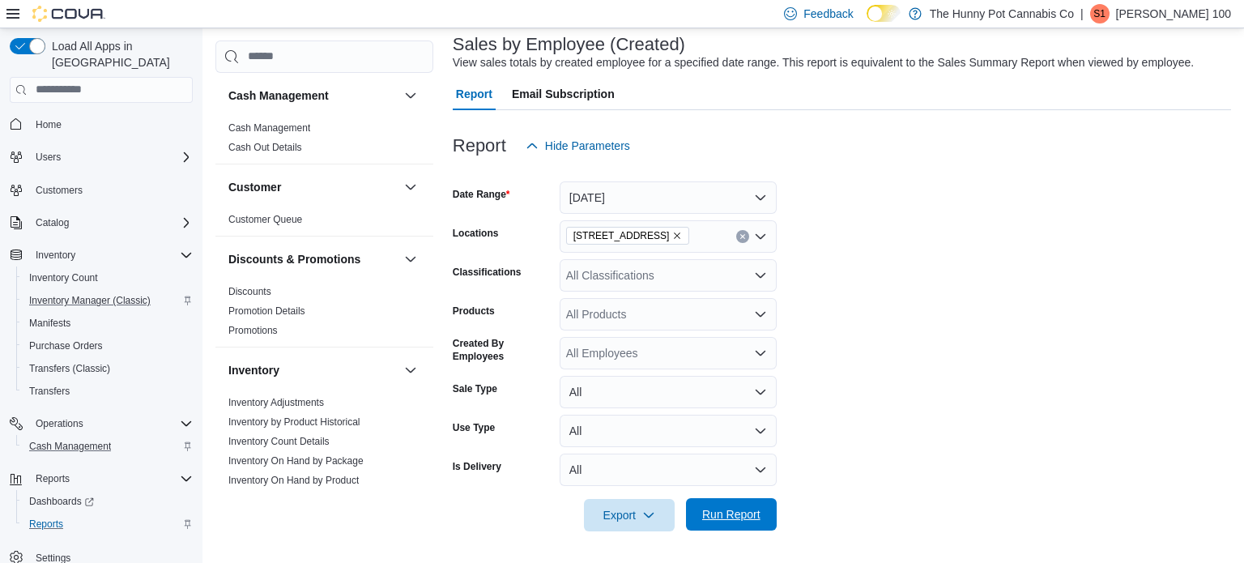
click at [760, 516] on span "Run Report" at bounding box center [731, 514] width 71 height 32
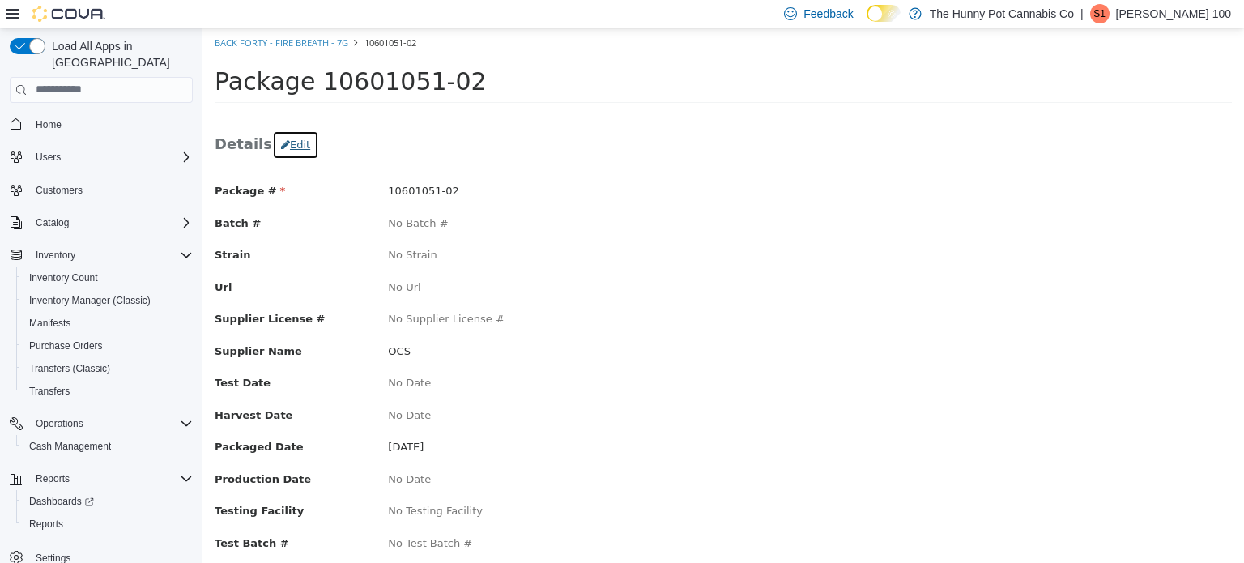
click at [309, 150] on button "Edit" at bounding box center [295, 144] width 47 height 29
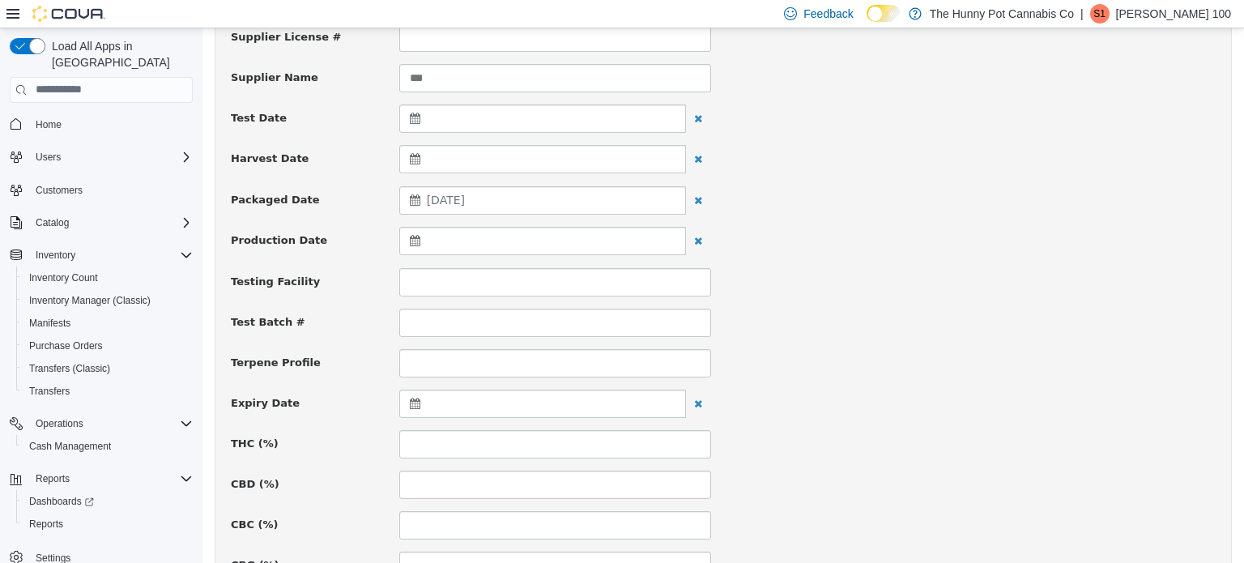
scroll to position [332, 0]
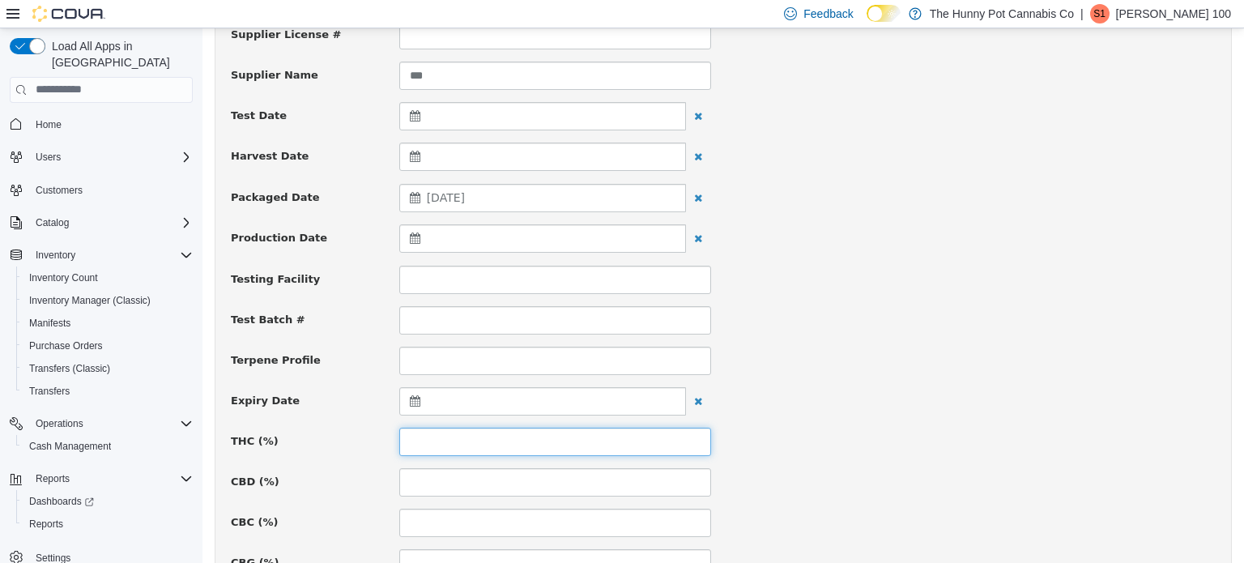
click at [417, 445] on input at bounding box center [555, 441] width 312 height 28
type input "****"
click at [415, 475] on input at bounding box center [555, 481] width 312 height 28
type input "****"
click at [760, 469] on div "CBD (%) ****" at bounding box center [723, 481] width 1009 height 28
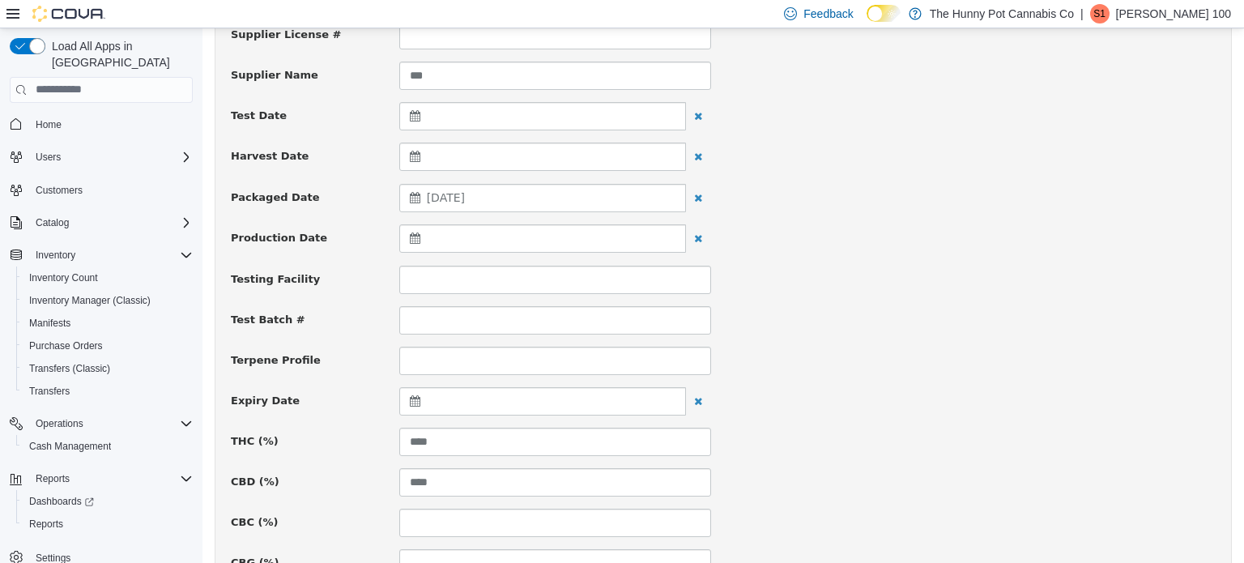
scroll to position [1189, 0]
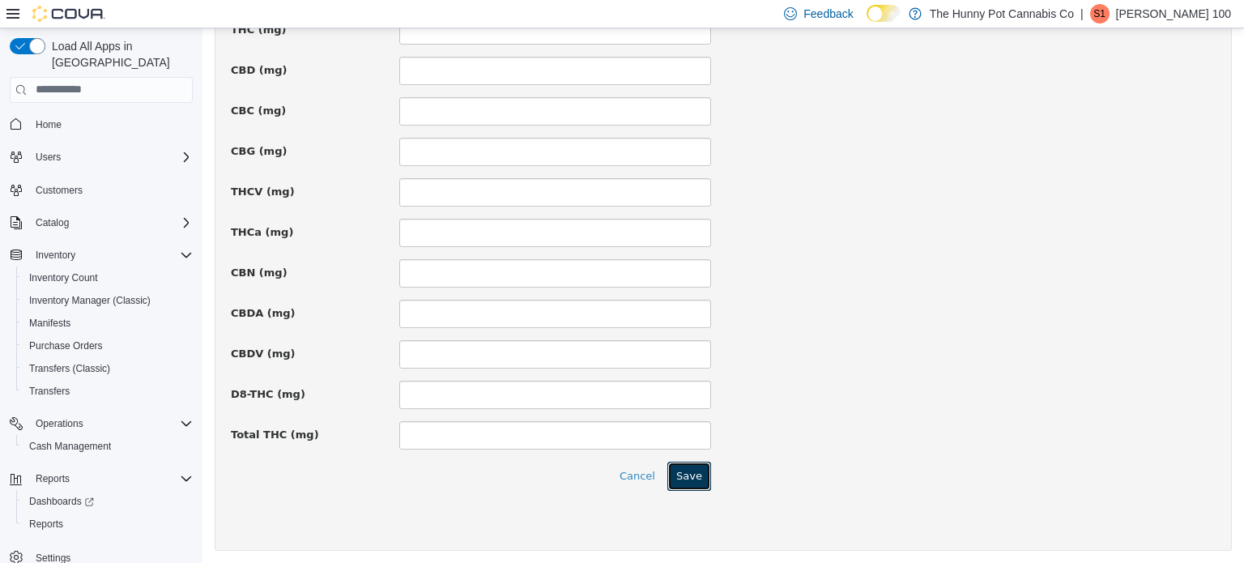
click at [695, 468] on button "Save" at bounding box center [689, 475] width 44 height 29
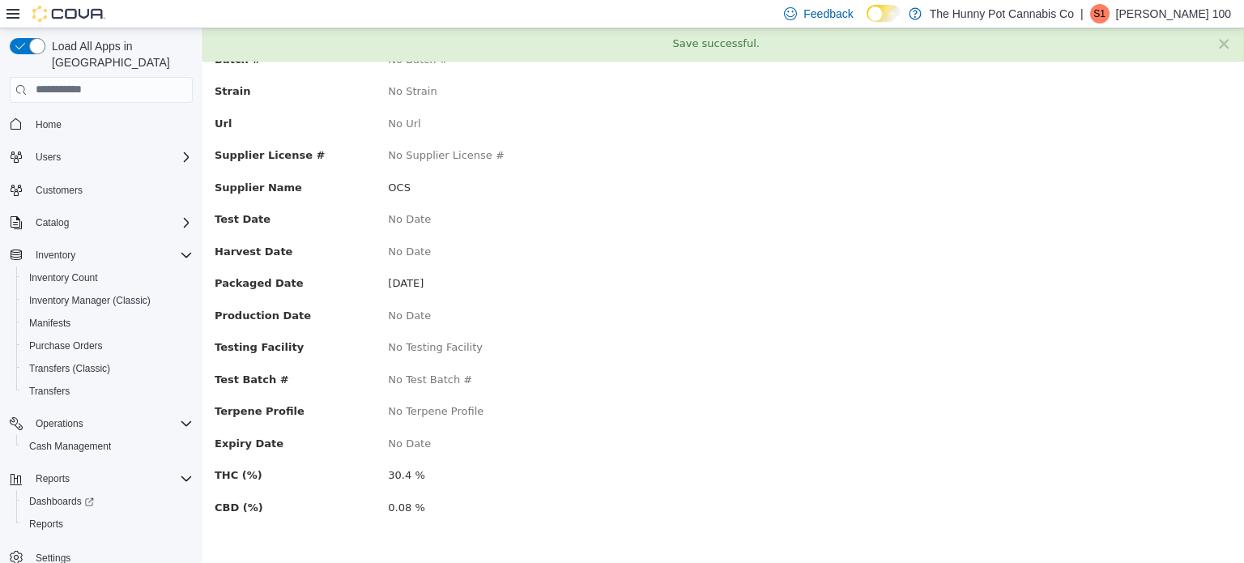
scroll to position [0, 0]
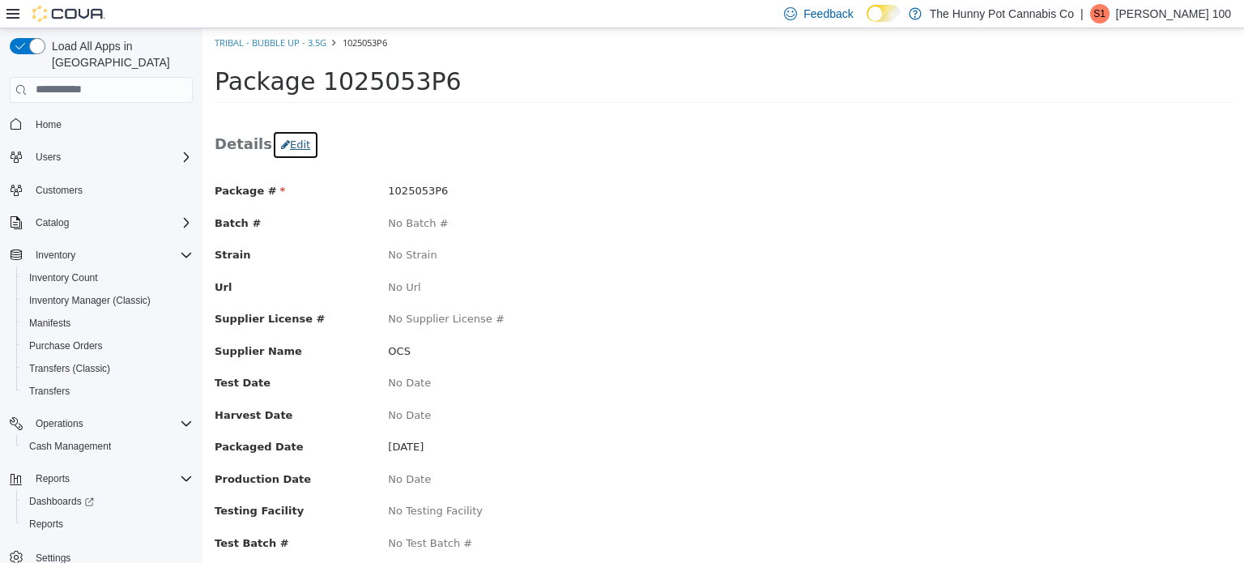
click at [301, 137] on button "Edit" at bounding box center [295, 144] width 47 height 29
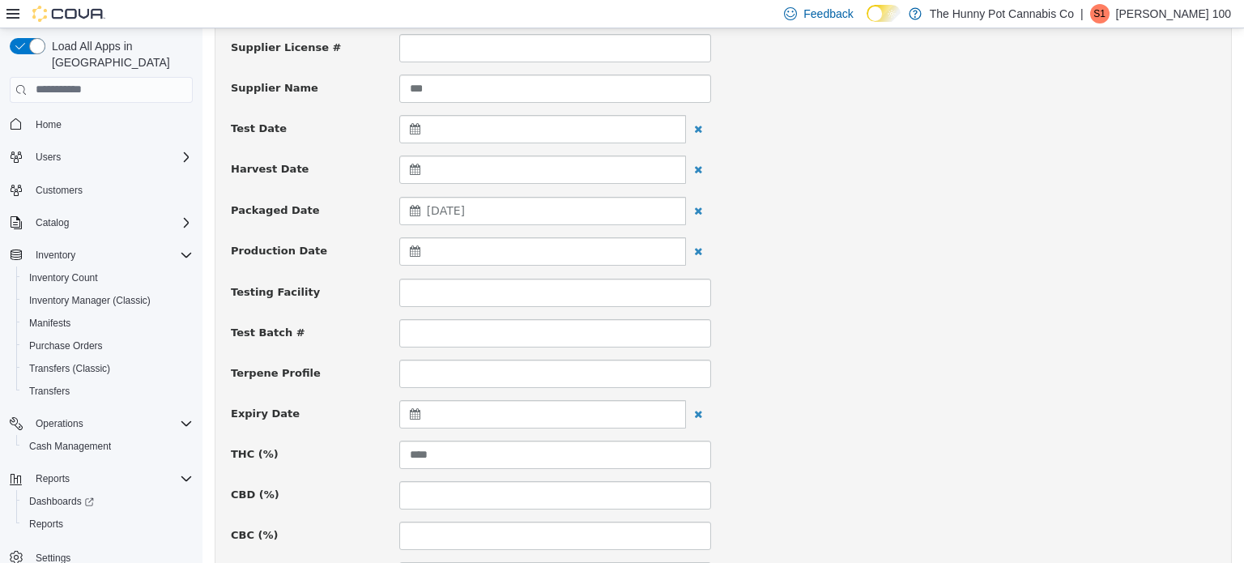
scroll to position [324, 0]
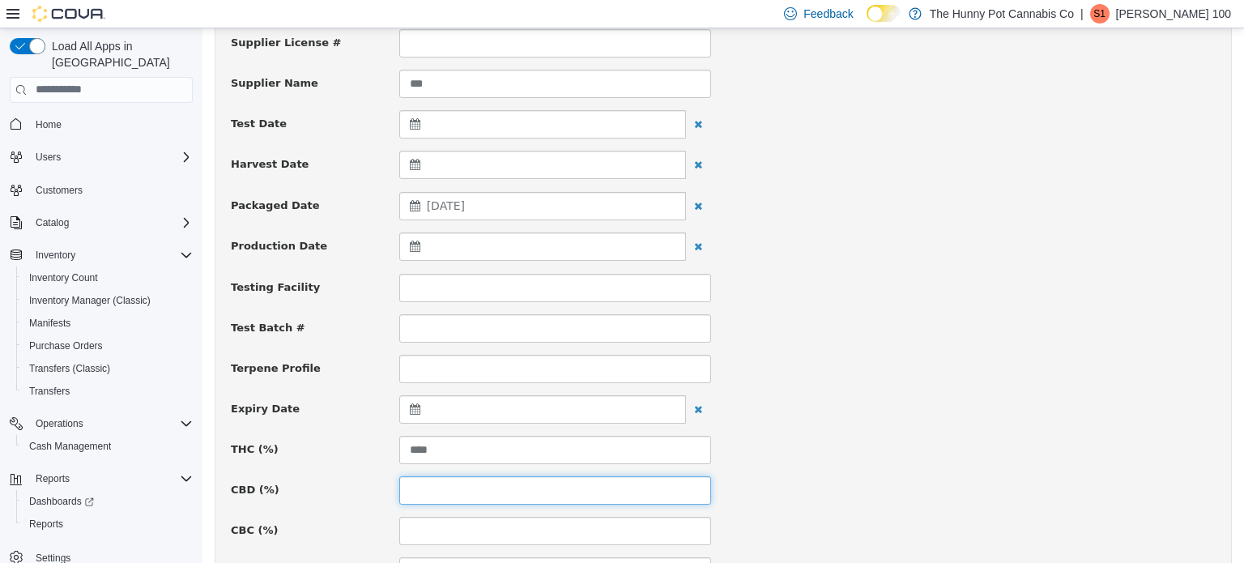
click at [438, 478] on input at bounding box center [555, 489] width 312 height 28
type input "****"
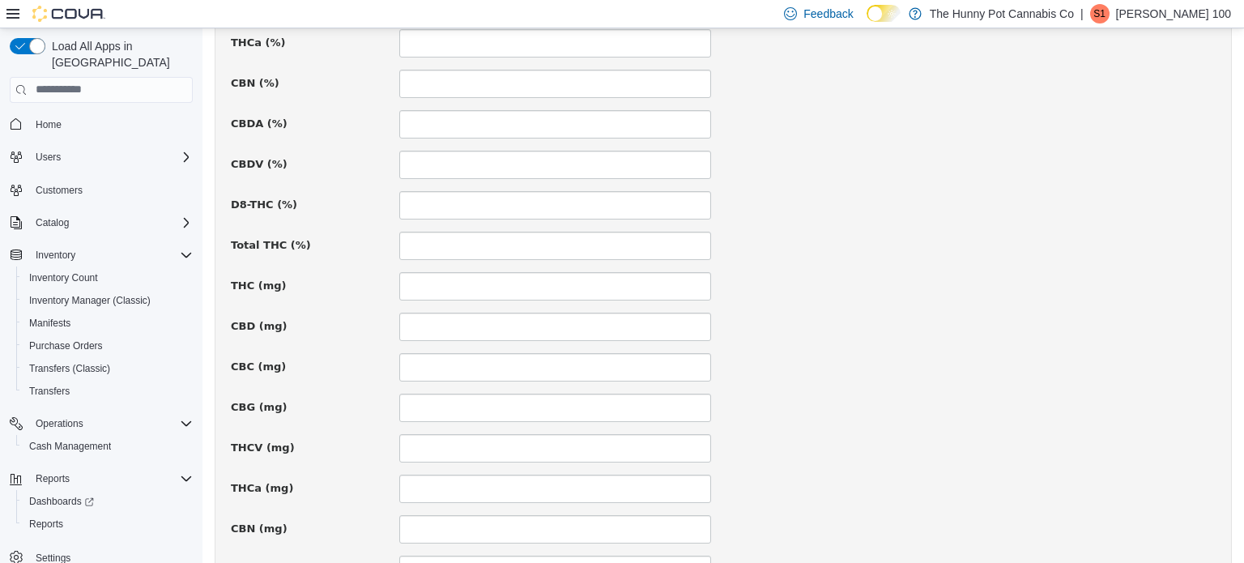
scroll to position [1189, 0]
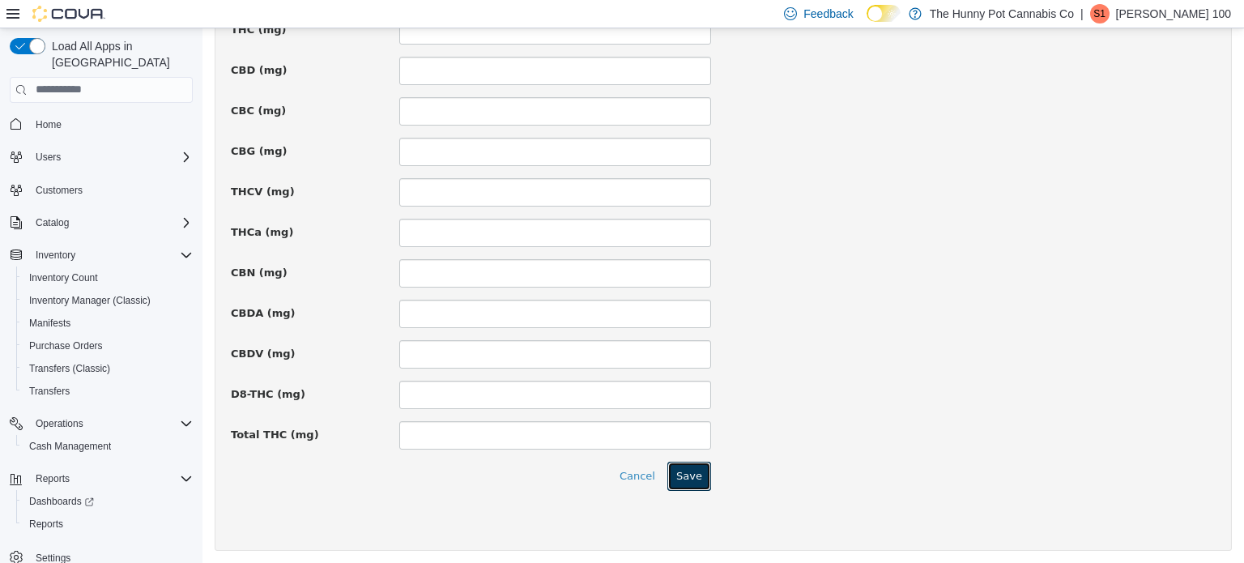
click at [690, 485] on button "Save" at bounding box center [689, 475] width 44 height 29
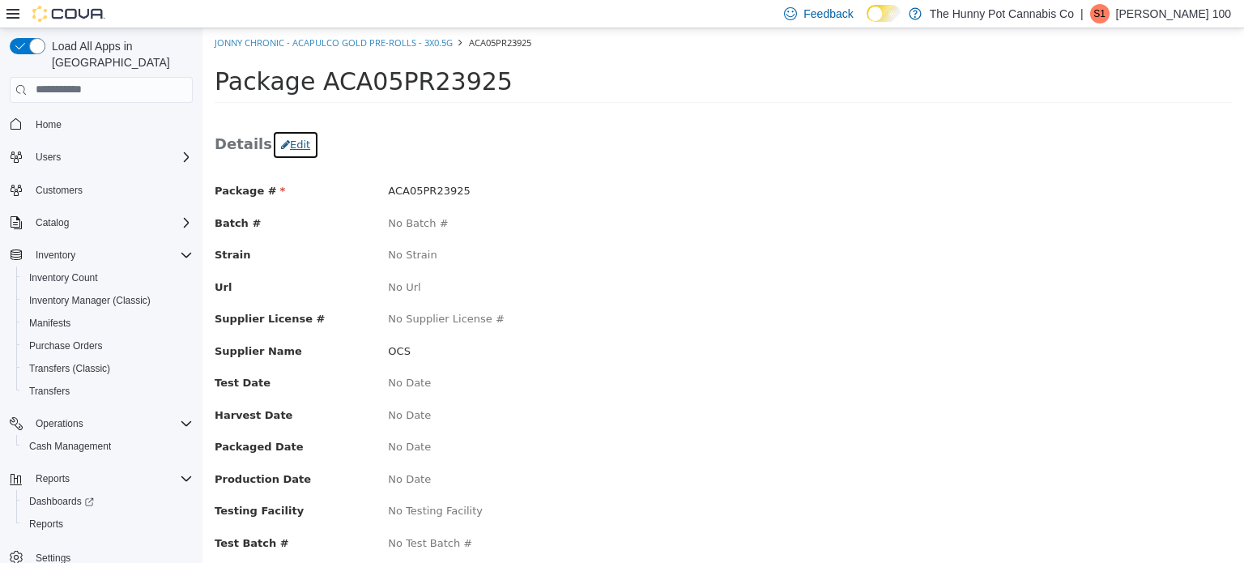
click at [287, 143] on button "Edit" at bounding box center [295, 144] width 47 height 29
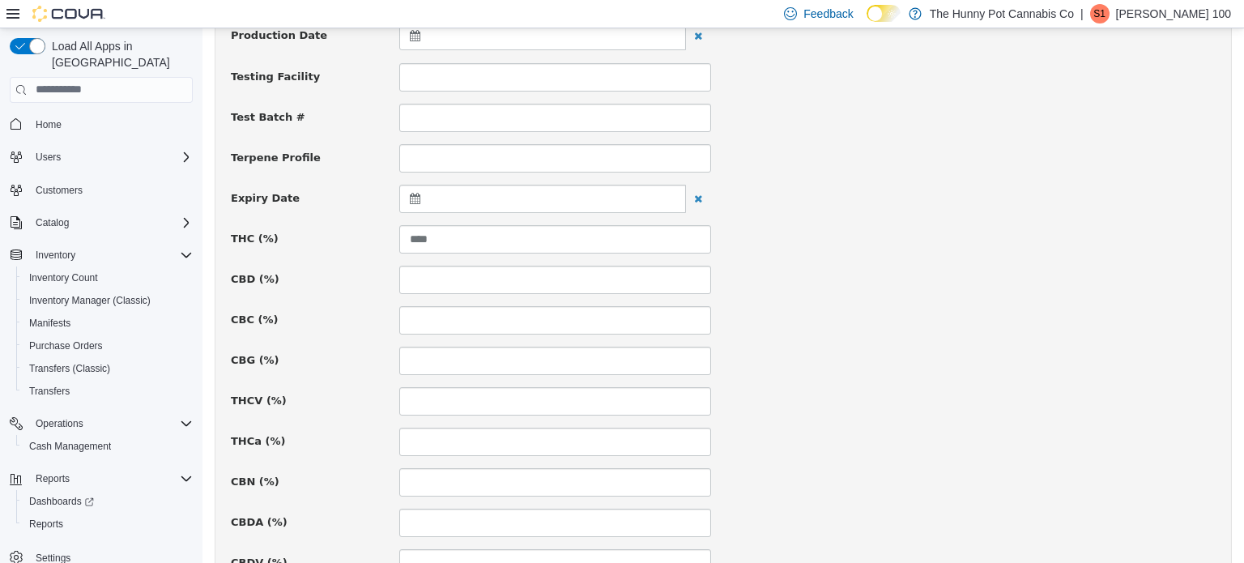
scroll to position [543, 0]
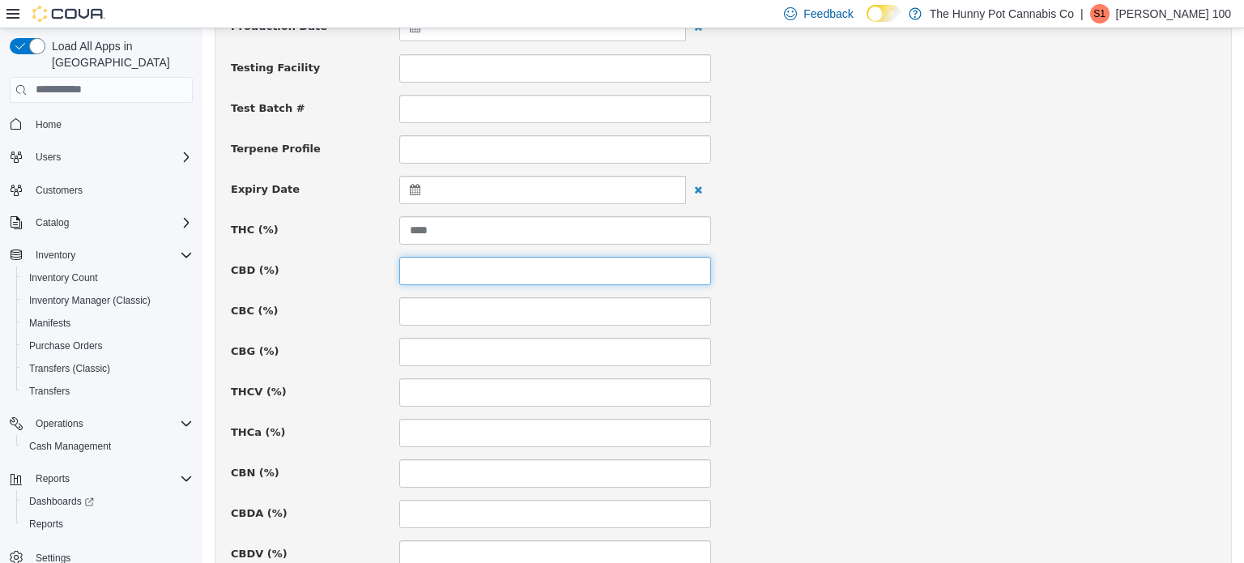
click at [426, 269] on input at bounding box center [555, 270] width 312 height 28
type input "***"
click at [879, 425] on div "THCa (%)" at bounding box center [723, 432] width 1009 height 28
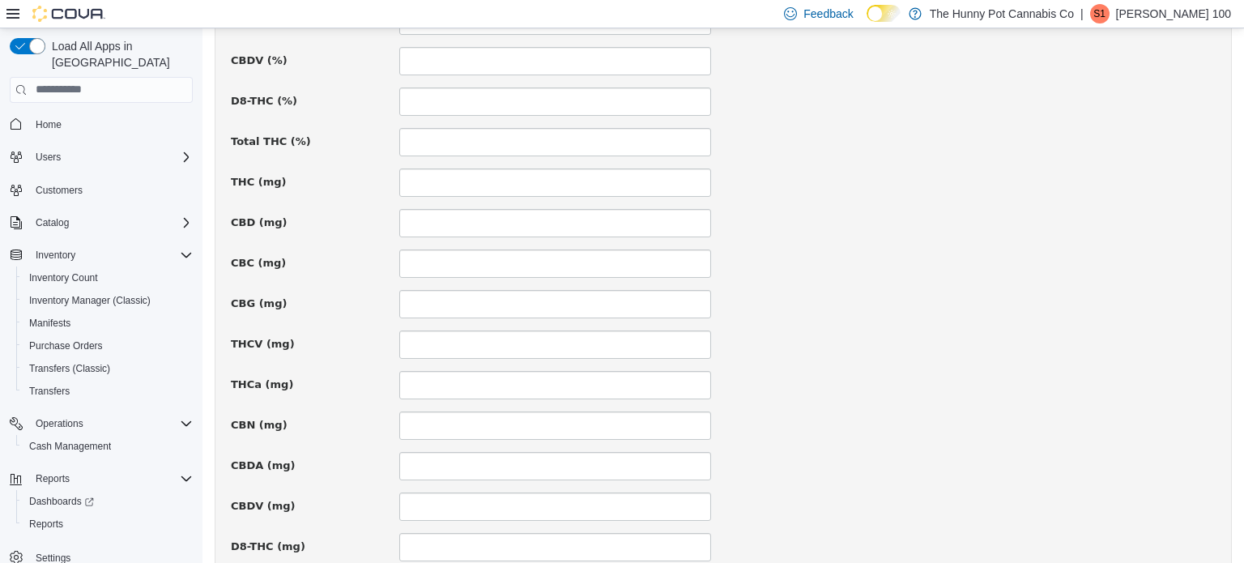
scroll to position [1189, 0]
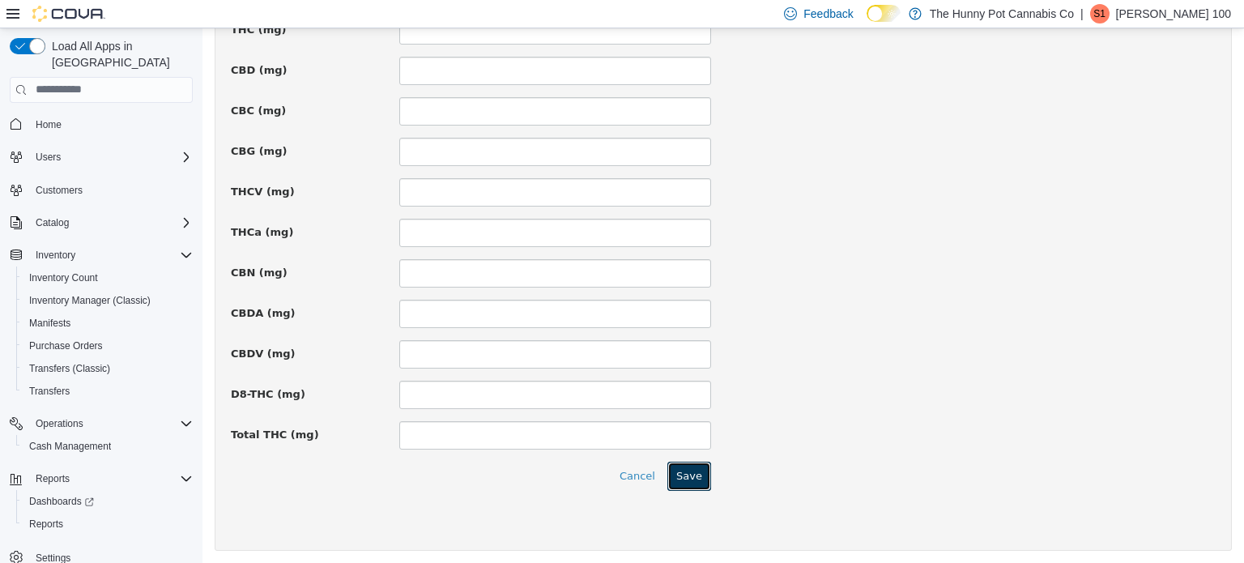
click at [681, 480] on button "Save" at bounding box center [689, 475] width 44 height 29
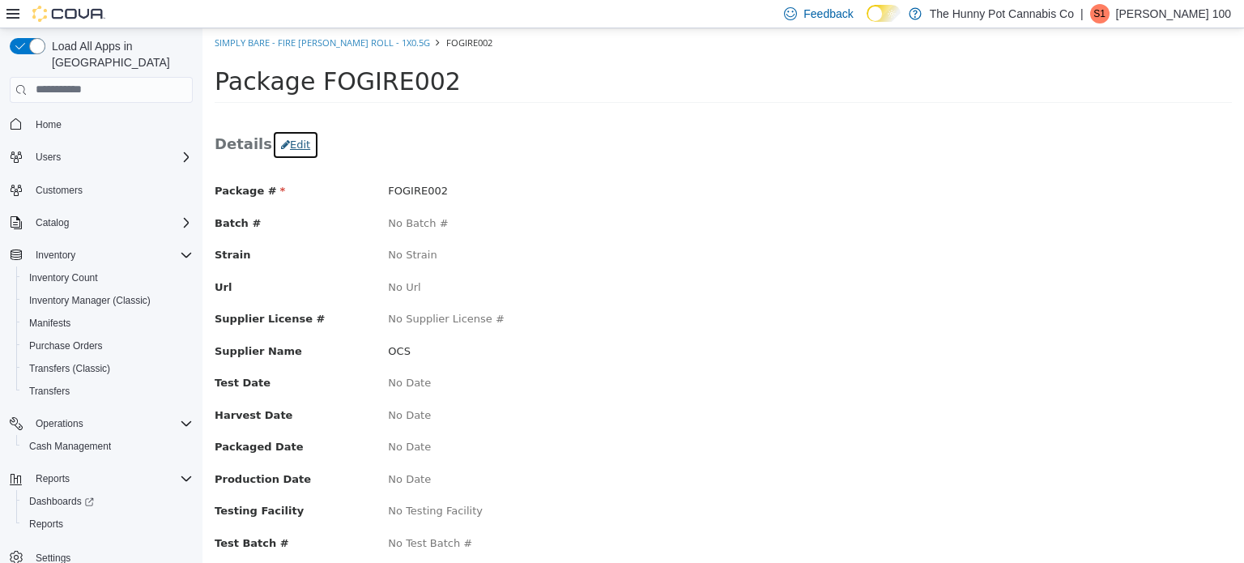
click at [285, 138] on button "Edit" at bounding box center [295, 144] width 47 height 29
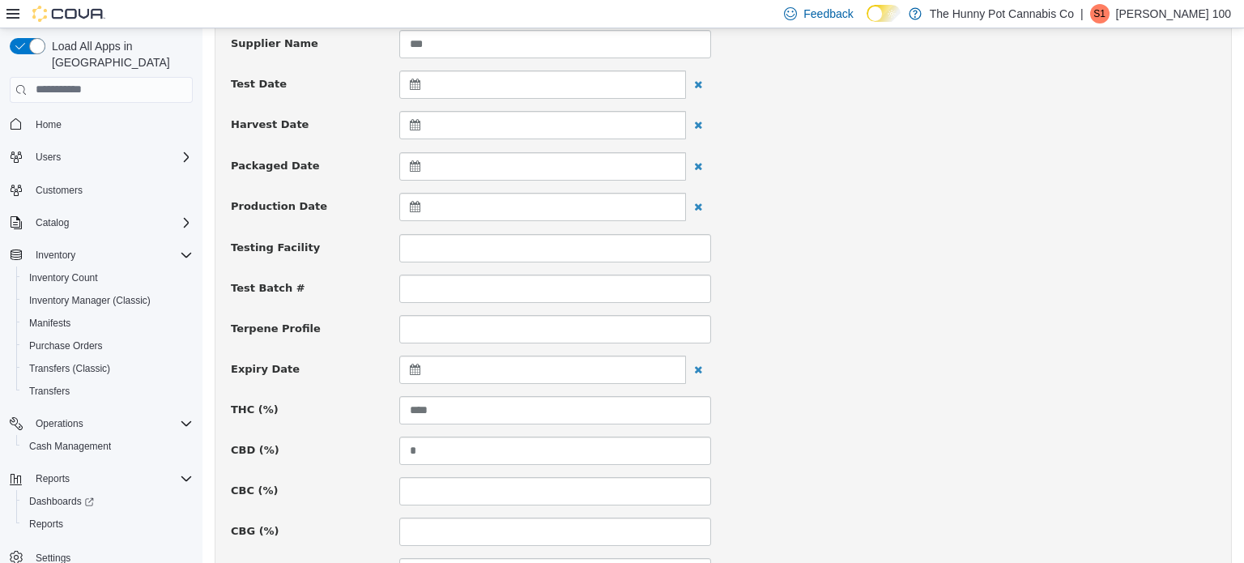
scroll to position [403, 0]
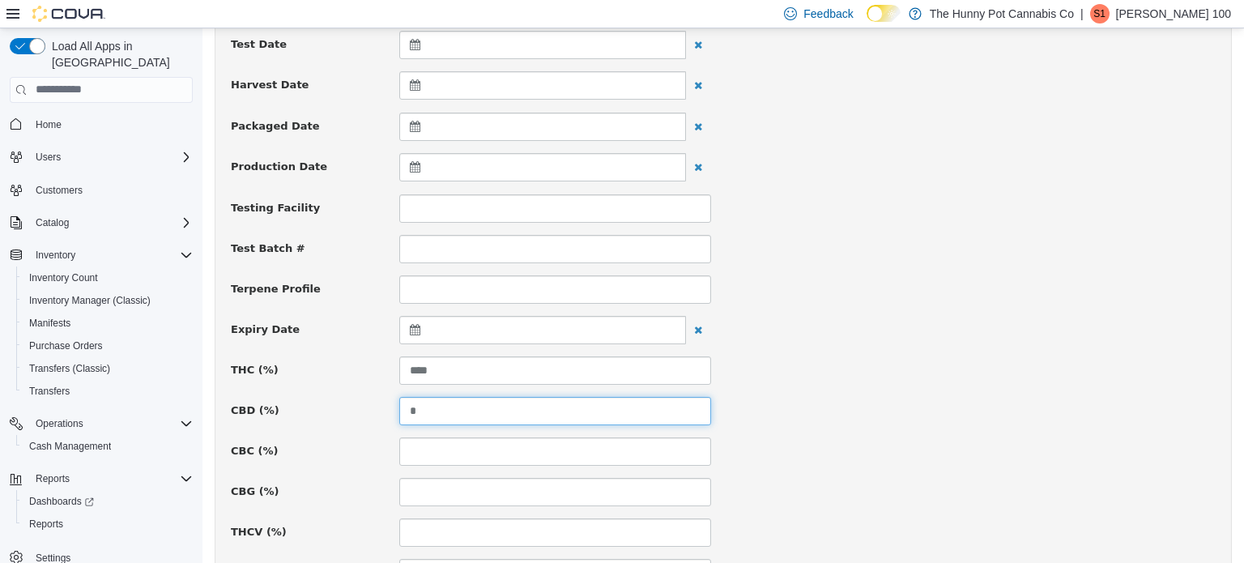
click at [458, 407] on input "*" at bounding box center [555, 410] width 312 height 28
type input "****"
click at [798, 411] on div "CBD (%) ****" at bounding box center [723, 410] width 1009 height 28
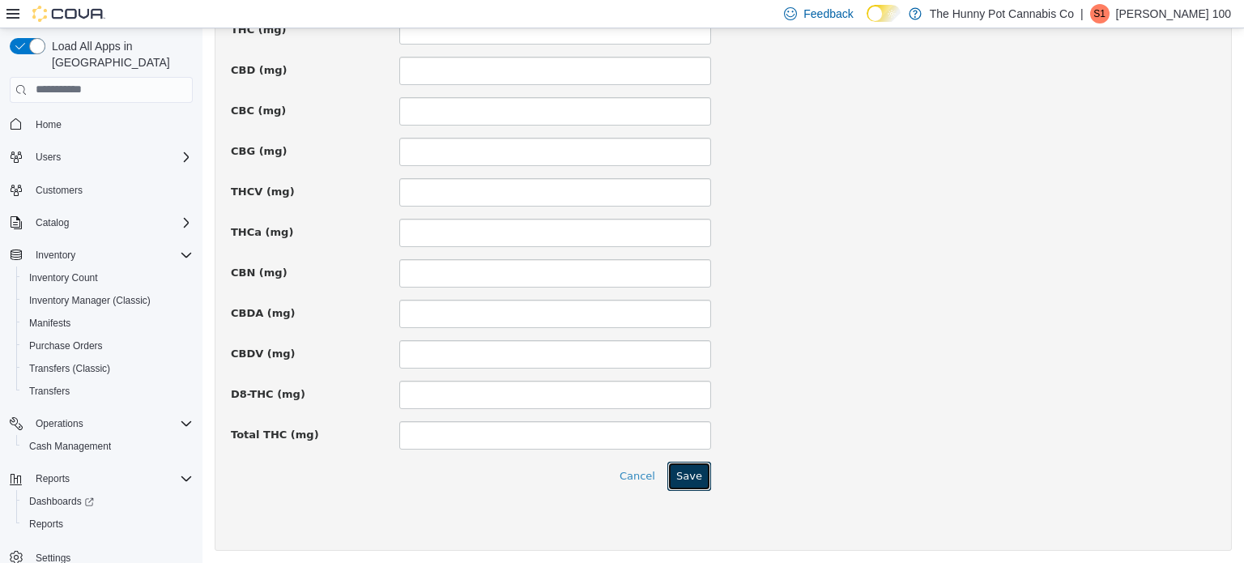
click at [704, 466] on button "Save" at bounding box center [689, 475] width 44 height 29
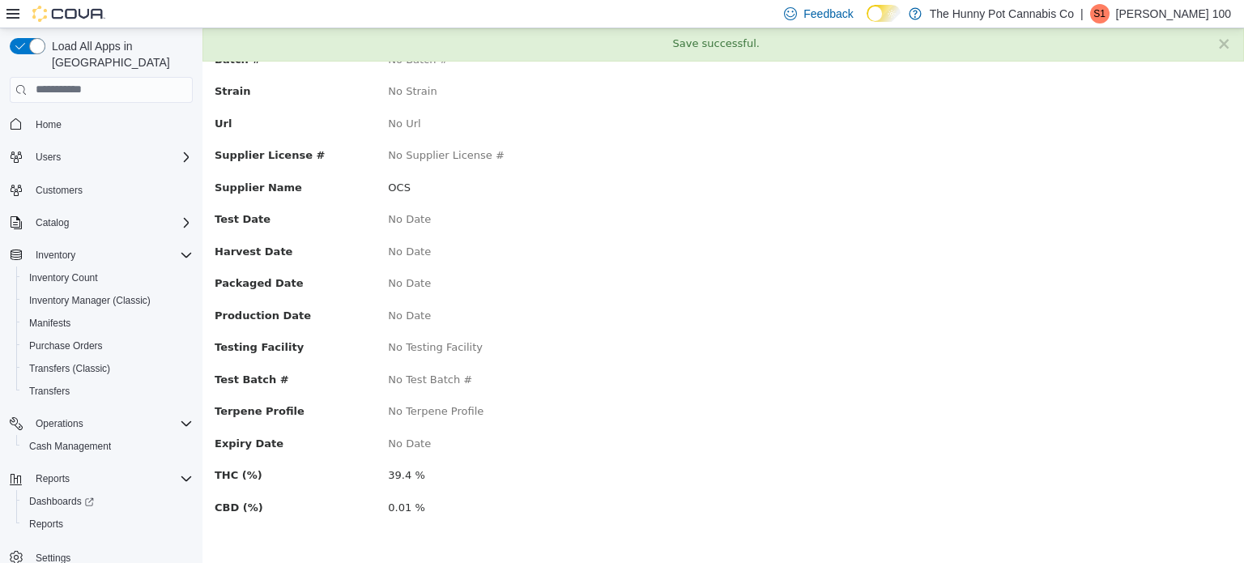
scroll to position [0, 0]
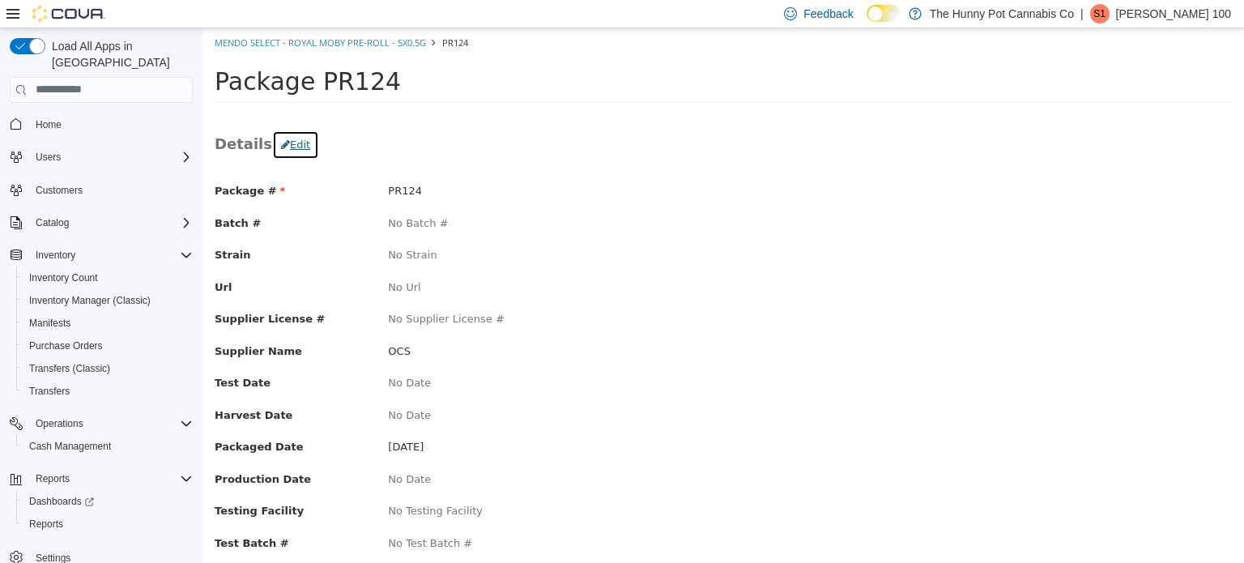
click at [285, 155] on button "Edit" at bounding box center [295, 144] width 47 height 29
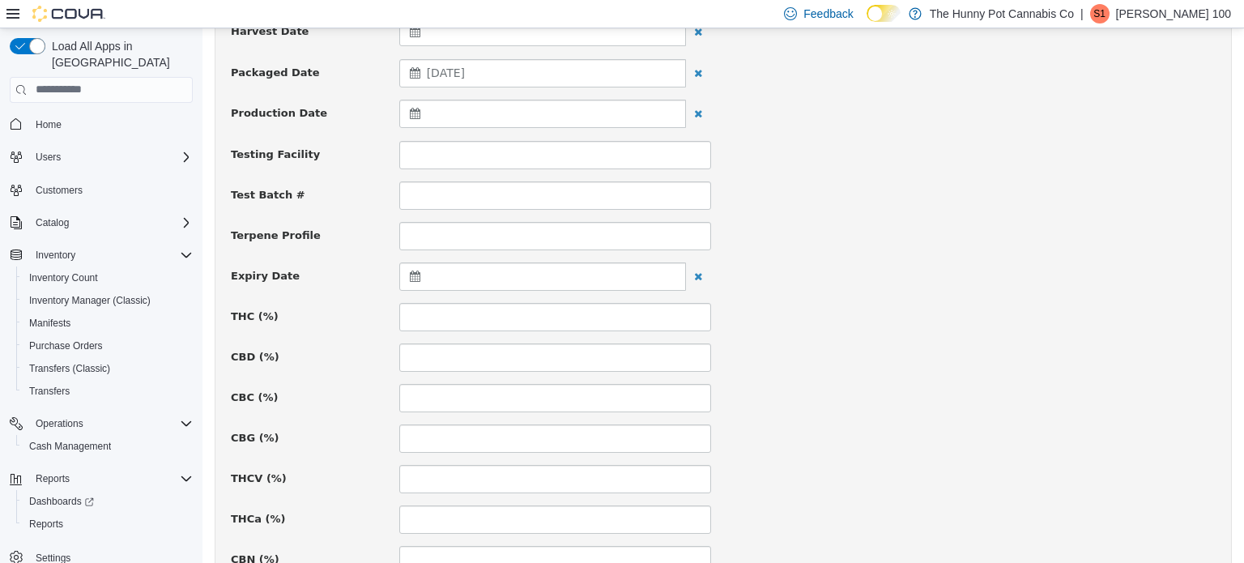
scroll to position [457, 0]
click at [499, 312] on input at bounding box center [555, 316] width 312 height 28
type input "****"
click at [509, 368] on input at bounding box center [555, 357] width 312 height 28
type input "****"
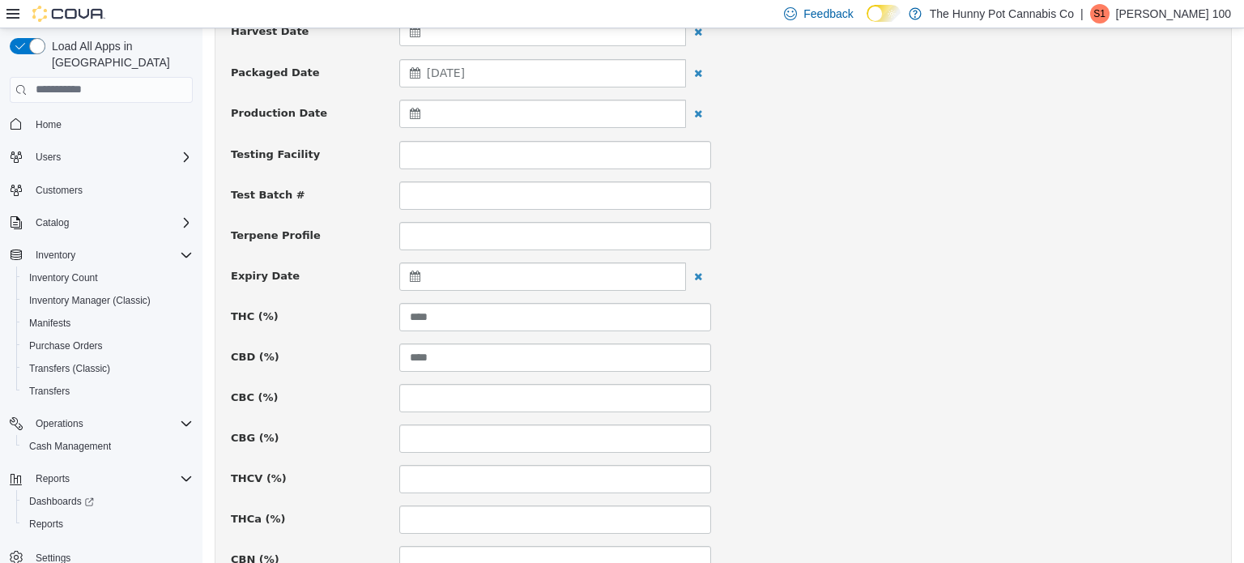
click at [987, 501] on div "Package # PR124 Batch # Strain Url Supplier License # Supplier Name *** Test Da…" at bounding box center [723, 487] width 985 height 1523
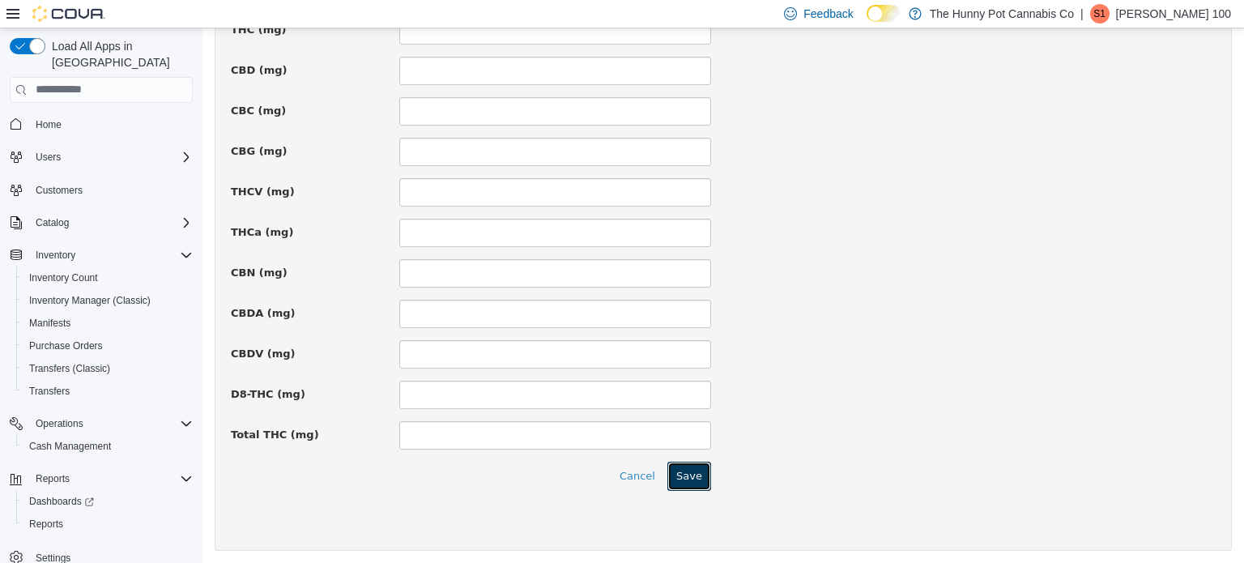
click at [682, 472] on button "Save" at bounding box center [689, 475] width 44 height 29
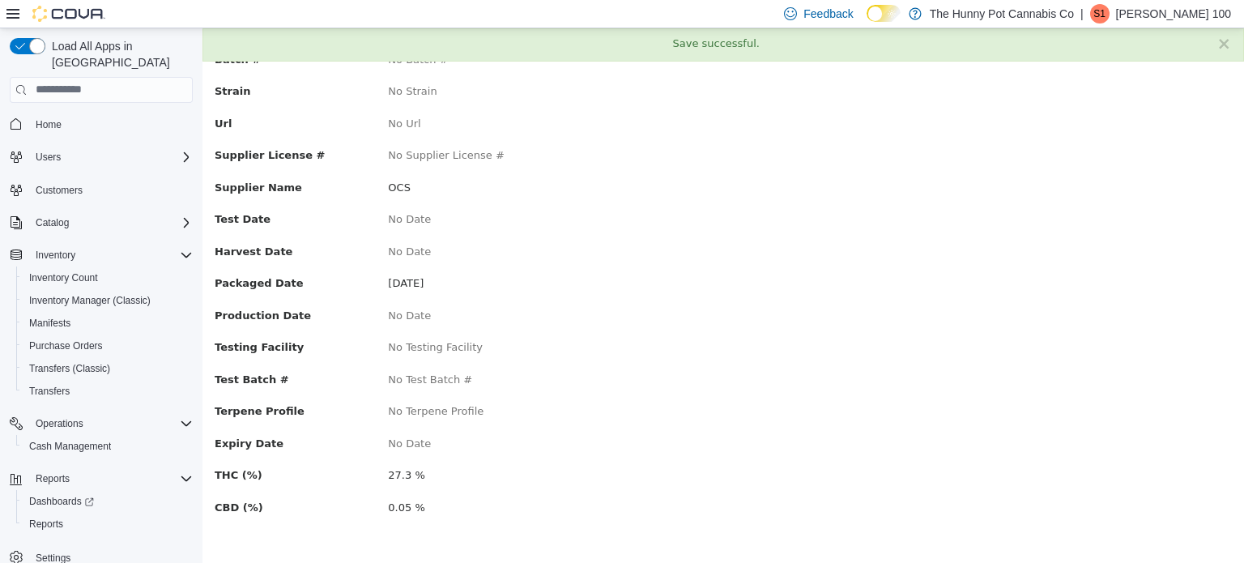
scroll to position [0, 0]
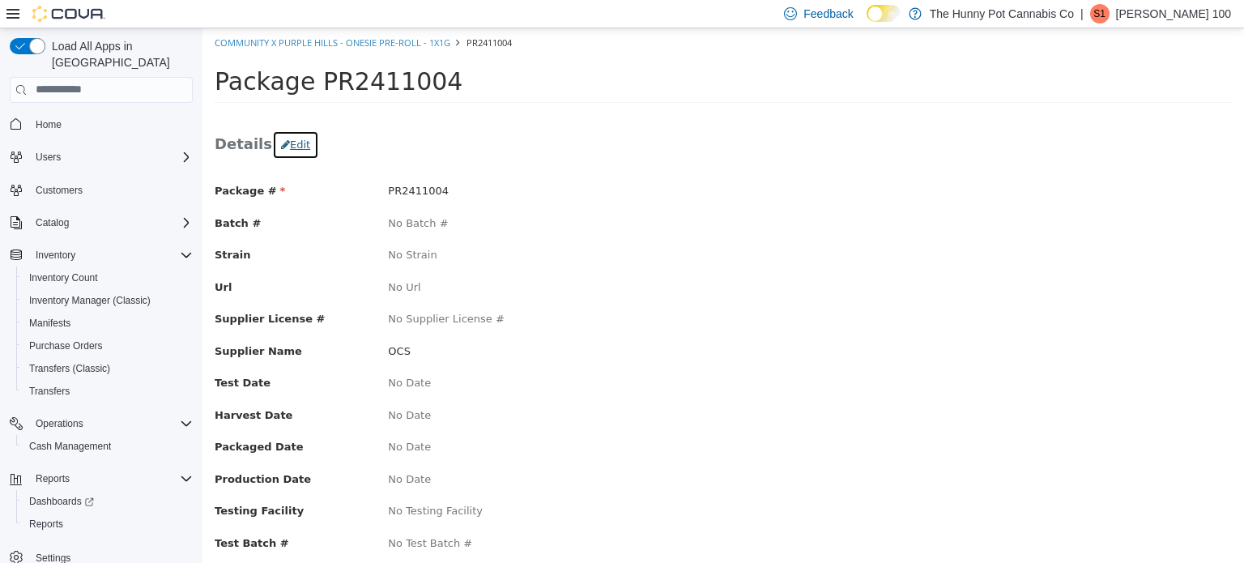
click at [297, 135] on button "Edit" at bounding box center [295, 144] width 47 height 29
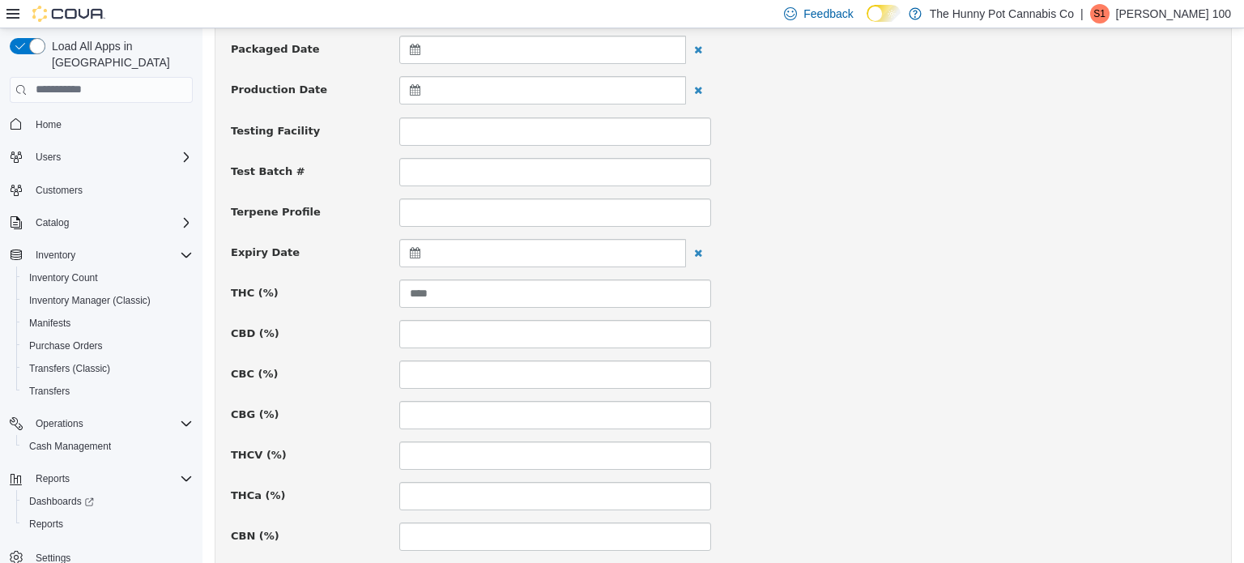
scroll to position [496, 0]
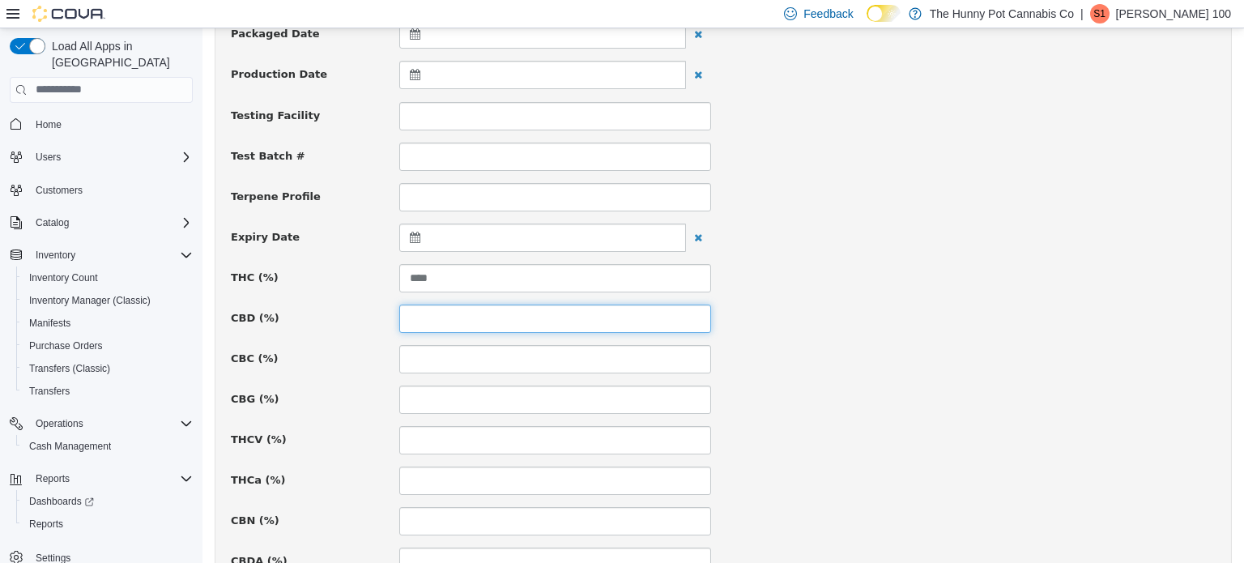
click at [426, 314] on input at bounding box center [555, 318] width 312 height 28
type input "****"
click at [962, 428] on div "THCV (%)" at bounding box center [723, 439] width 1009 height 28
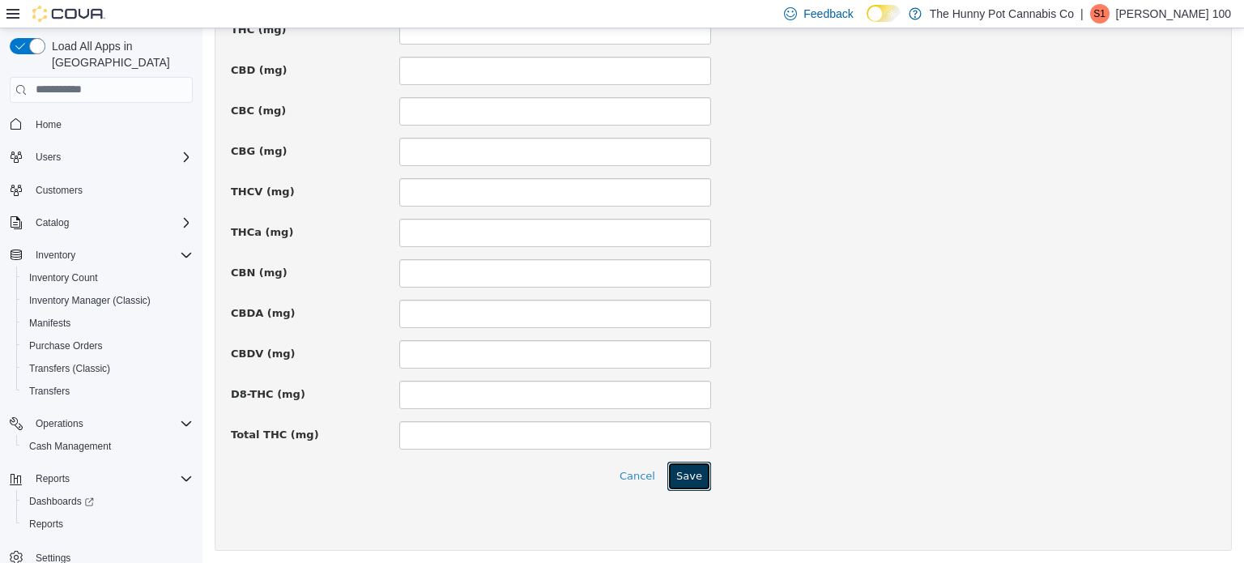
click at [679, 463] on button "Save" at bounding box center [689, 475] width 44 height 29
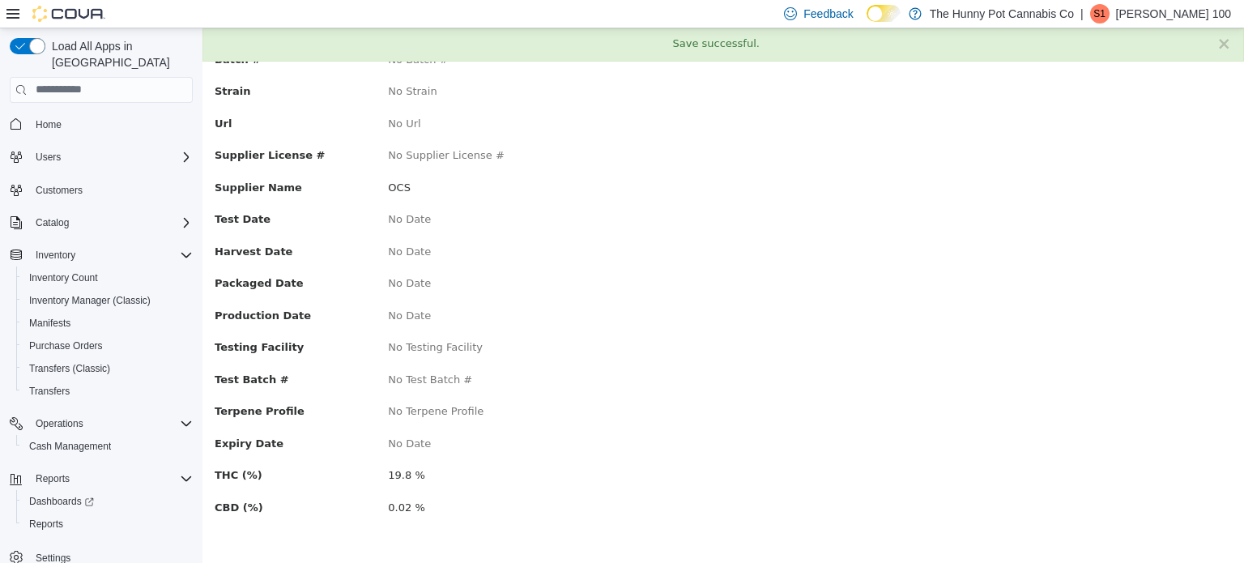
scroll to position [0, 0]
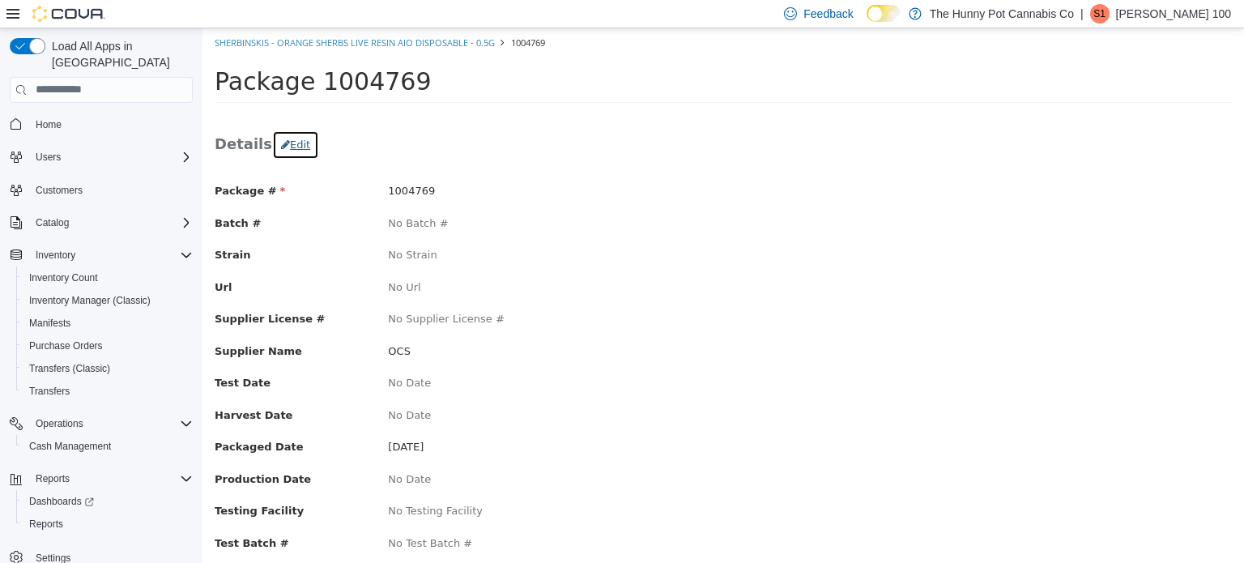
click at [301, 145] on button "Edit" at bounding box center [295, 144] width 47 height 29
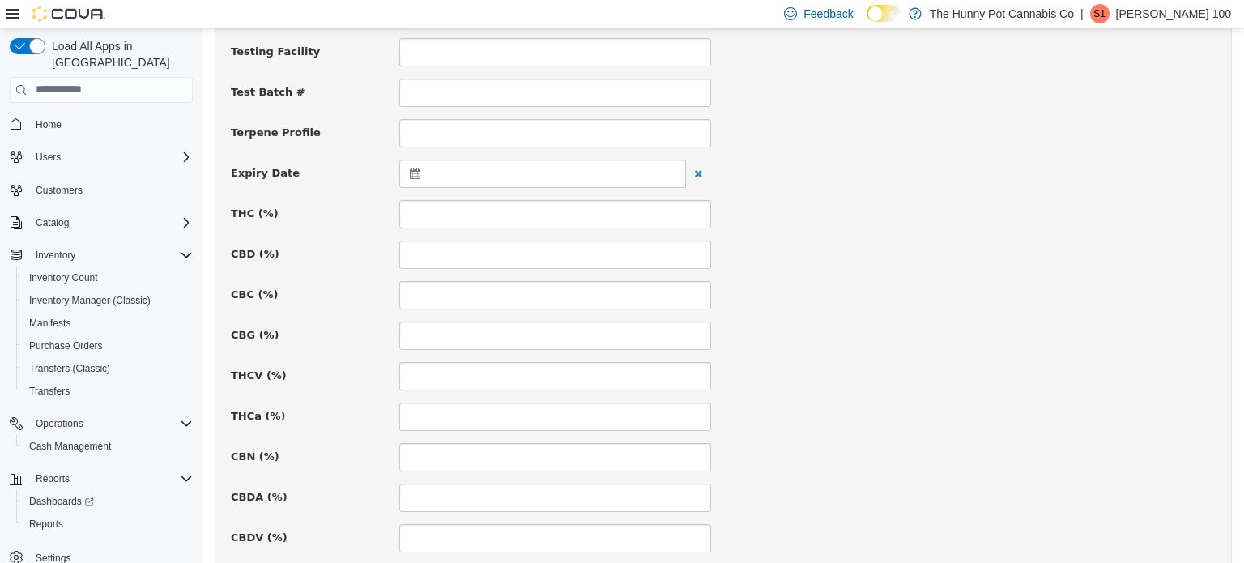
scroll to position [564, 0]
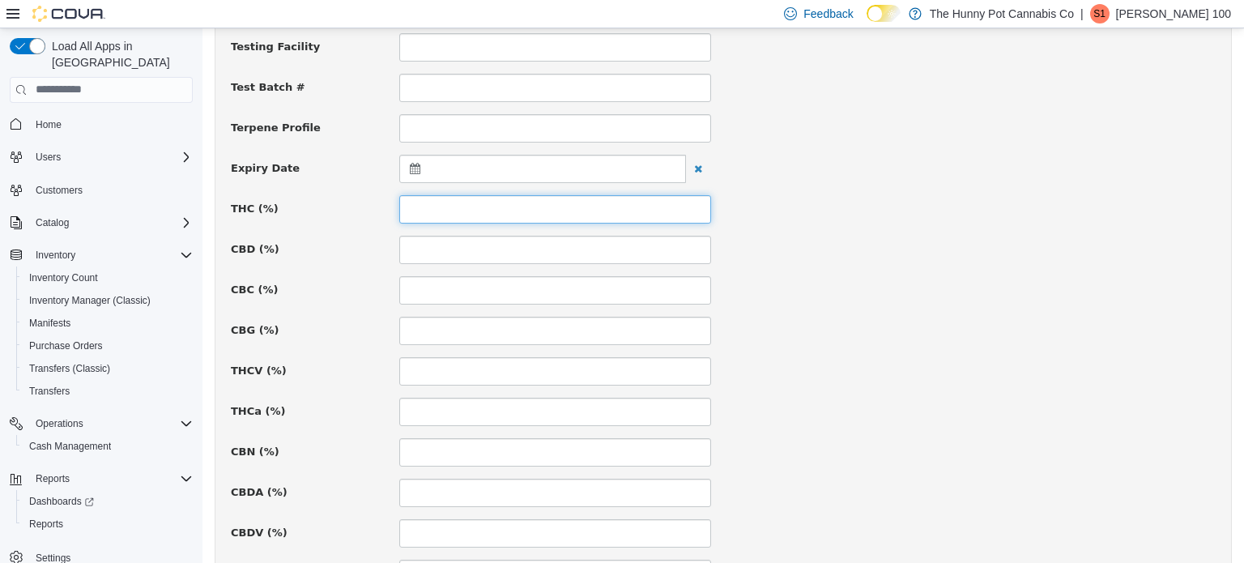
click at [418, 204] on input at bounding box center [555, 208] width 312 height 28
type input "**"
click at [407, 244] on input at bounding box center [555, 249] width 312 height 28
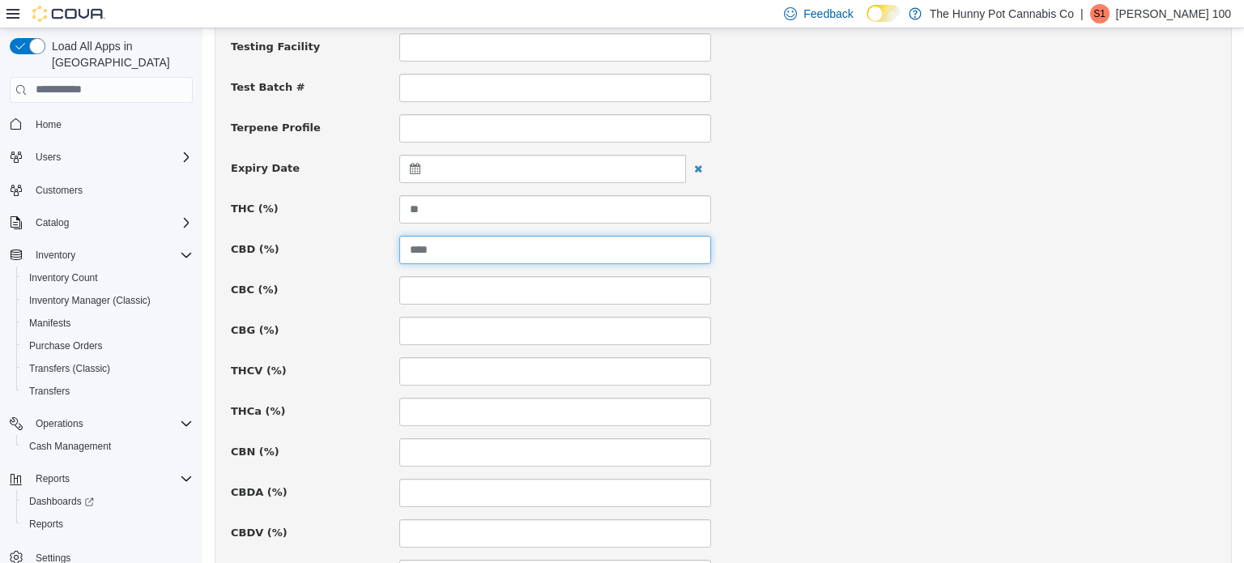
type input "****"
click at [862, 348] on div "Package # 1004769 Batch # Strain Url Supplier License # Supplier Name *** Test …" at bounding box center [723, 380] width 985 height 1523
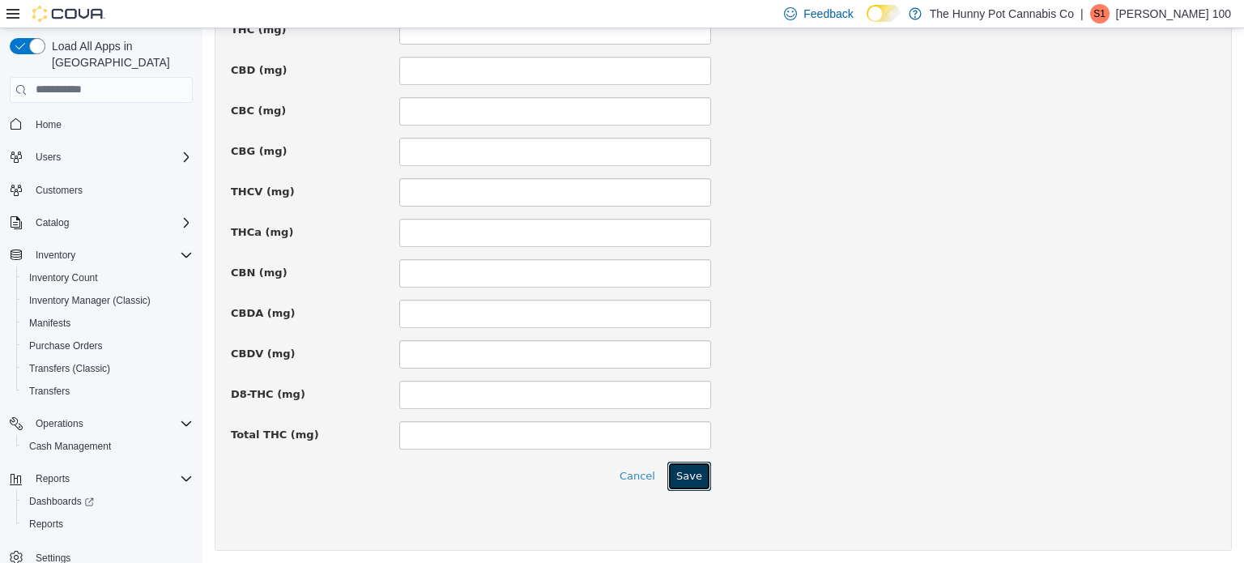
click at [701, 470] on button "Save" at bounding box center [689, 475] width 44 height 29
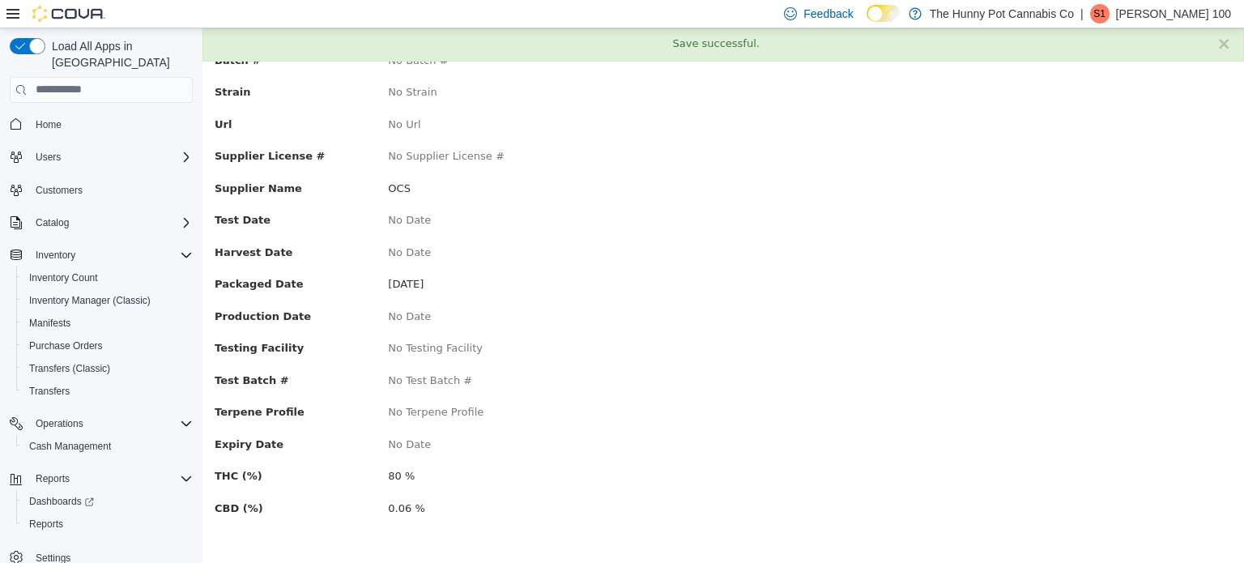
scroll to position [0, 0]
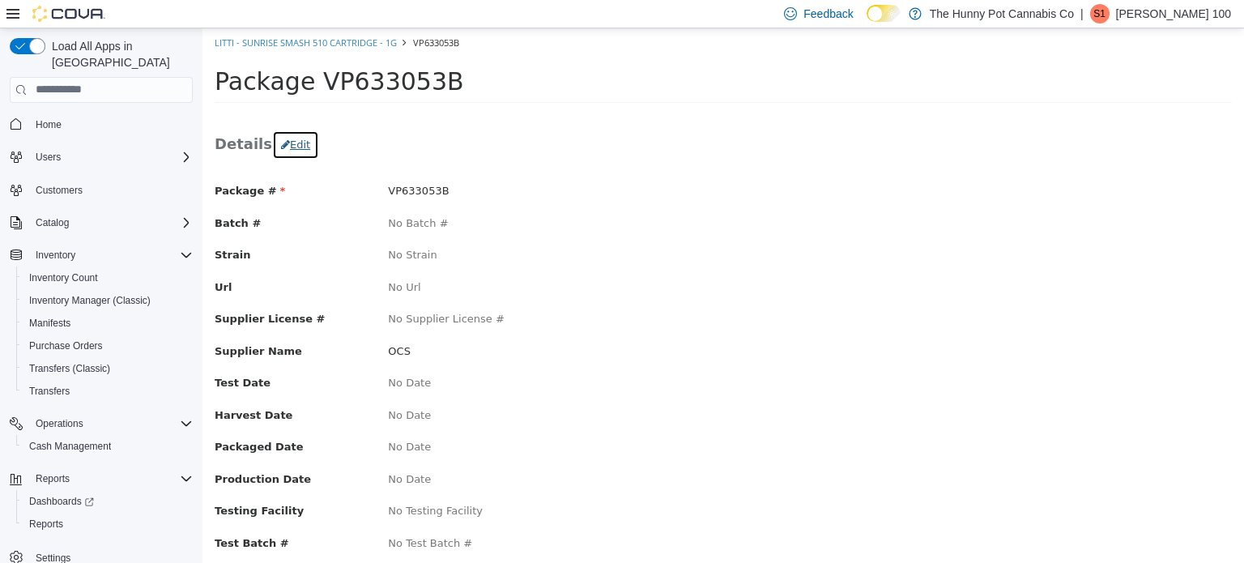
click at [298, 136] on button "Edit" at bounding box center [295, 144] width 47 height 29
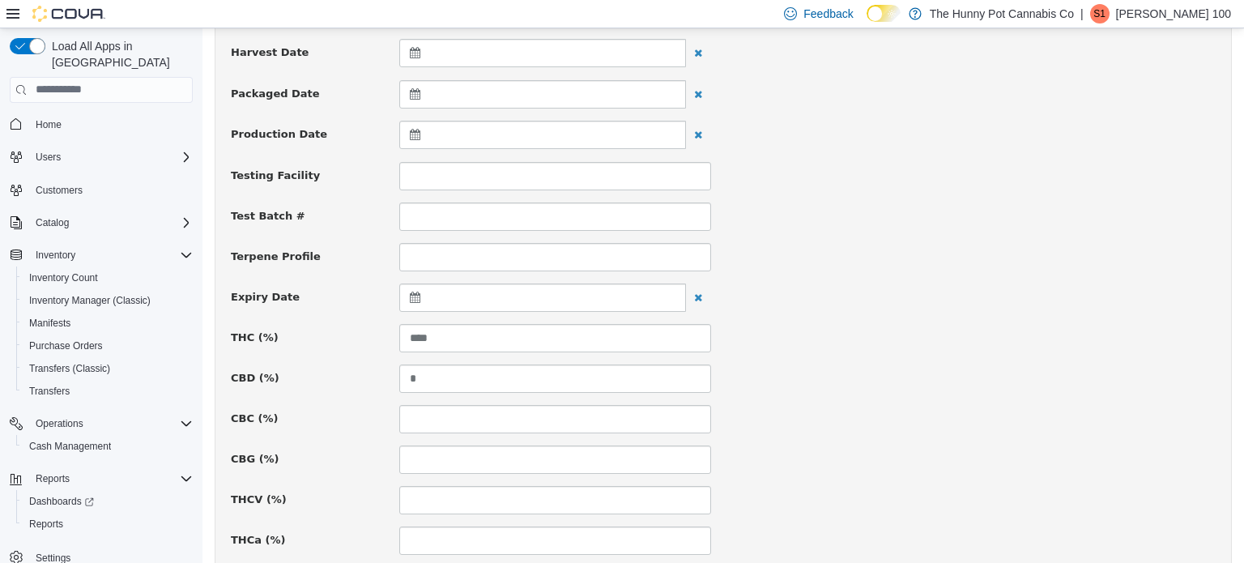
scroll to position [441, 0]
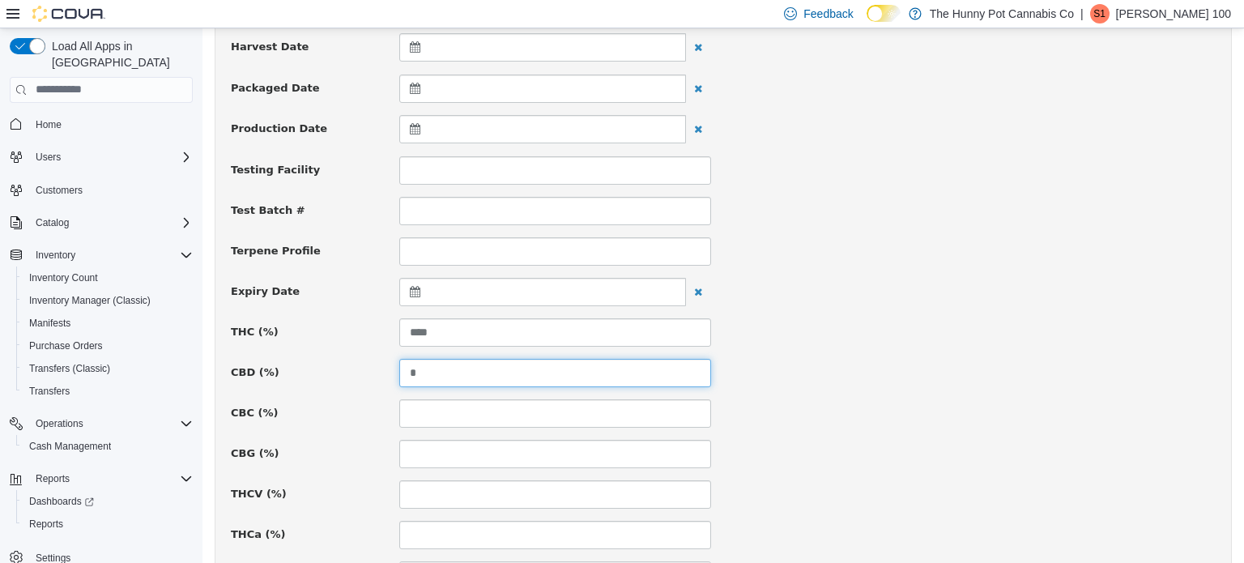
click at [430, 359] on input "*" at bounding box center [555, 372] width 312 height 28
type input "****"
click at [1079, 418] on div "CBC (%)" at bounding box center [723, 412] width 1009 height 28
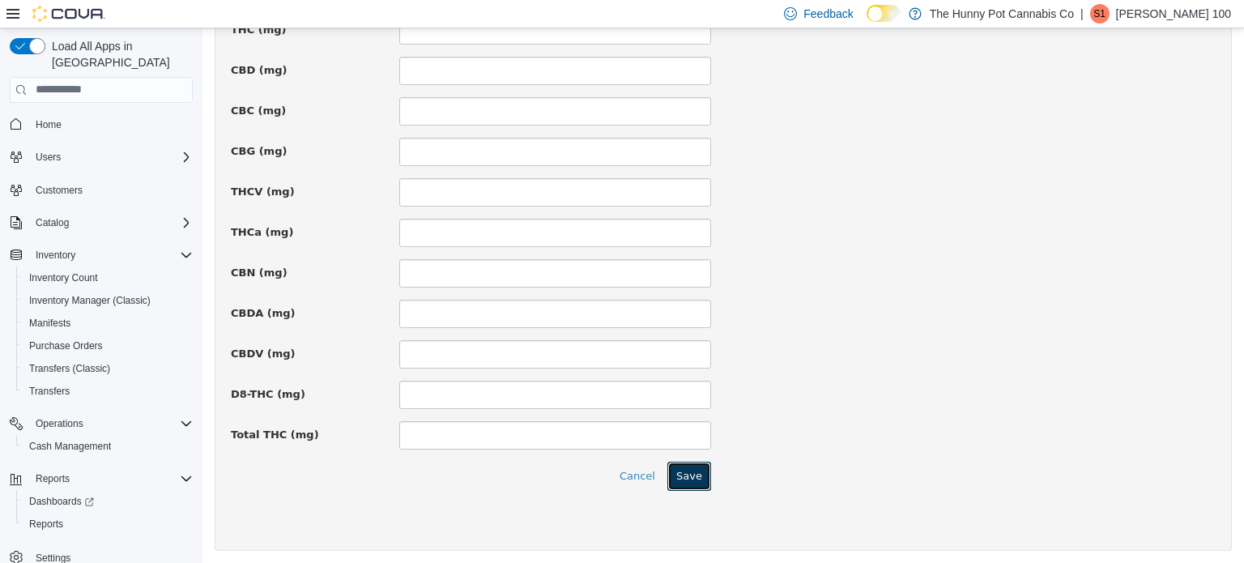
click at [695, 475] on button "Save" at bounding box center [689, 475] width 44 height 29
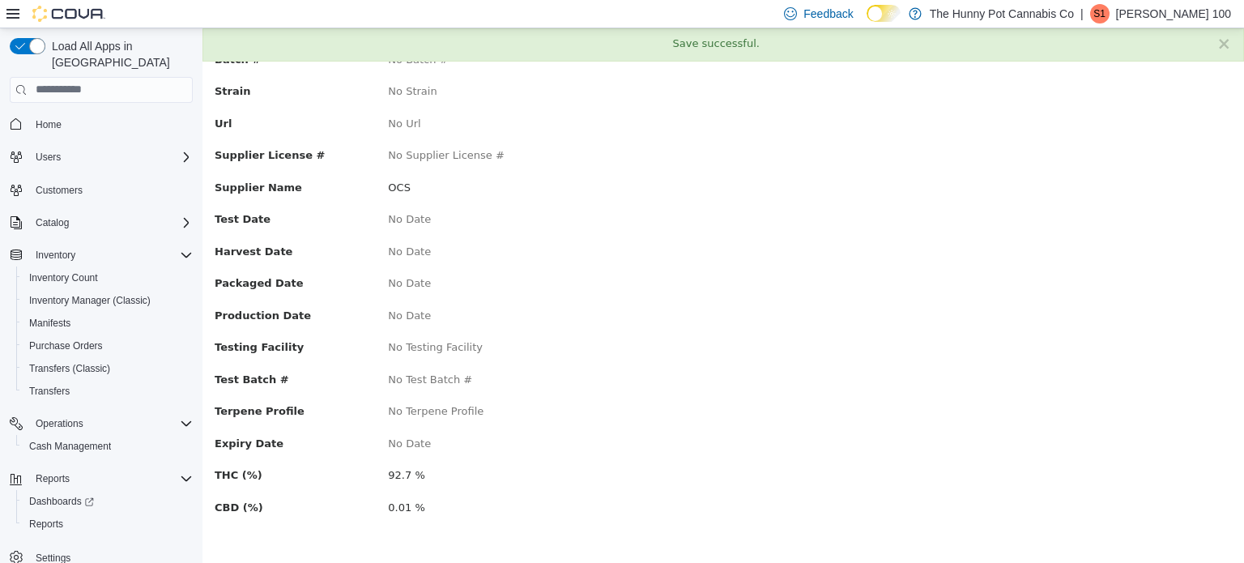
scroll to position [0, 0]
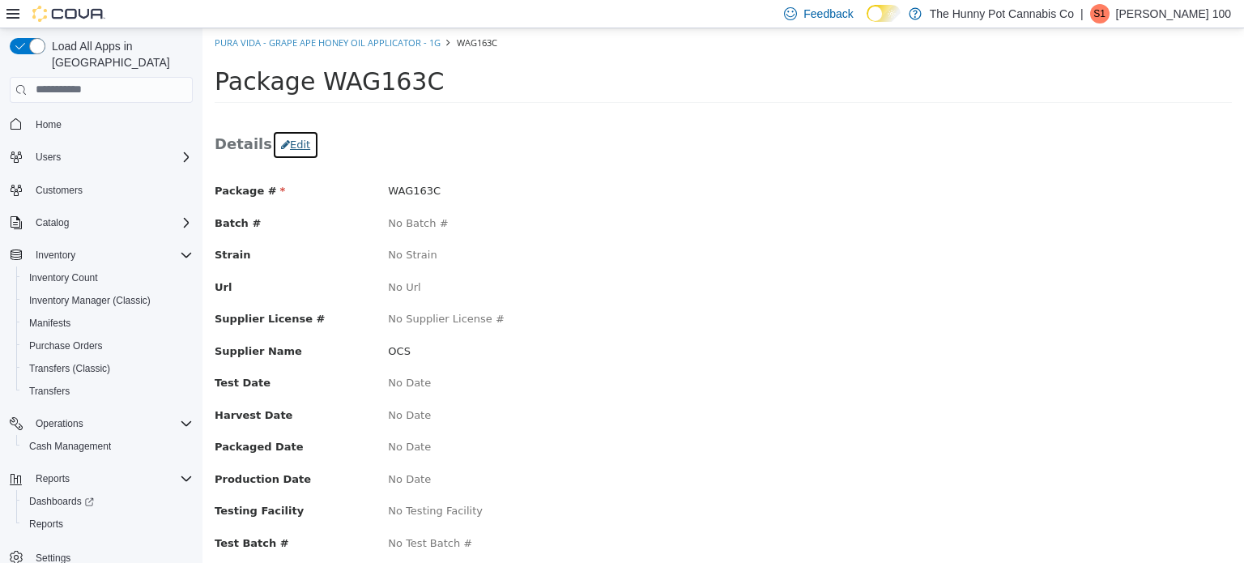
click at [295, 140] on button "Edit" at bounding box center [295, 144] width 47 height 29
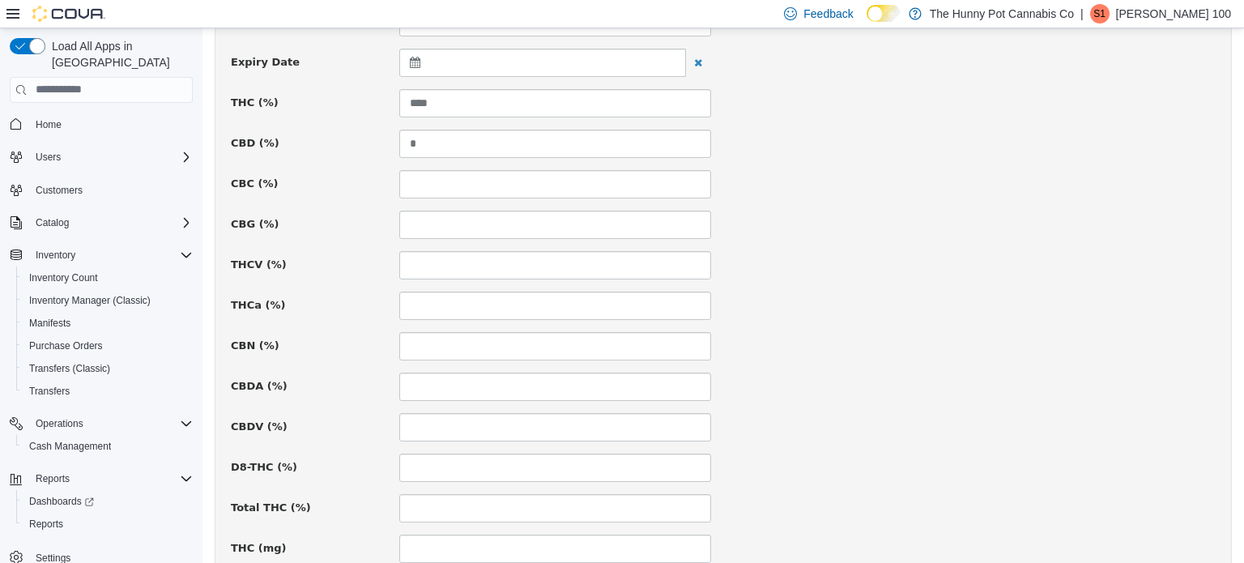
scroll to position [625, 0]
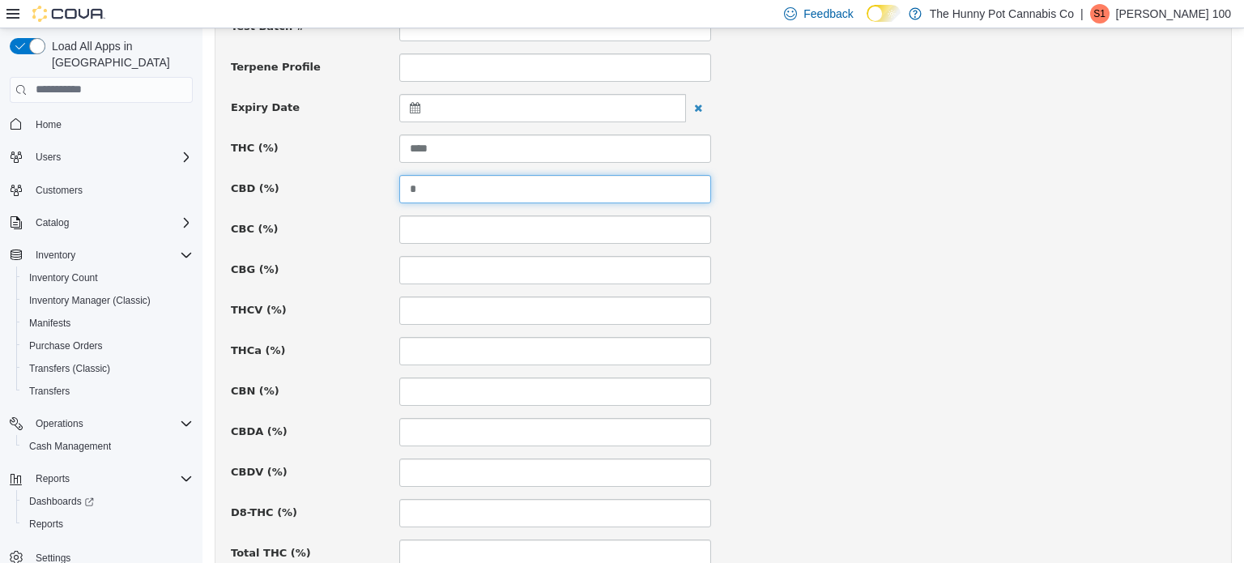
click at [422, 177] on input "*" at bounding box center [555, 188] width 312 height 28
type input "*"
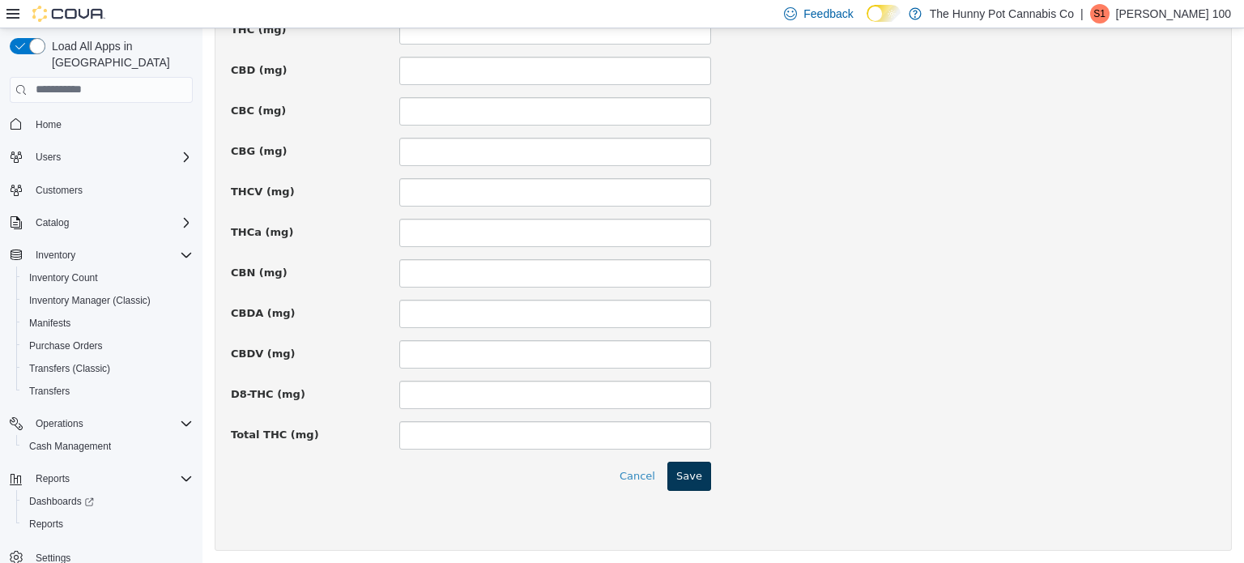
type input "****"
click at [701, 461] on button "Save" at bounding box center [689, 475] width 44 height 29
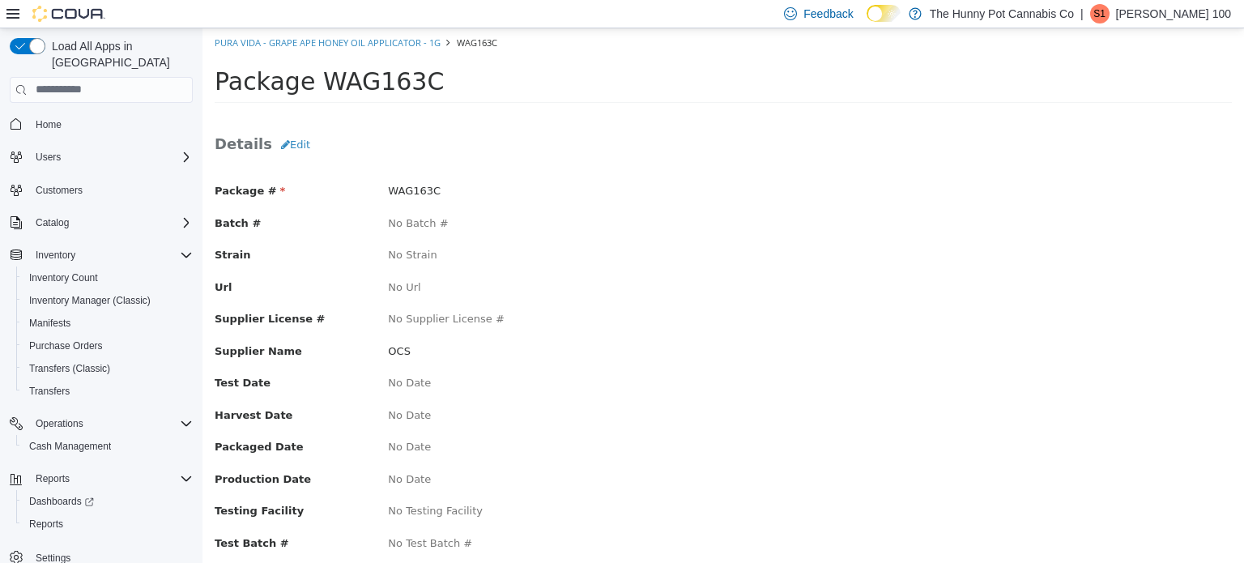
scroll to position [163, 0]
click at [313, 149] on h3 "Details Edit" at bounding box center [723, 144] width 1017 height 29
click at [308, 149] on button "Edit" at bounding box center [295, 144] width 47 height 29
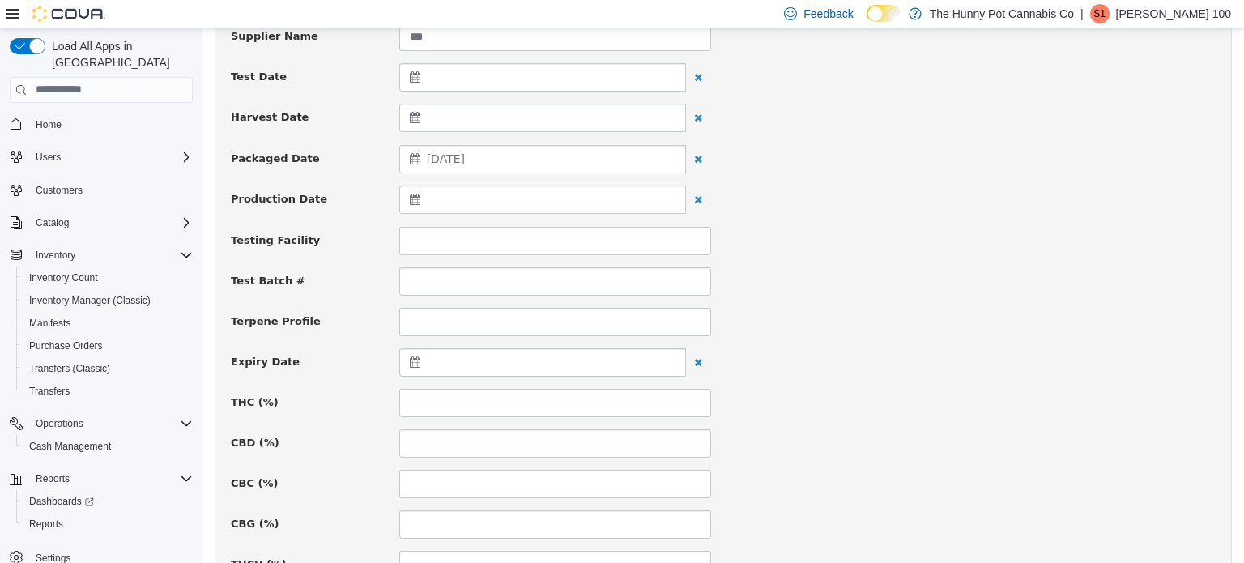
scroll to position [373, 0]
click at [429, 402] on input at bounding box center [555, 400] width 312 height 28
type input "****"
click at [841, 413] on div "Package # CW25LBD06HS Batch # Strain Url Supplier License # Supplier Name *** T…" at bounding box center [723, 572] width 985 height 1523
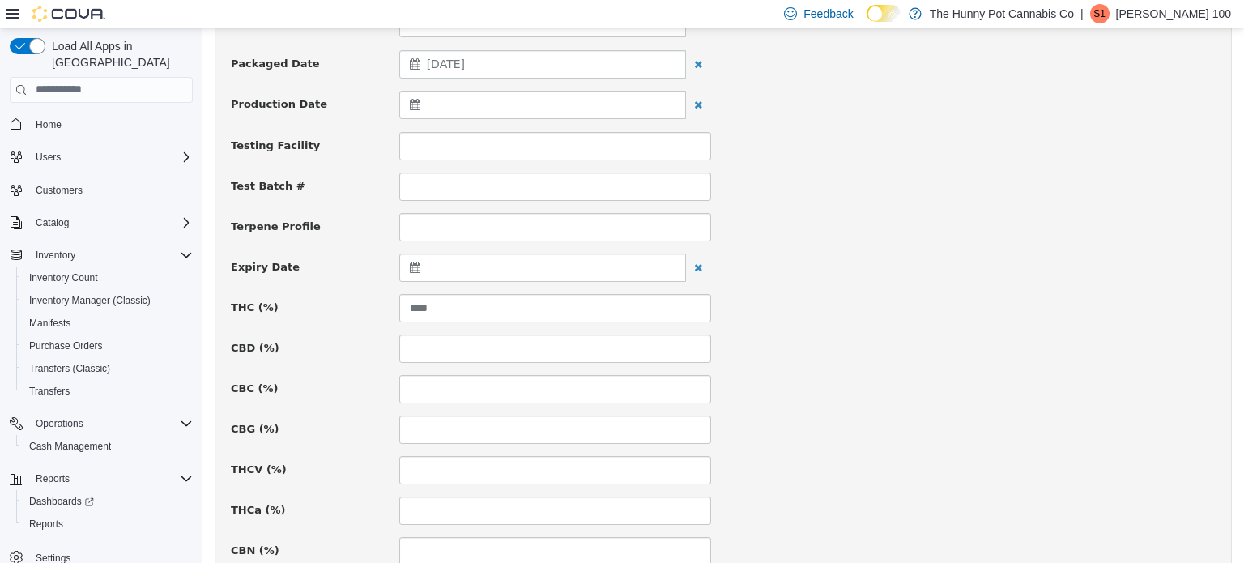
scroll to position [492, 0]
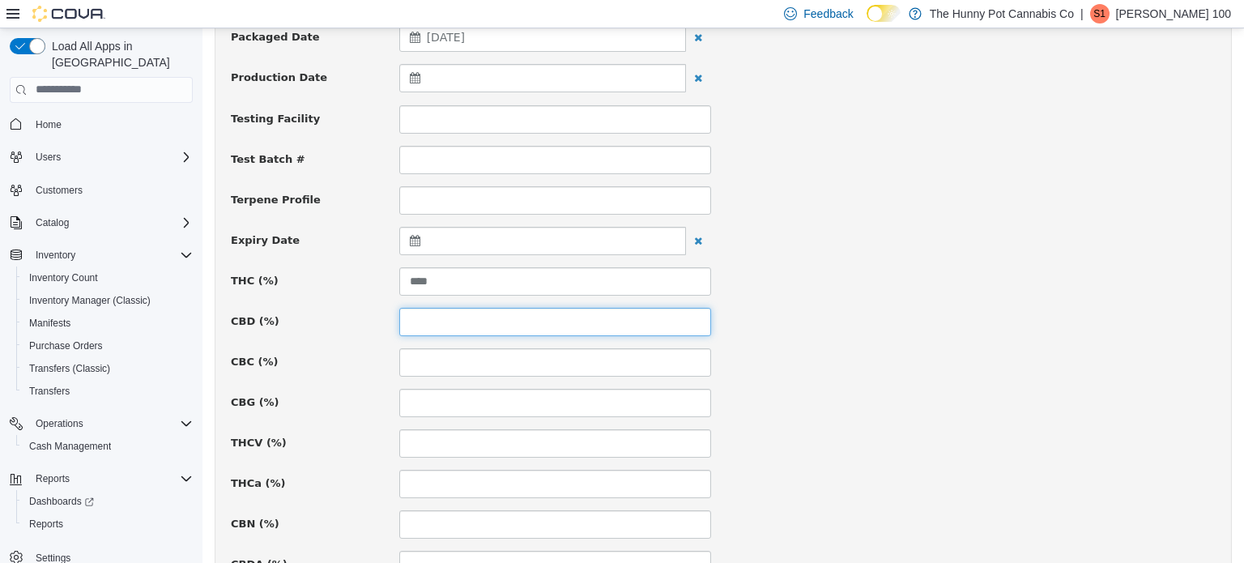
click at [492, 320] on input at bounding box center [555, 321] width 312 height 28
type input "****"
click at [952, 400] on div "CBG (%)" at bounding box center [723, 402] width 1009 height 28
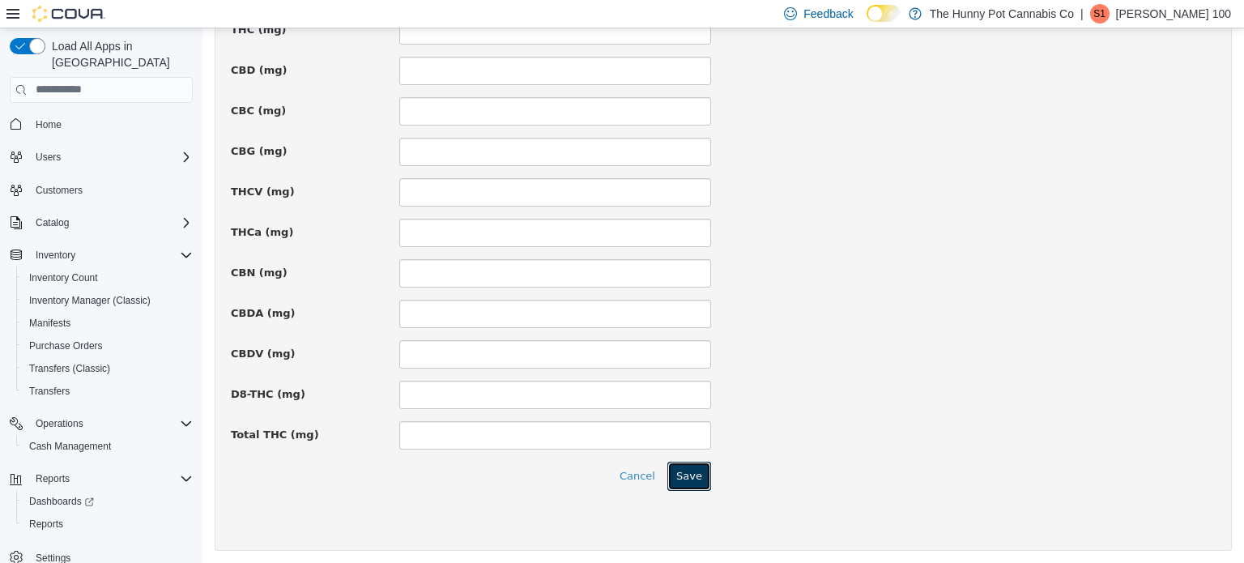
click at [693, 468] on button "Save" at bounding box center [689, 475] width 44 height 29
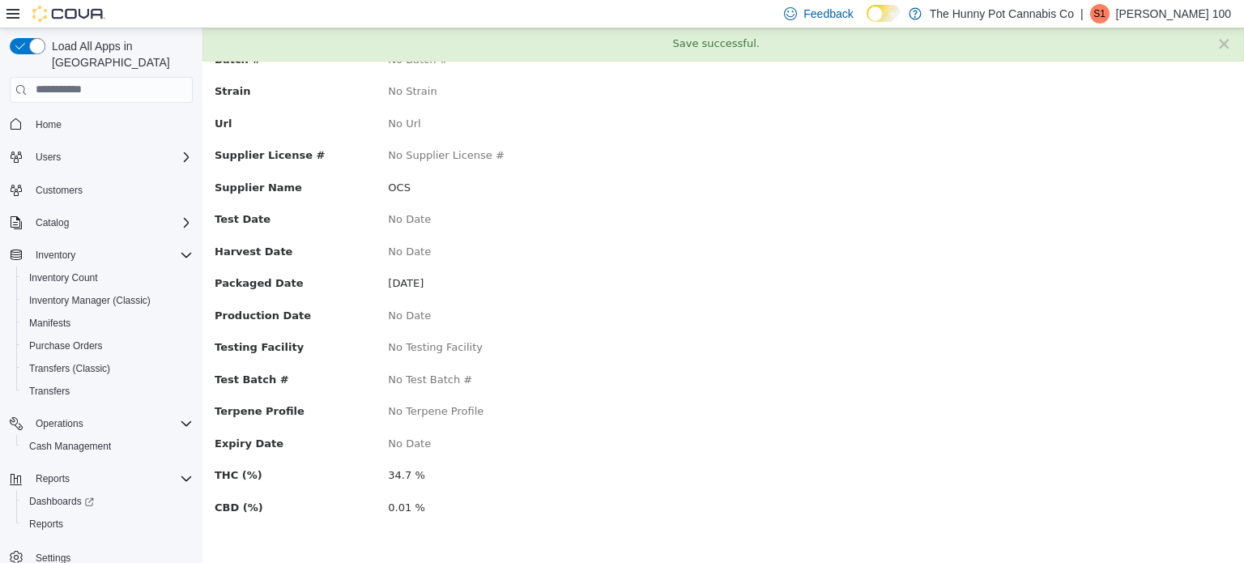
scroll to position [0, 0]
